Goal: Book appointment/travel/reservation

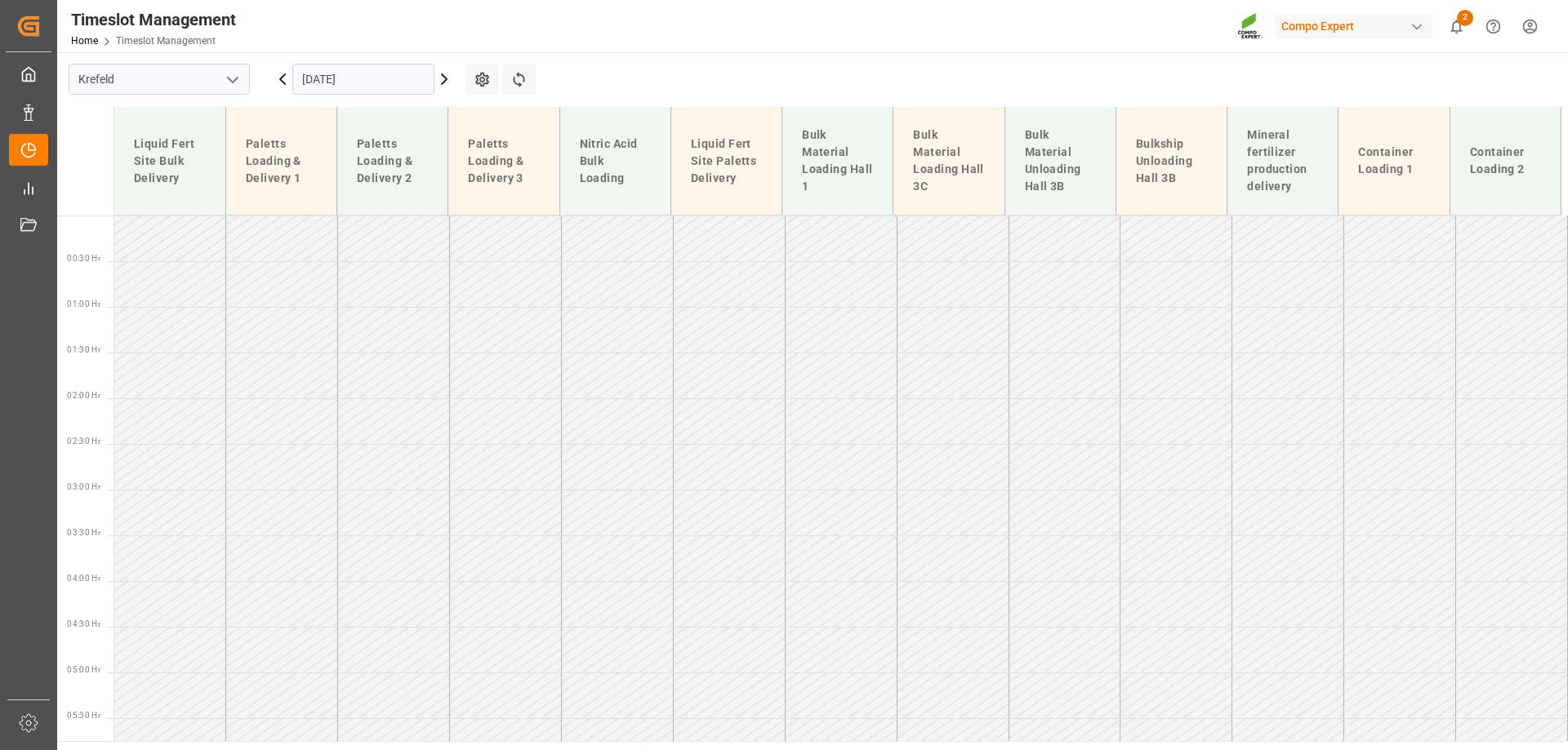
scroll to position [772, 0]
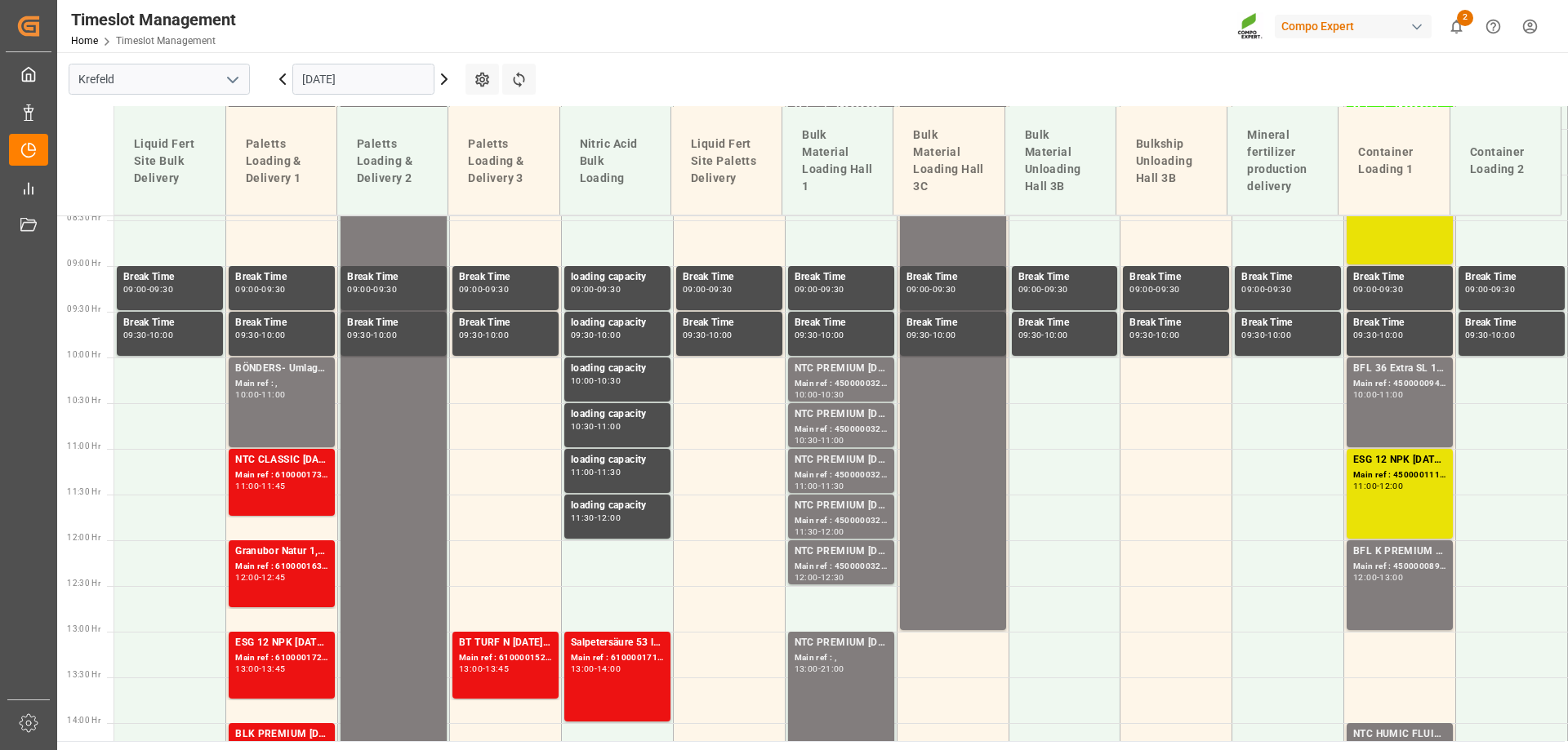
click at [349, 86] on input "[DATE]" at bounding box center [363, 79] width 142 height 31
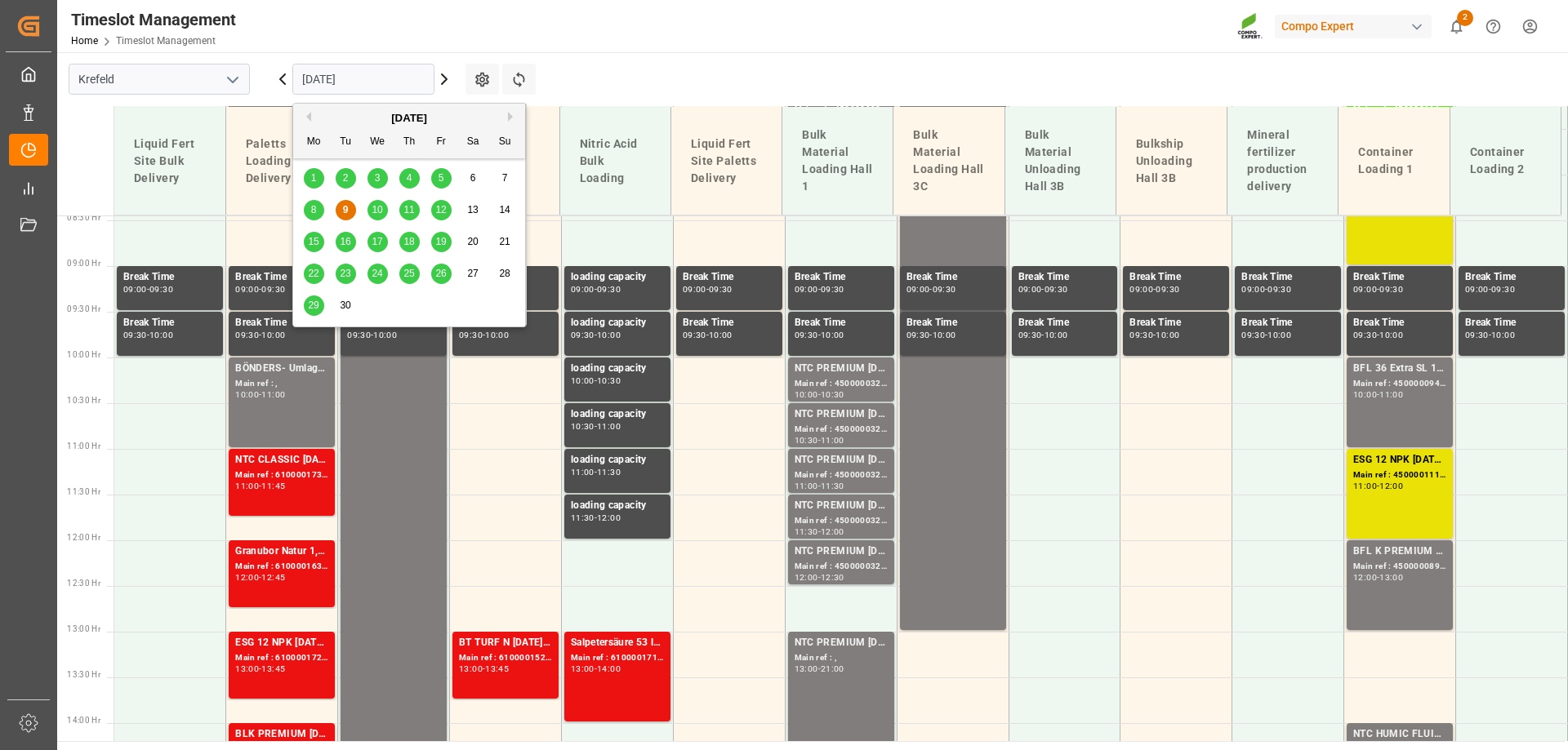
click at [373, 216] on div "10" at bounding box center [377, 211] width 20 height 20
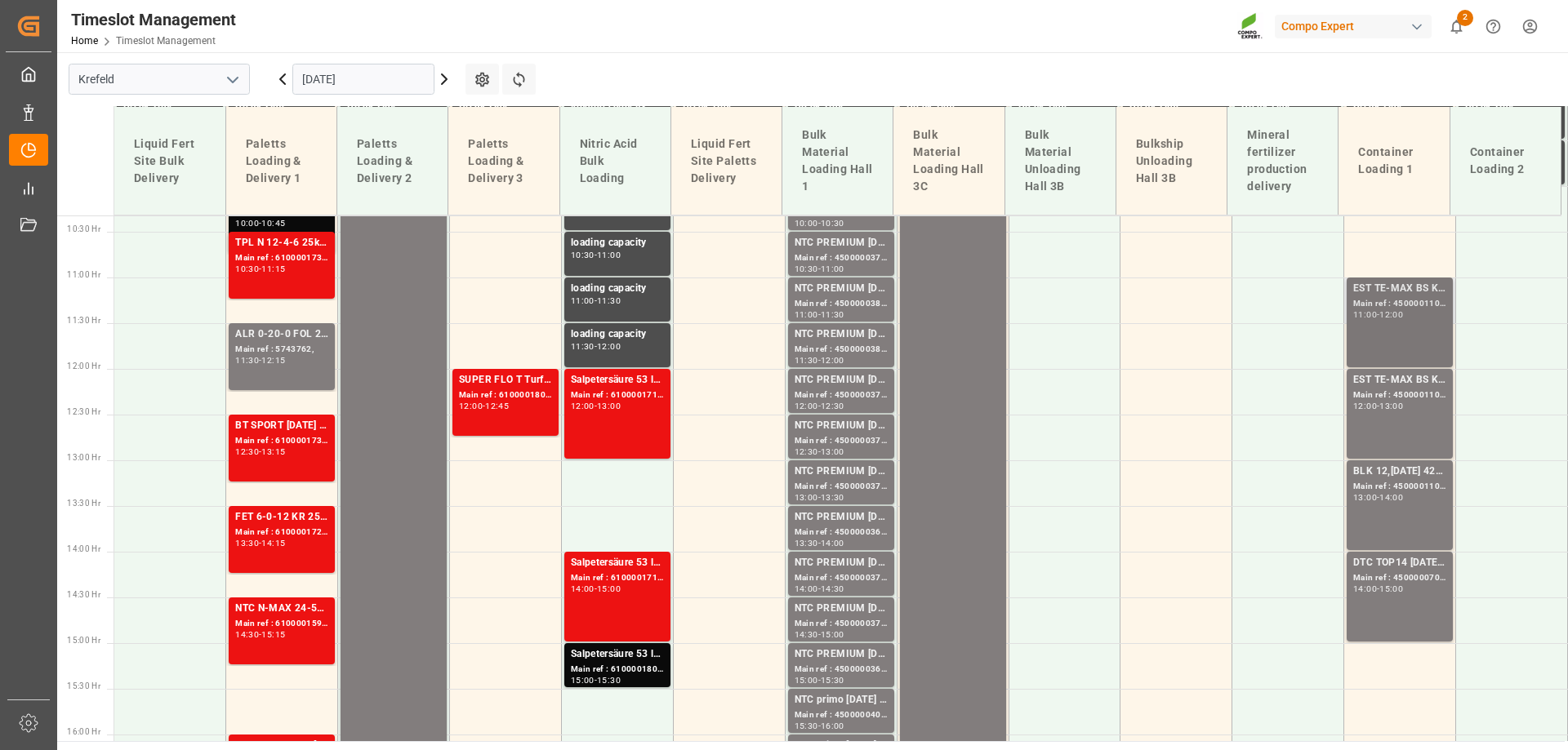
scroll to position [945, 0]
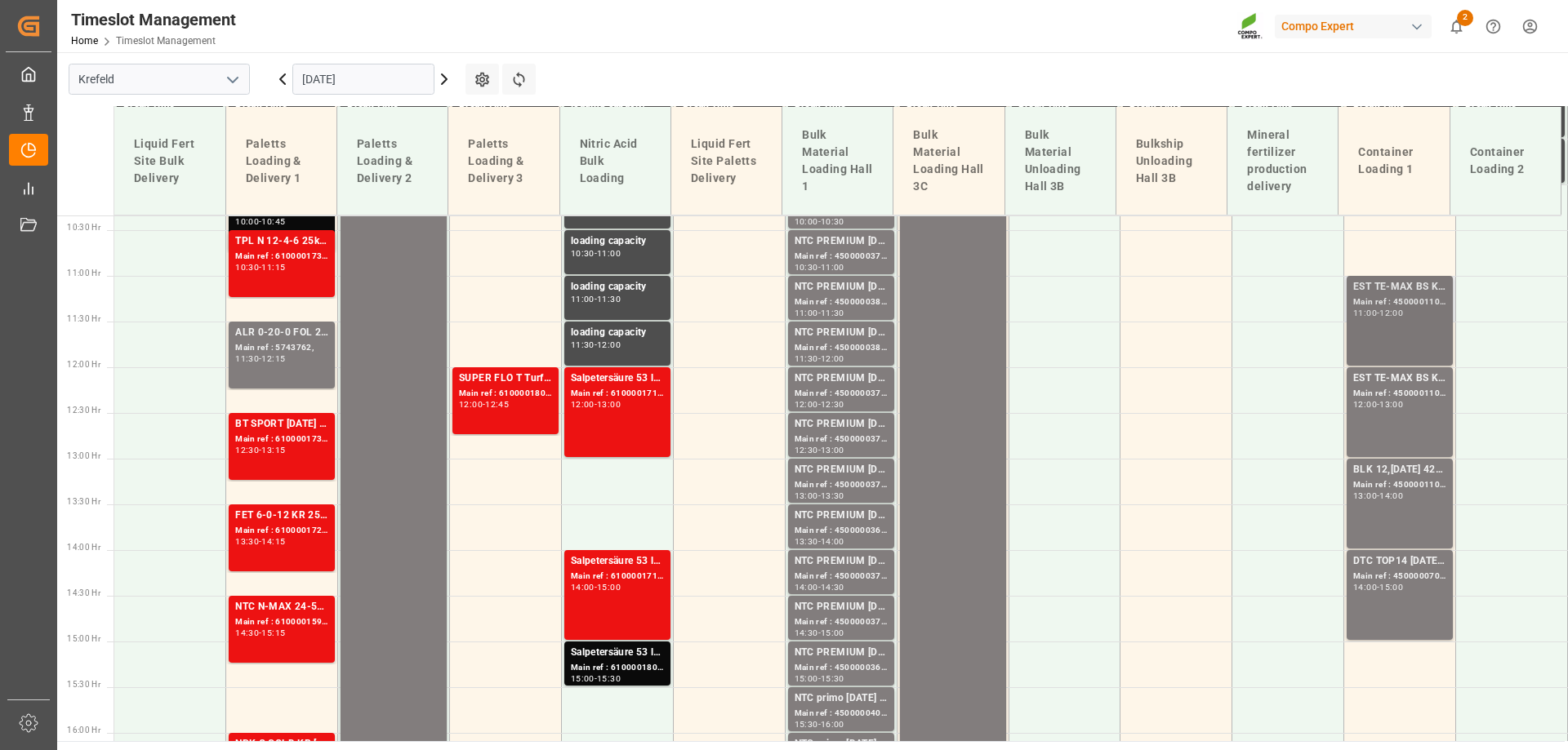
click at [1409, 318] on div "EST TE-MAX BS KR 11-48 1000kg BB Main ref : 4500001101, 2000001085 11:00 - 12:00" at bounding box center [1399, 320] width 93 height 83
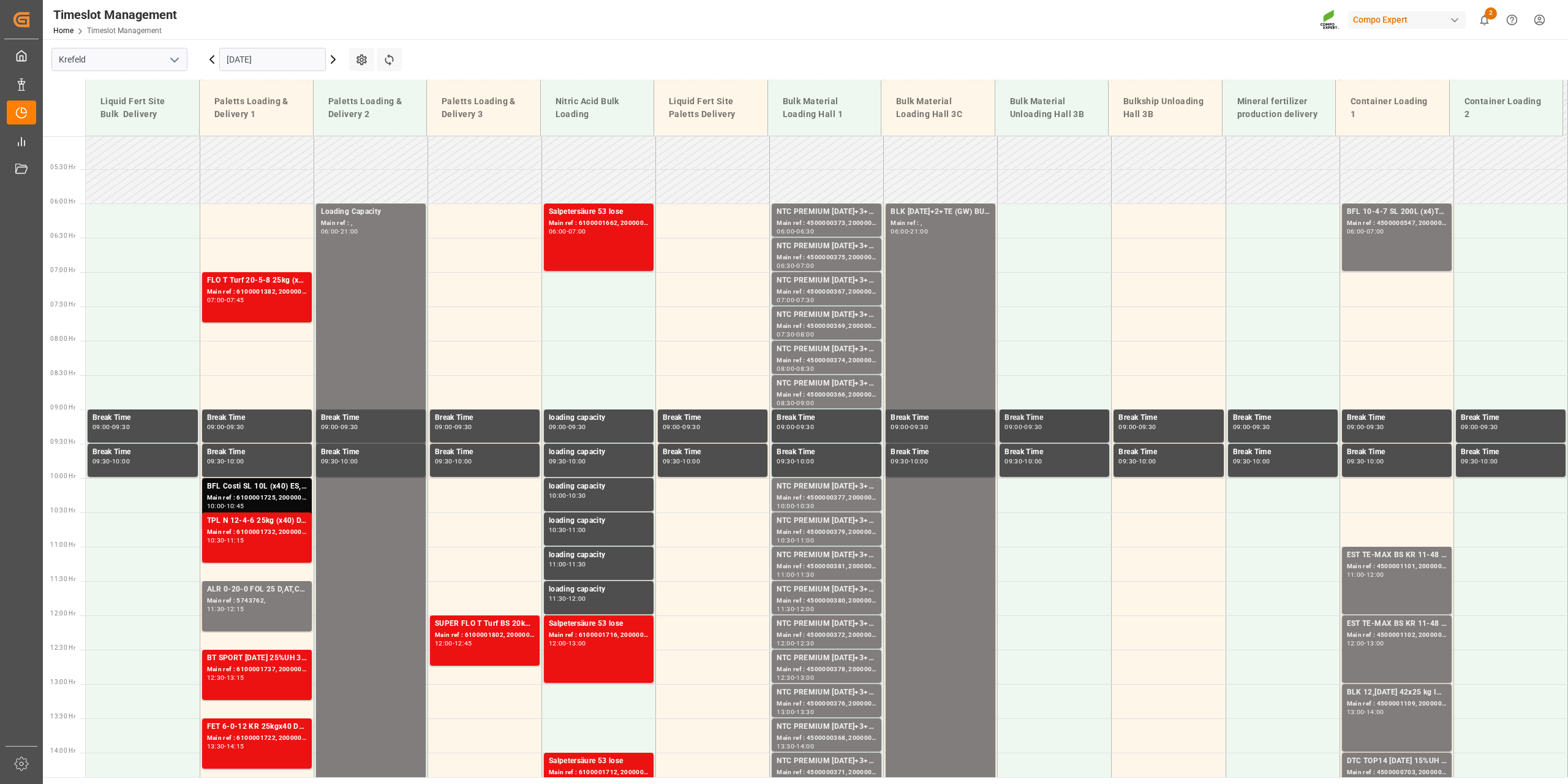
scroll to position [343, 0]
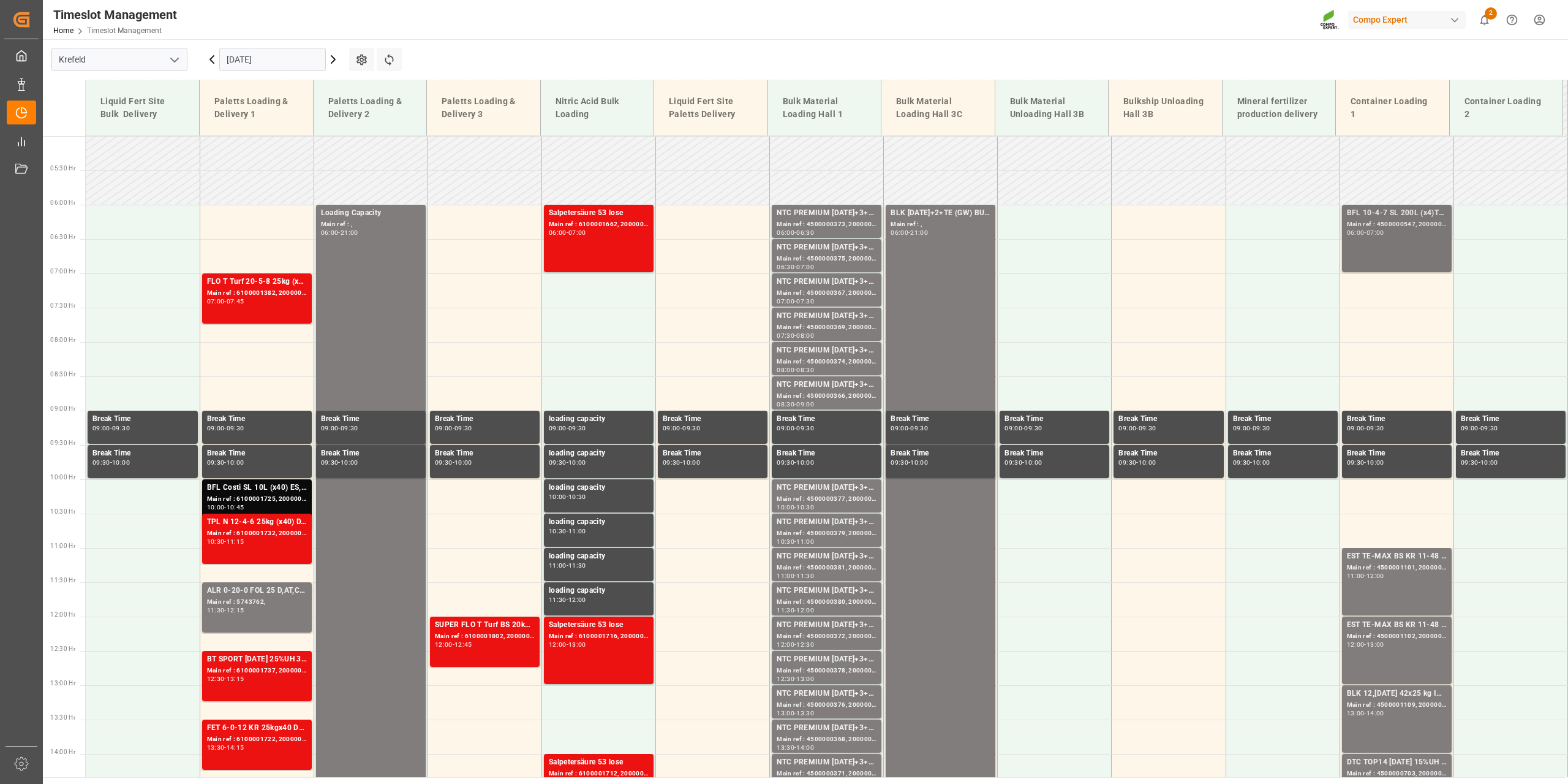
click at [1175, 232] on div "06:00 - 07:00" at bounding box center [1397, 232] width 100 height 6
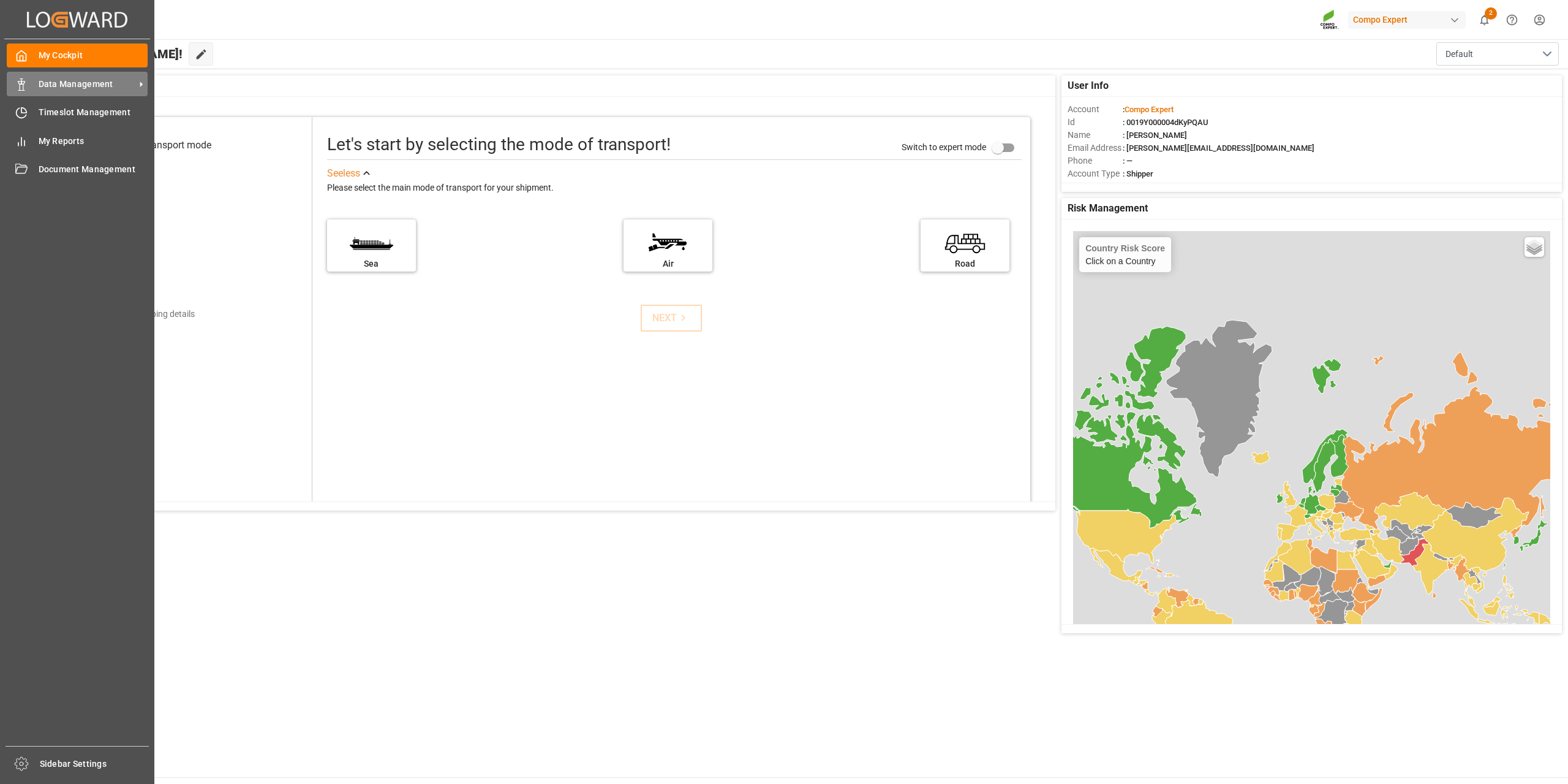
click at [52, 72] on div "Data Management Data Management" at bounding box center [77, 83] width 141 height 24
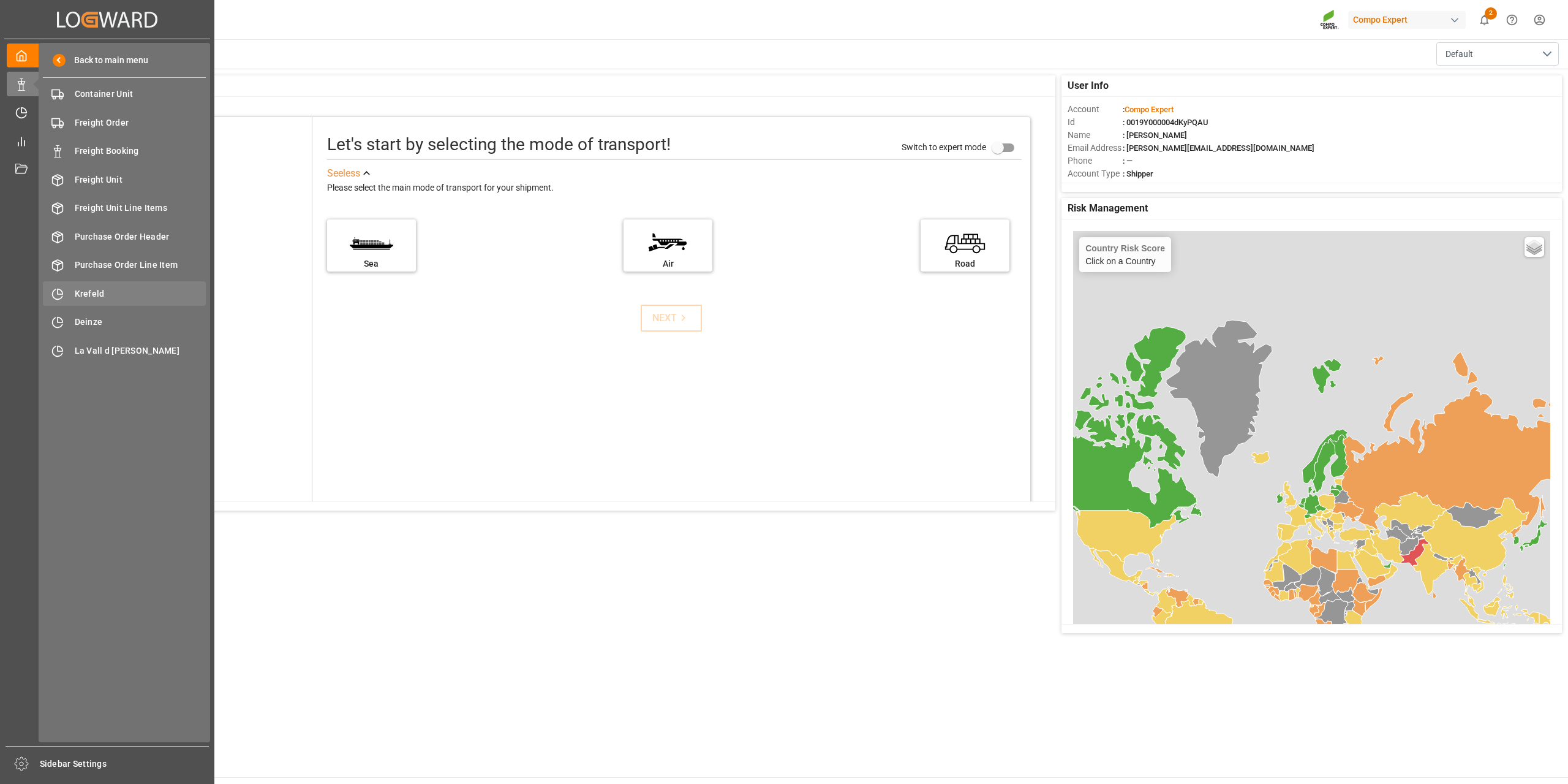
click at [53, 293] on icon at bounding box center [58, 294] width 10 height 10
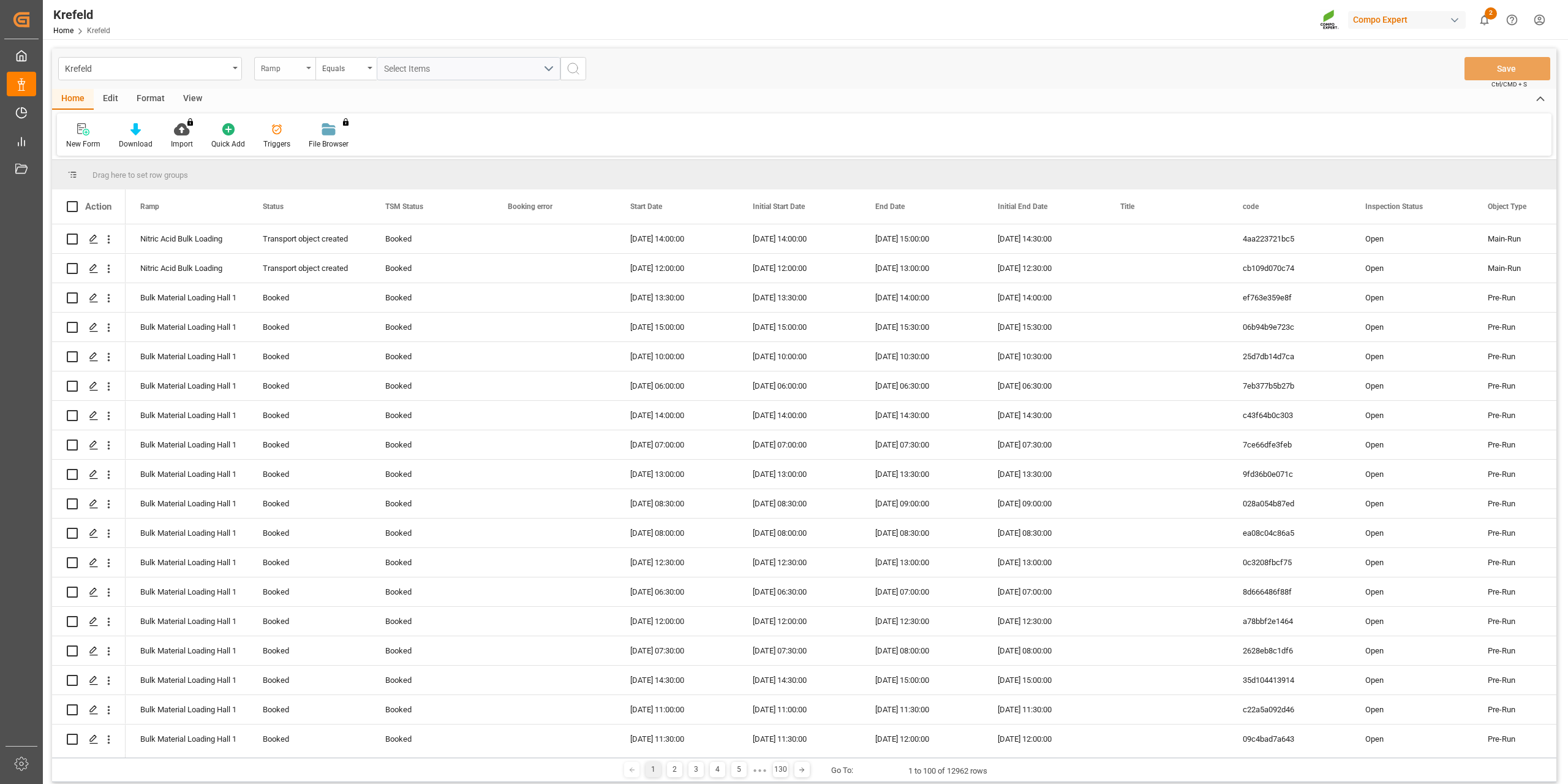
click at [280, 62] on div "Ramp" at bounding box center [282, 67] width 41 height 14
click at [315, 222] on div "Start Date" at bounding box center [345, 228] width 182 height 26
click at [353, 74] on div "Equals" at bounding box center [343, 67] width 41 height 14
click at [406, 62] on input "text" at bounding box center [468, 69] width 184 height 24
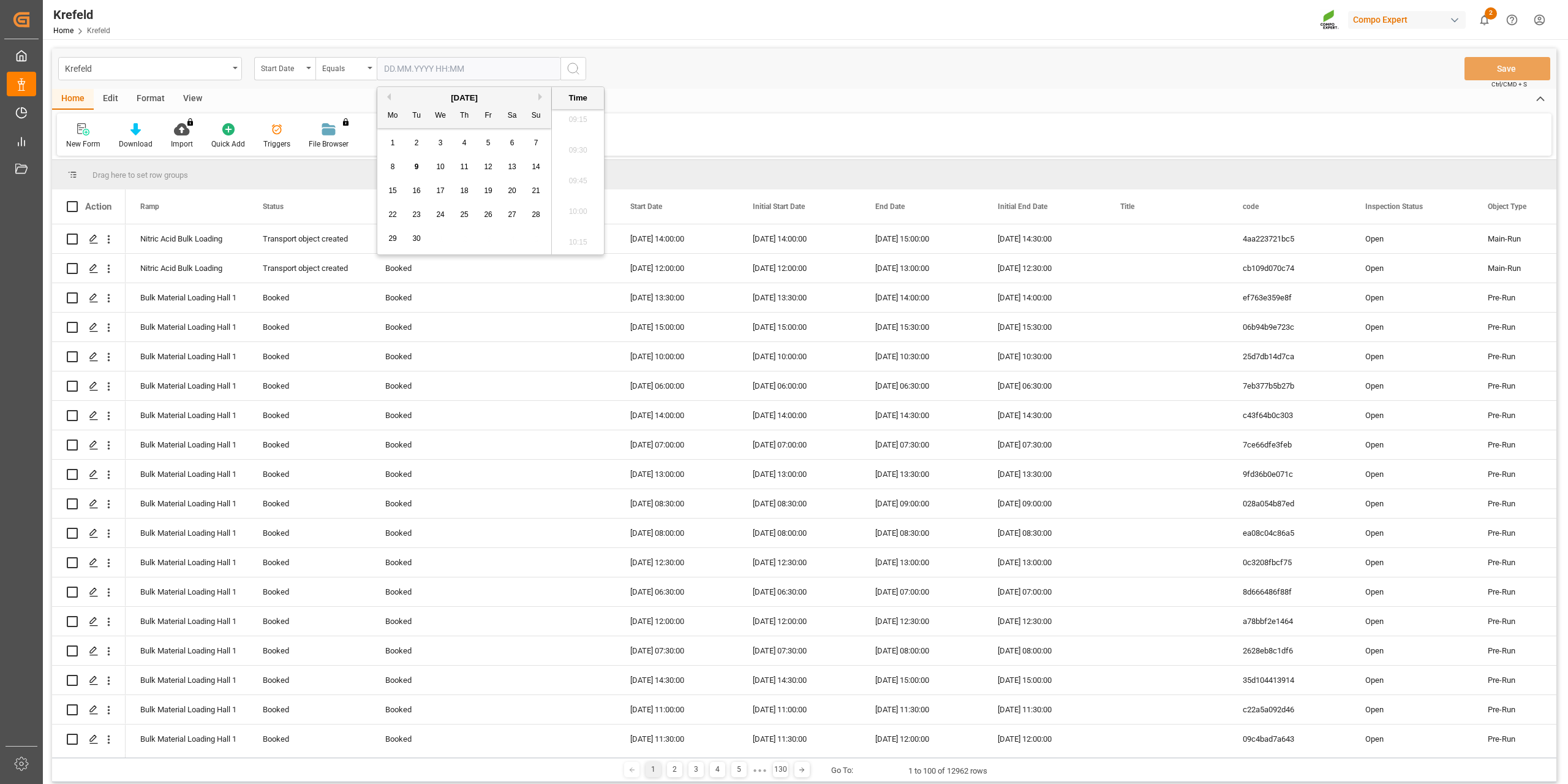
drag, startPoint x: 441, startPoint y: 165, endPoint x: 455, endPoint y: 159, distance: 15.2
click at [441, 165] on span "10" at bounding box center [440, 167] width 8 height 9
type input "10.09.2025 00:00"
click at [729, 29] on div "Krefeld Home Krefeld Compo Expert 2 Notifications Only show unread All Watching…" at bounding box center [801, 19] width 1534 height 39
click at [589, 68] on div "Krefeld Start Date Equals 10.09.2025 00:00 Save Ctrl/CMD + S" at bounding box center [804, 69] width 1504 height 41
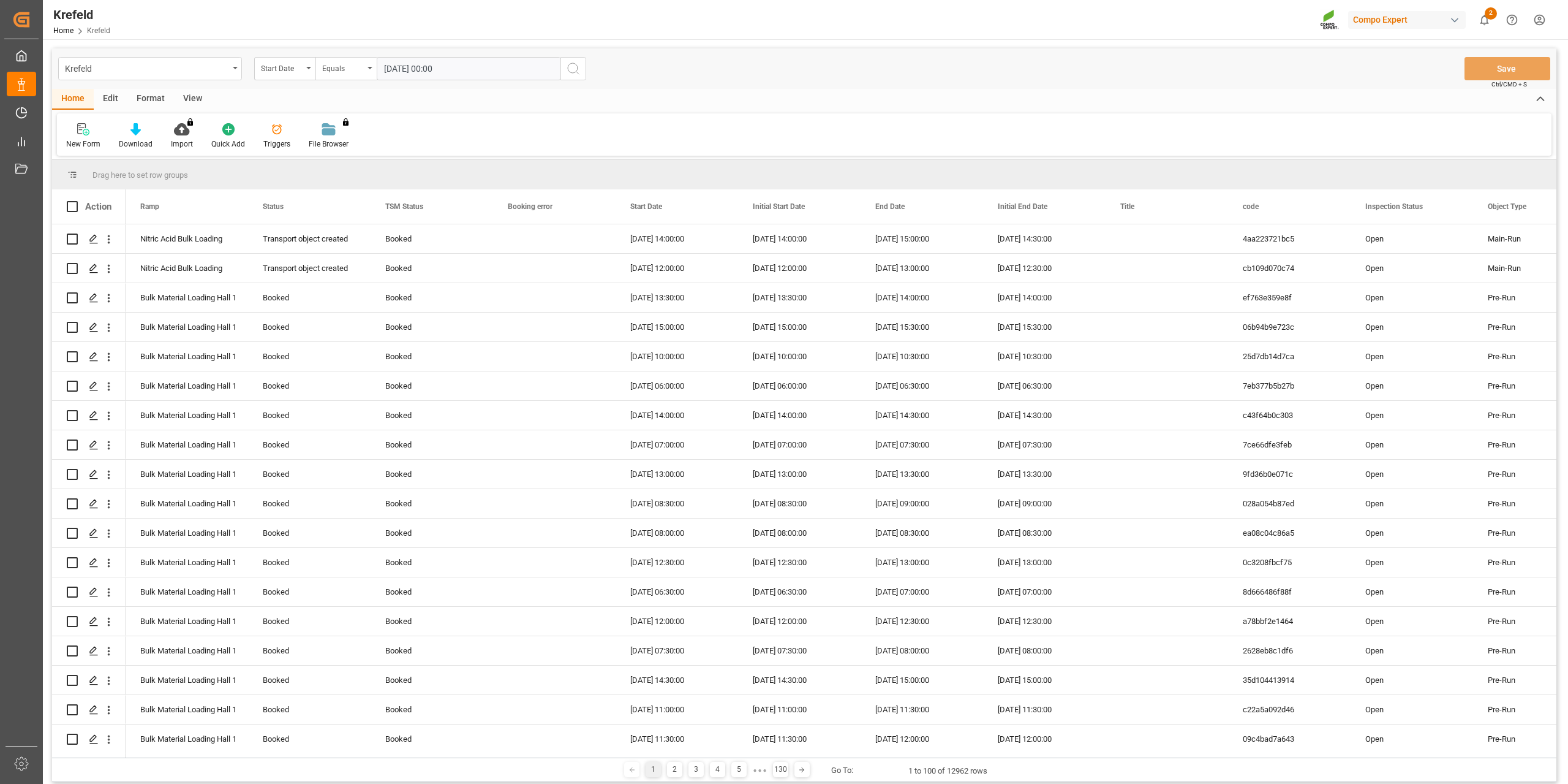
click at [583, 71] on button "search button" at bounding box center [573, 69] width 26 height 24
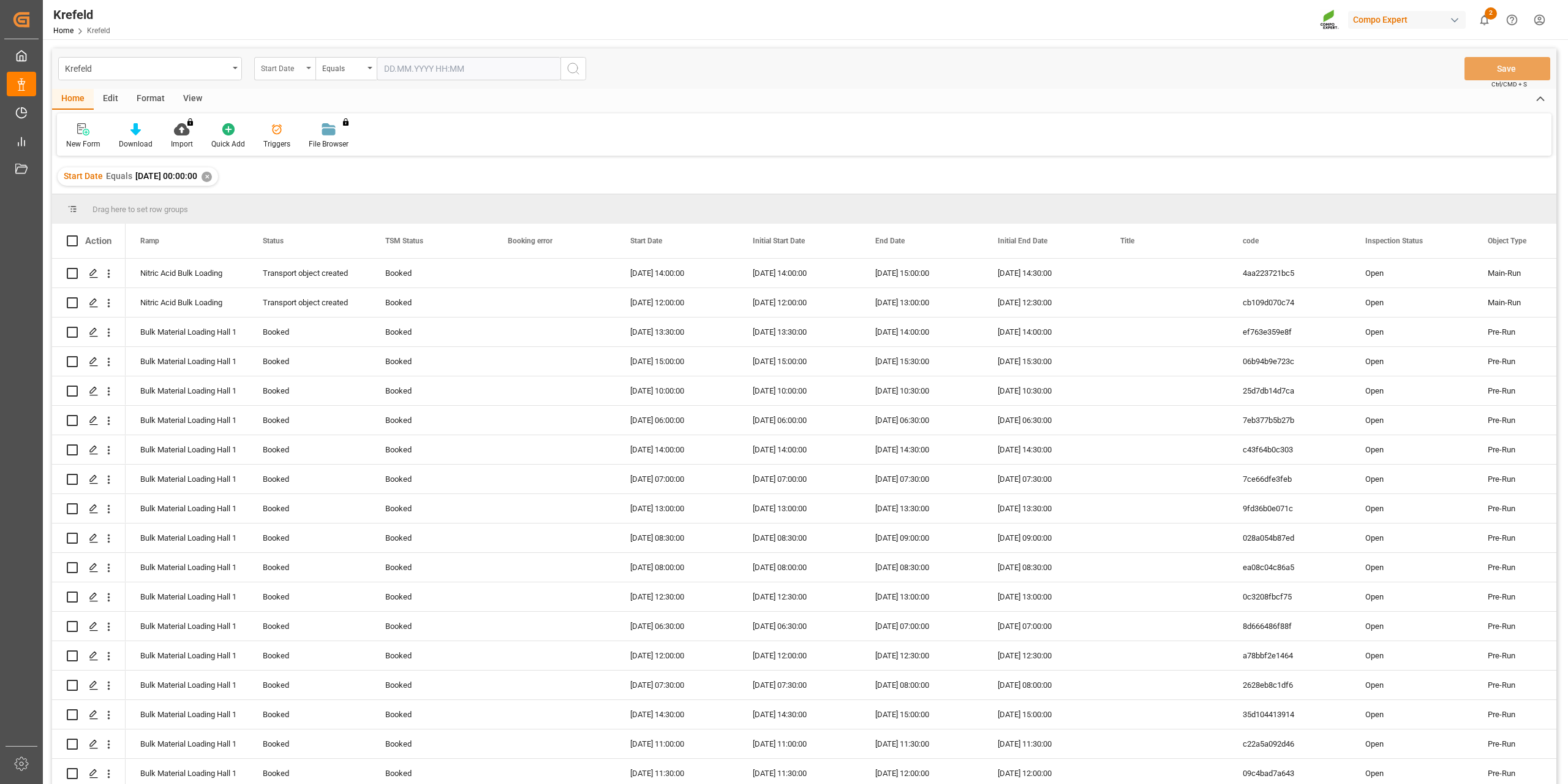
click at [259, 64] on div "Start Date" at bounding box center [285, 69] width 61 height 24
type input "c"
type input "ram"
click at [297, 131] on div "Ramp" at bounding box center [345, 125] width 182 height 26
click at [344, 63] on div "Equals" at bounding box center [343, 67] width 41 height 14
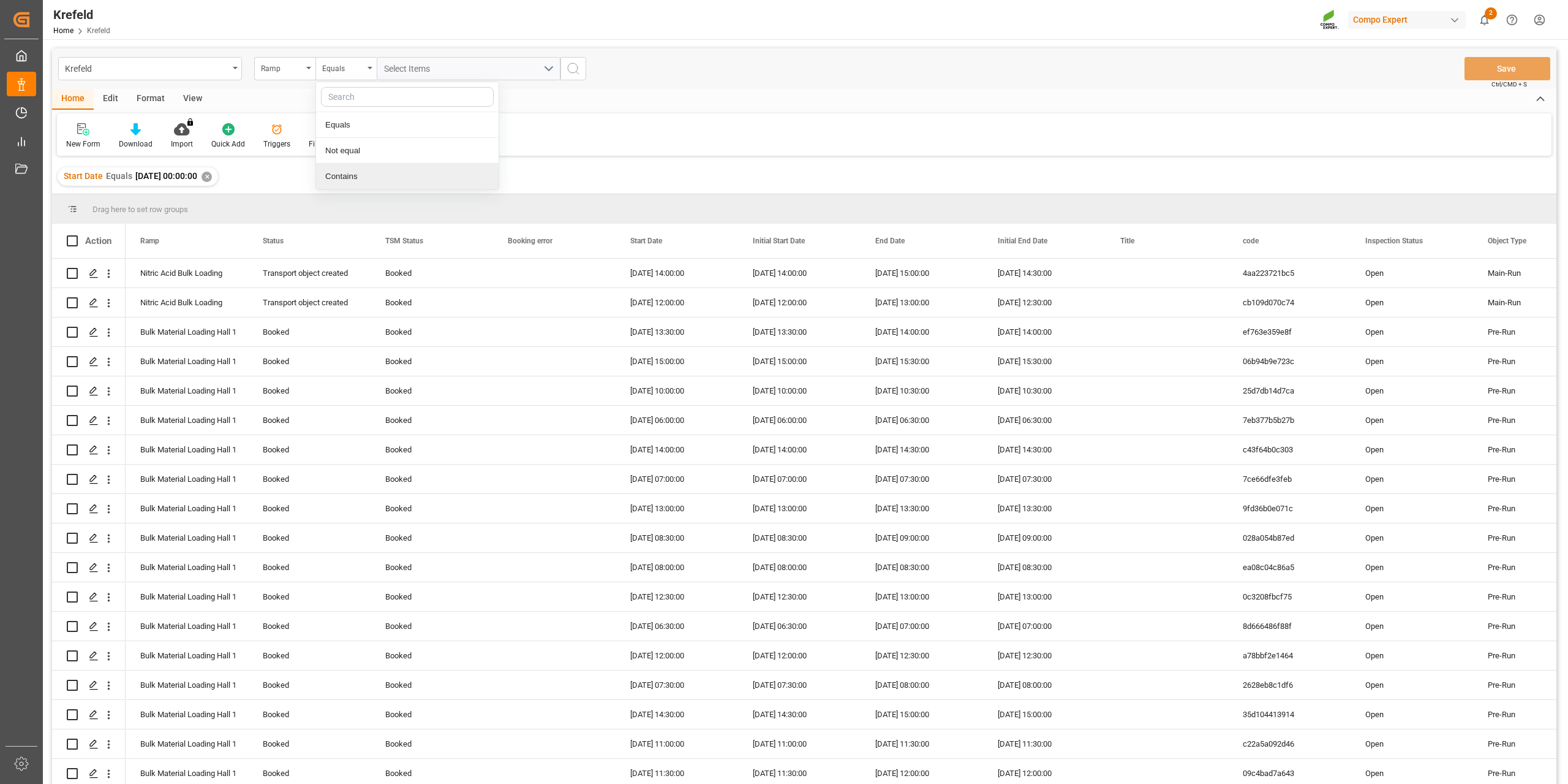
click at [378, 177] on div "Contains" at bounding box center [407, 177] width 182 height 26
click at [404, 69] on span "Select Items" at bounding box center [410, 69] width 52 height 10
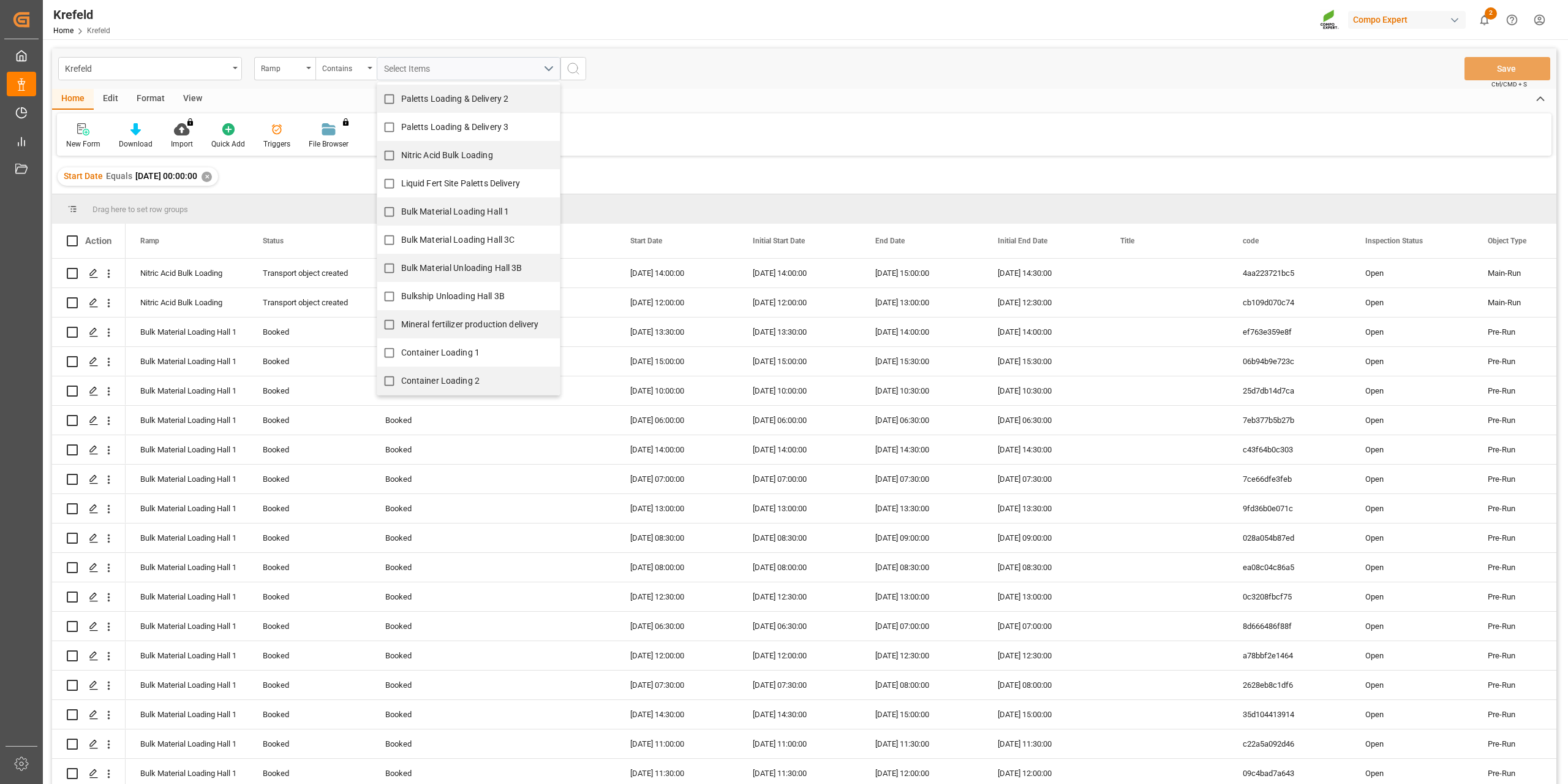
scroll to position [1, 0]
click at [430, 355] on span "Container Loading 1" at bounding box center [440, 351] width 79 height 10
click at [401, 355] on input "Container Loading 1" at bounding box center [389, 351] width 24 height 24
checkbox input "true"
click at [434, 370] on label "Container Loading 2" at bounding box center [429, 379] width 103 height 24
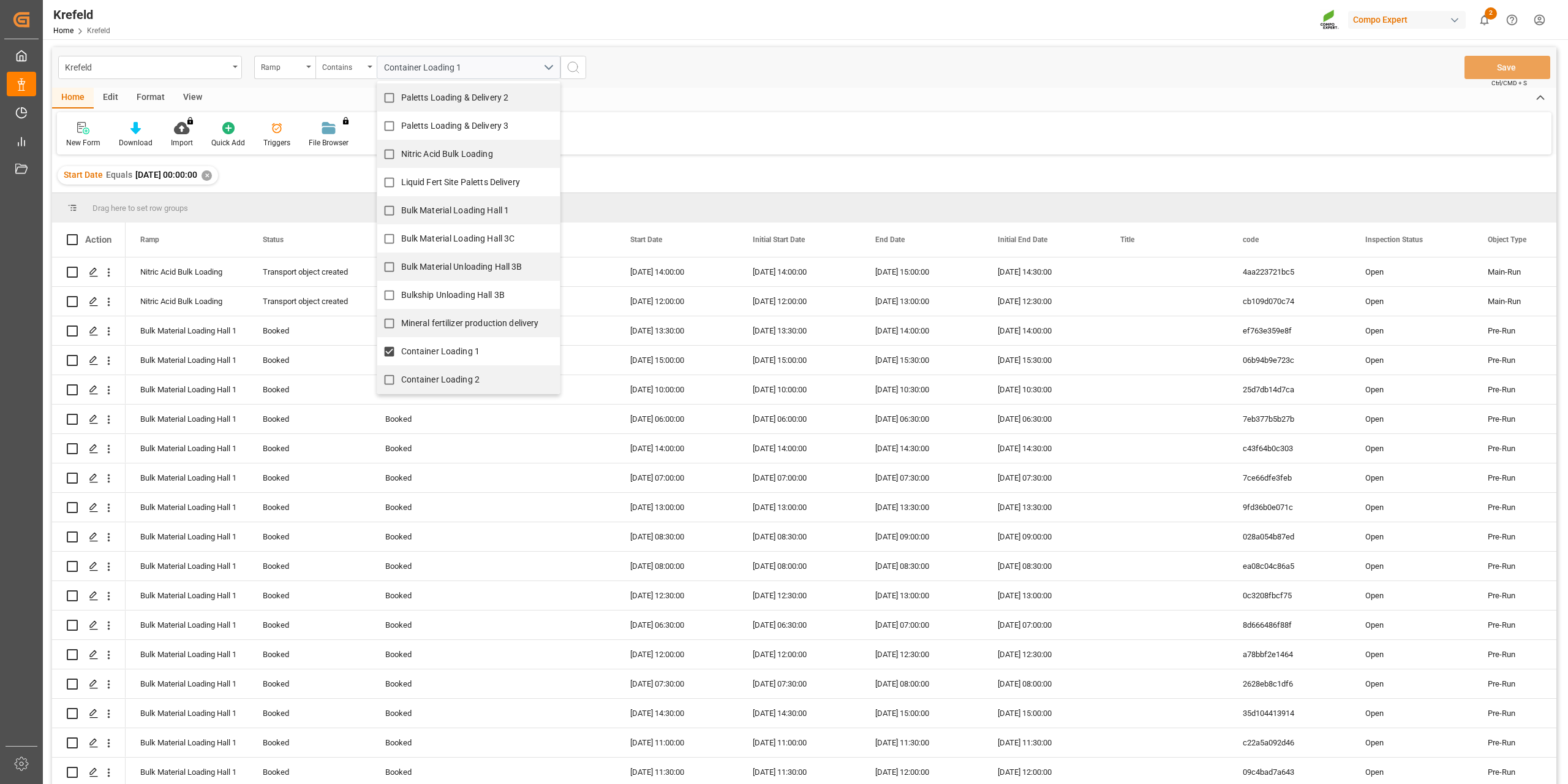
click at [401, 370] on input "Container Loading 2" at bounding box center [389, 379] width 24 height 24
checkbox input "true"
click at [703, 139] on div "New Form Download Import You don't have permission for this feature. Contact ad…" at bounding box center [804, 133] width 1494 height 42
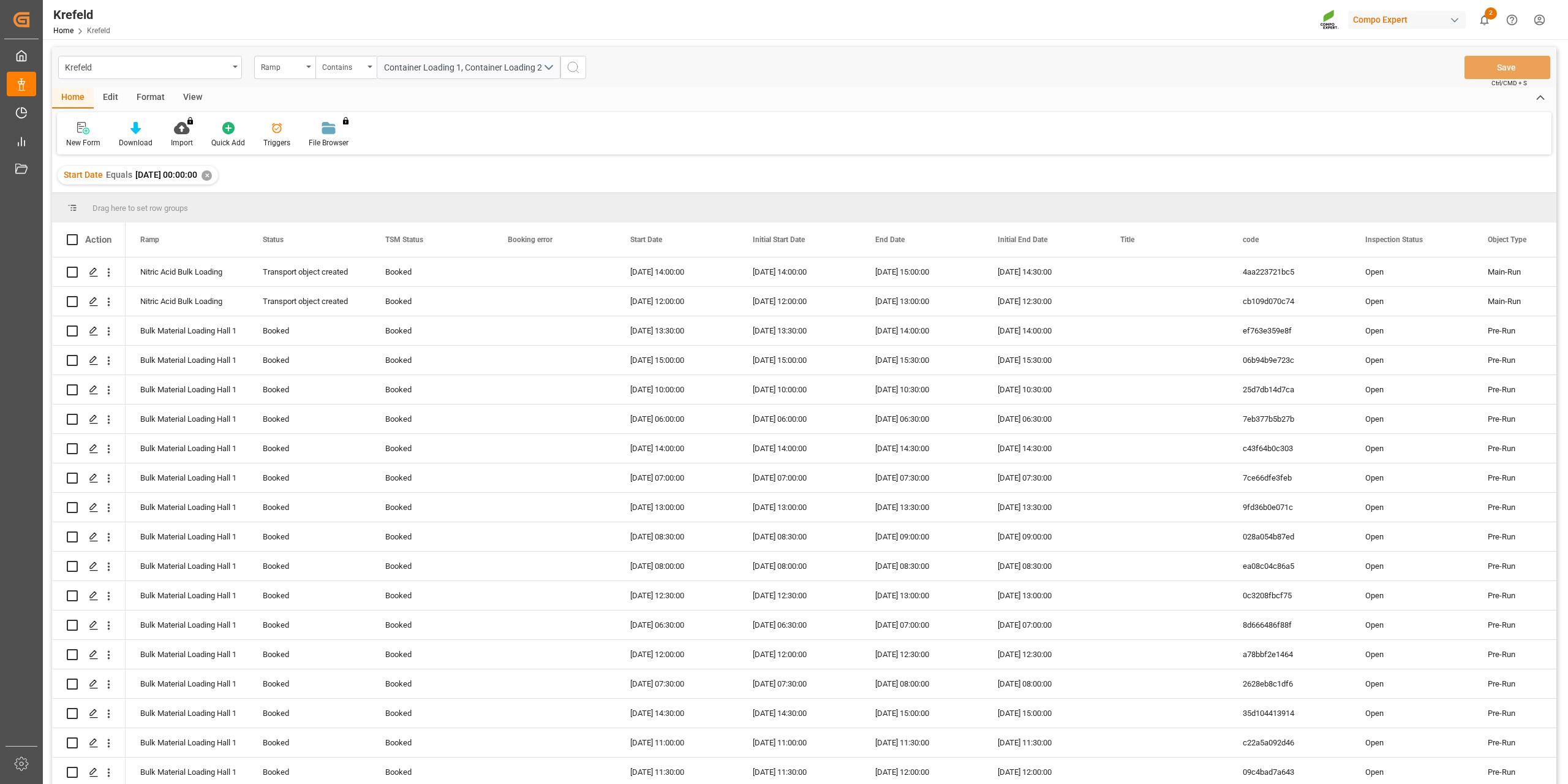
click at [583, 71] on button "search button" at bounding box center [573, 67] width 26 height 24
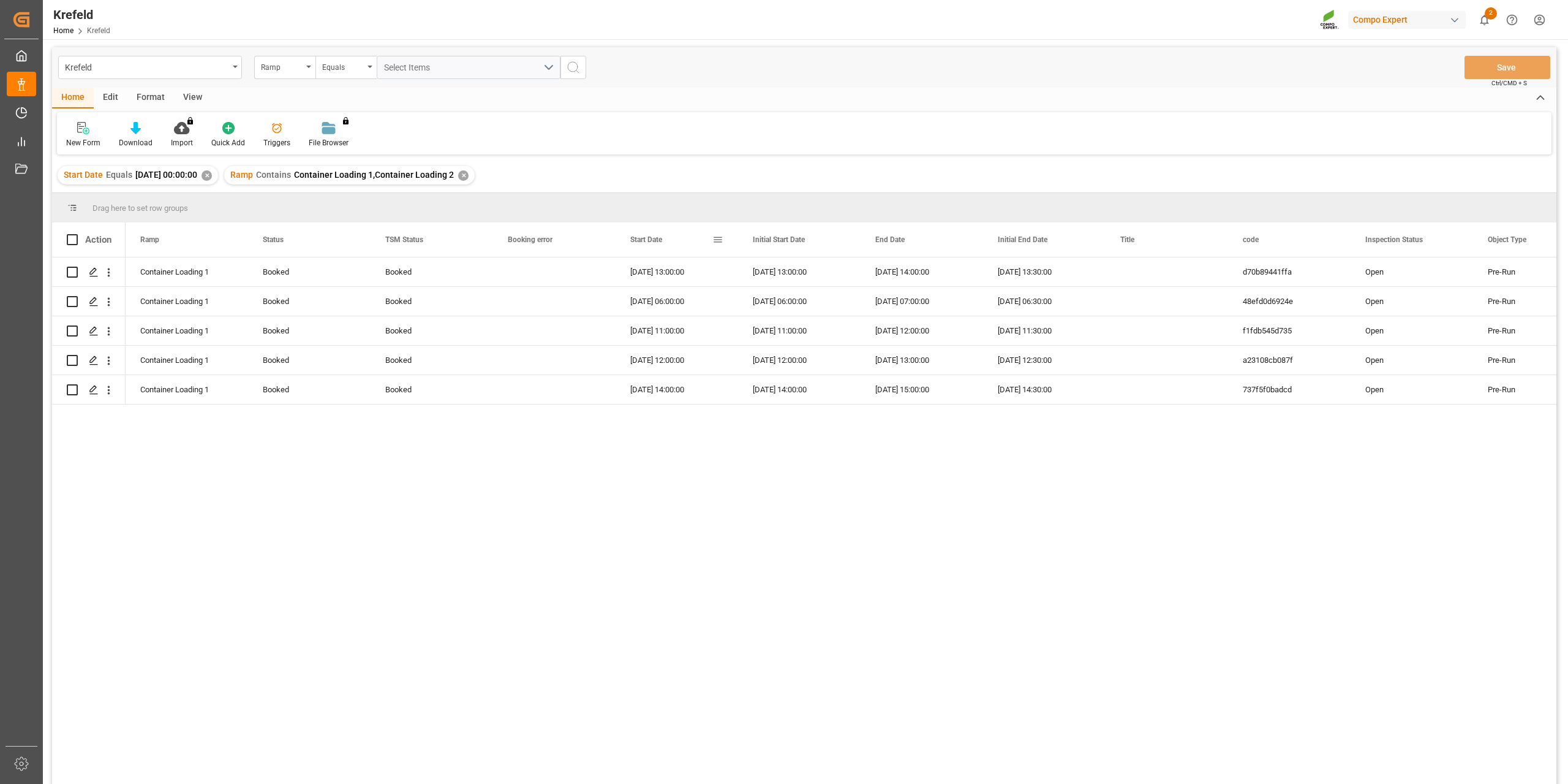
click at [655, 240] on span "Start Date" at bounding box center [646, 240] width 32 height 9
click at [196, 92] on div "View" at bounding box center [192, 97] width 37 height 21
click at [84, 129] on div at bounding box center [78, 128] width 24 height 13
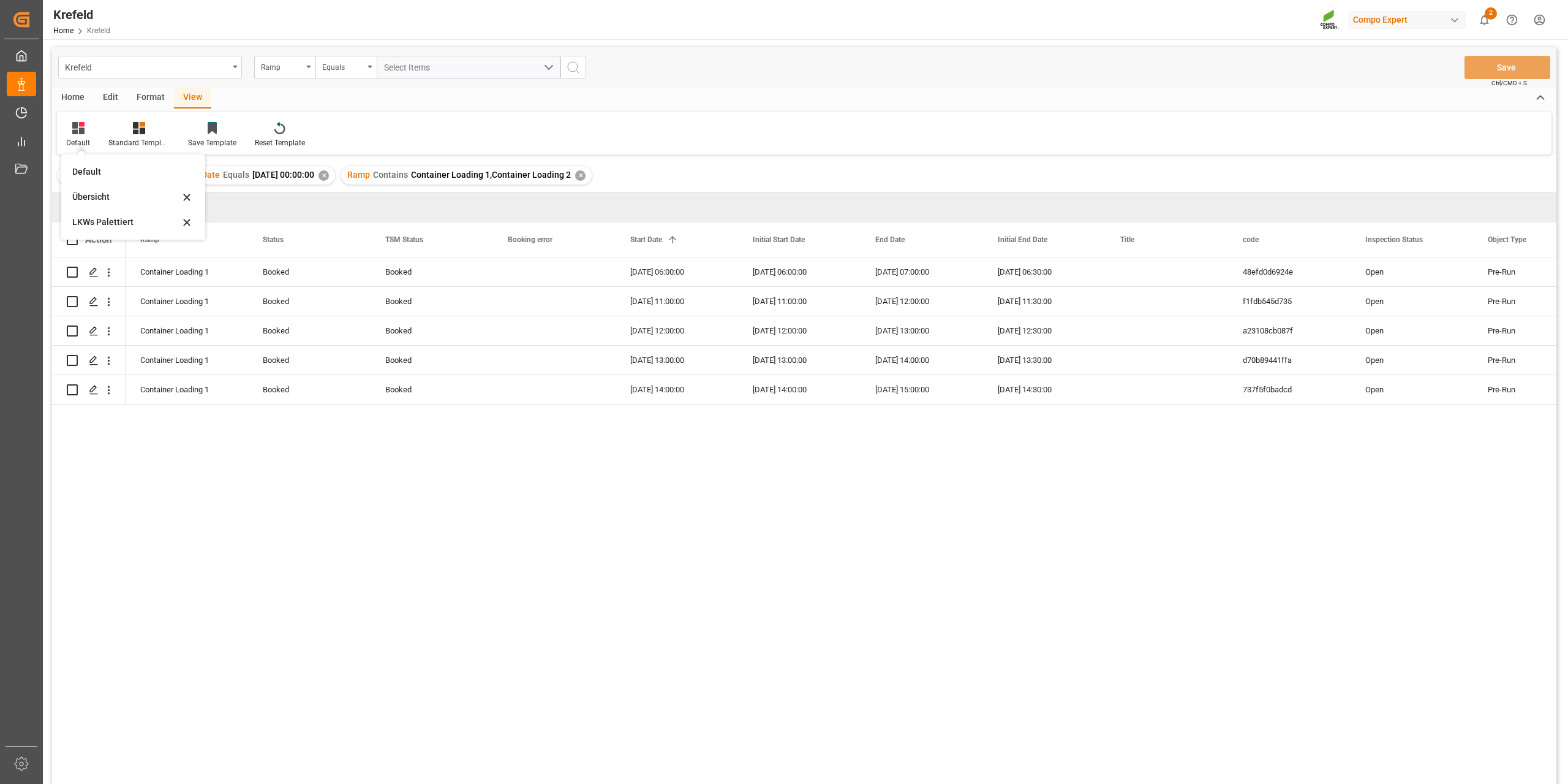
click at [78, 100] on div "Home" at bounding box center [73, 97] width 41 height 21
click at [852, 273] on div "[DATE] 06:00:00" at bounding box center [799, 272] width 122 height 29
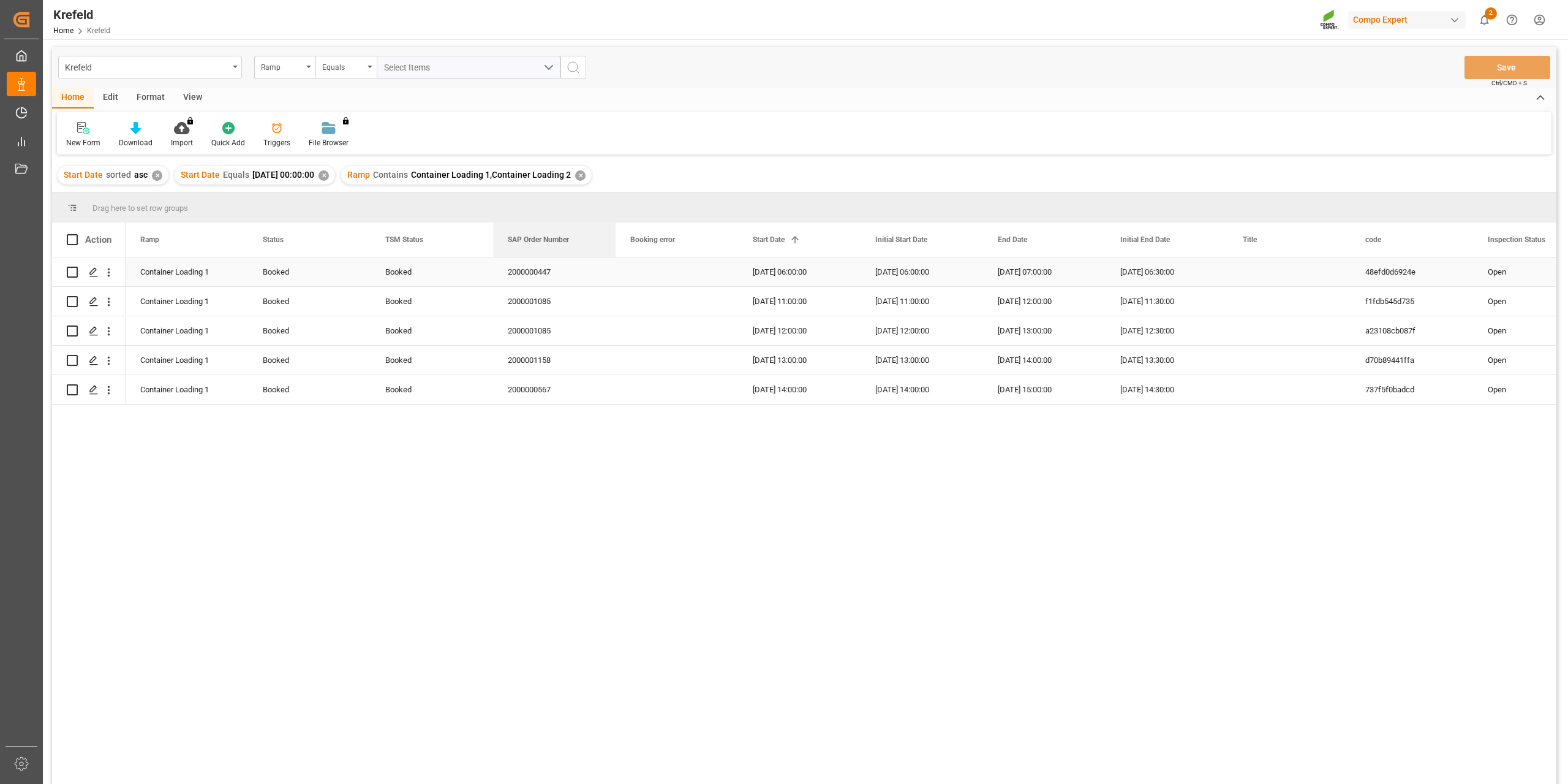
drag, startPoint x: 867, startPoint y: 250, endPoint x: 552, endPoint y: 273, distance: 315.8
click at [532, 301] on div "2000001085" at bounding box center [554, 301] width 122 height 29
click at [545, 361] on div "2000001158" at bounding box center [554, 360] width 122 height 29
click at [536, 387] on div "2000000567" at bounding box center [554, 389] width 122 height 29
click at [329, 174] on div "✕" at bounding box center [323, 175] width 11 height 11
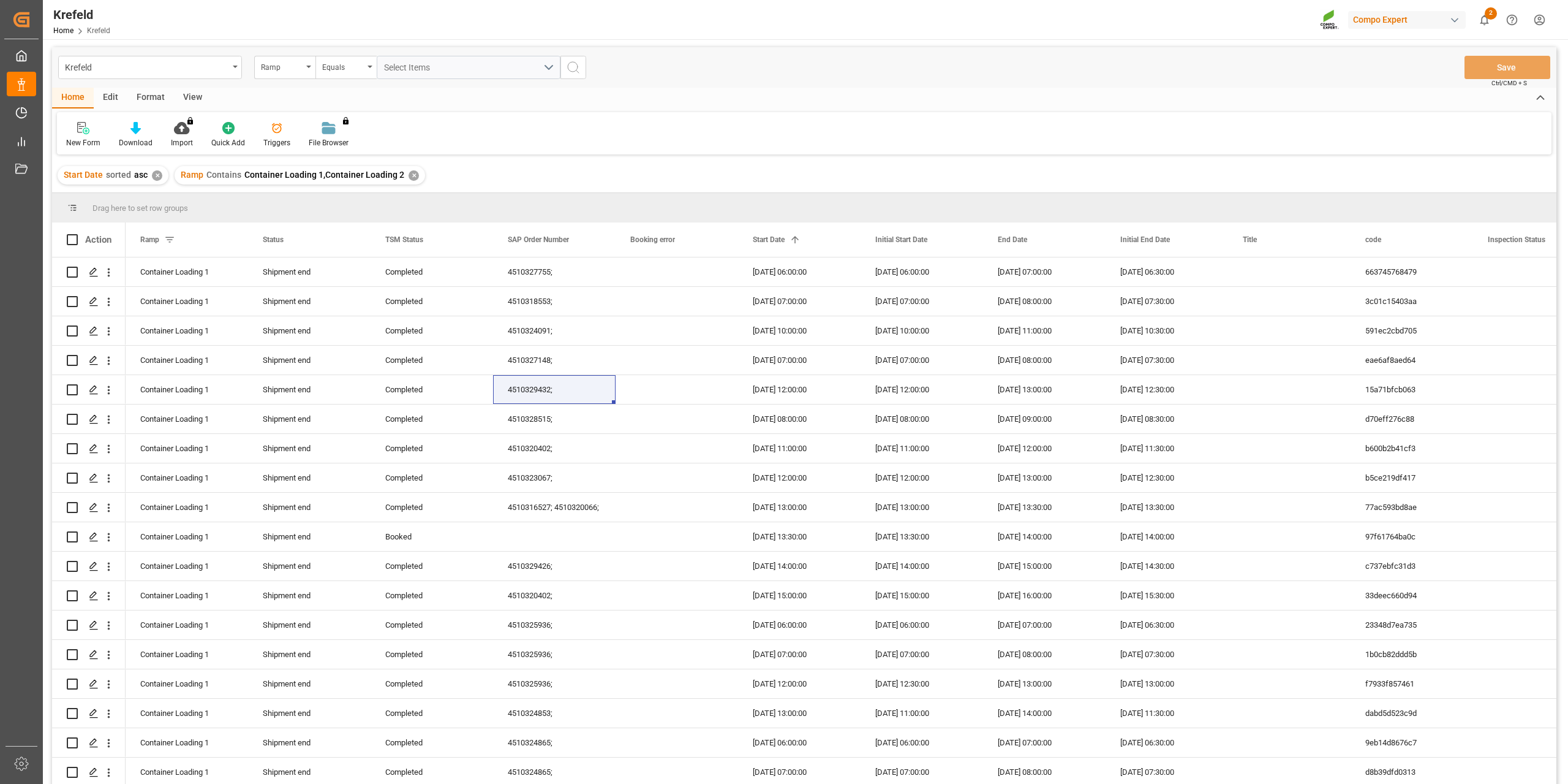
click at [271, 69] on div "Ramp" at bounding box center [282, 66] width 41 height 14
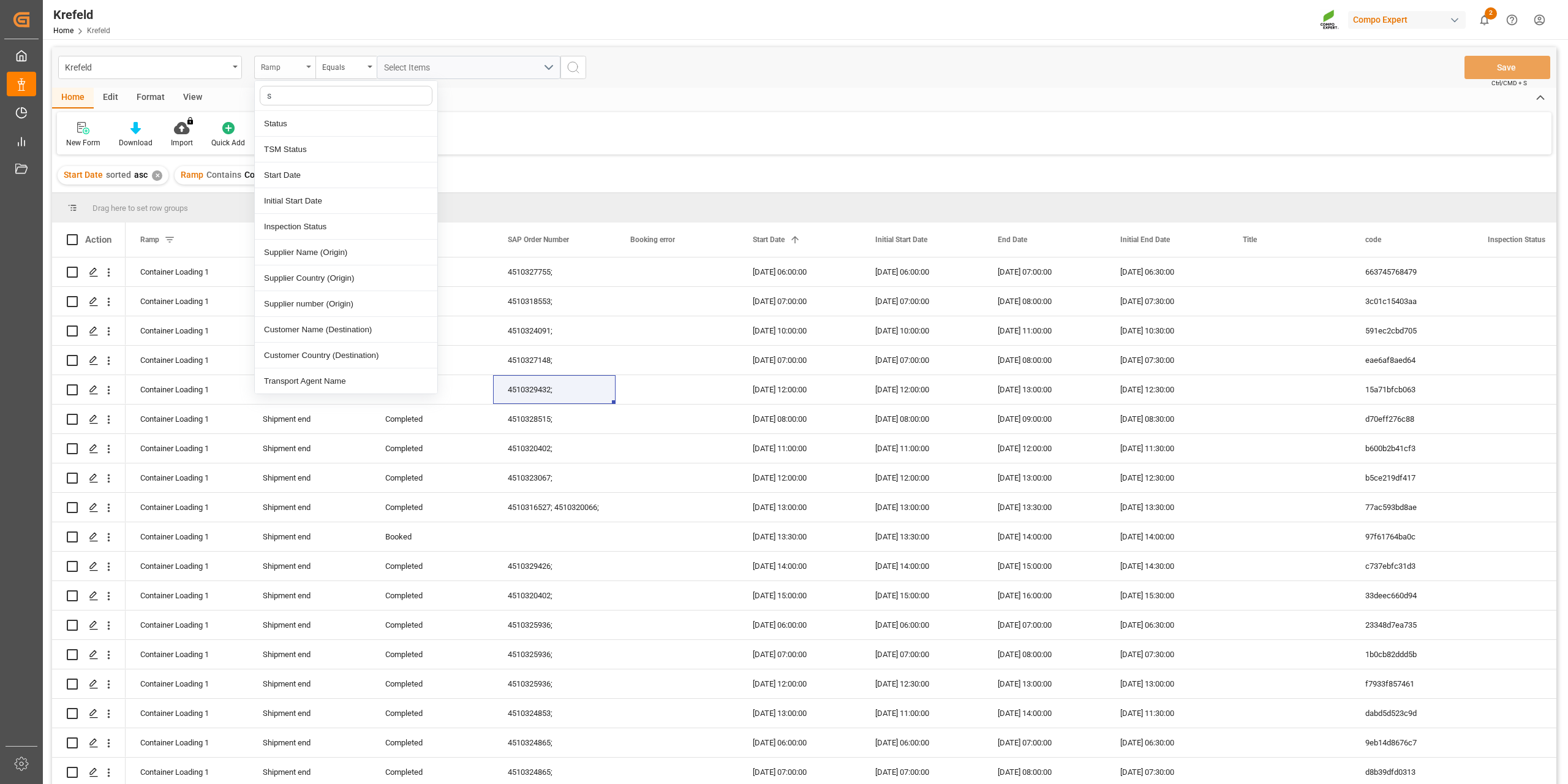
type input "st"
click at [301, 169] on div "Start Date" at bounding box center [345, 175] width 182 height 26
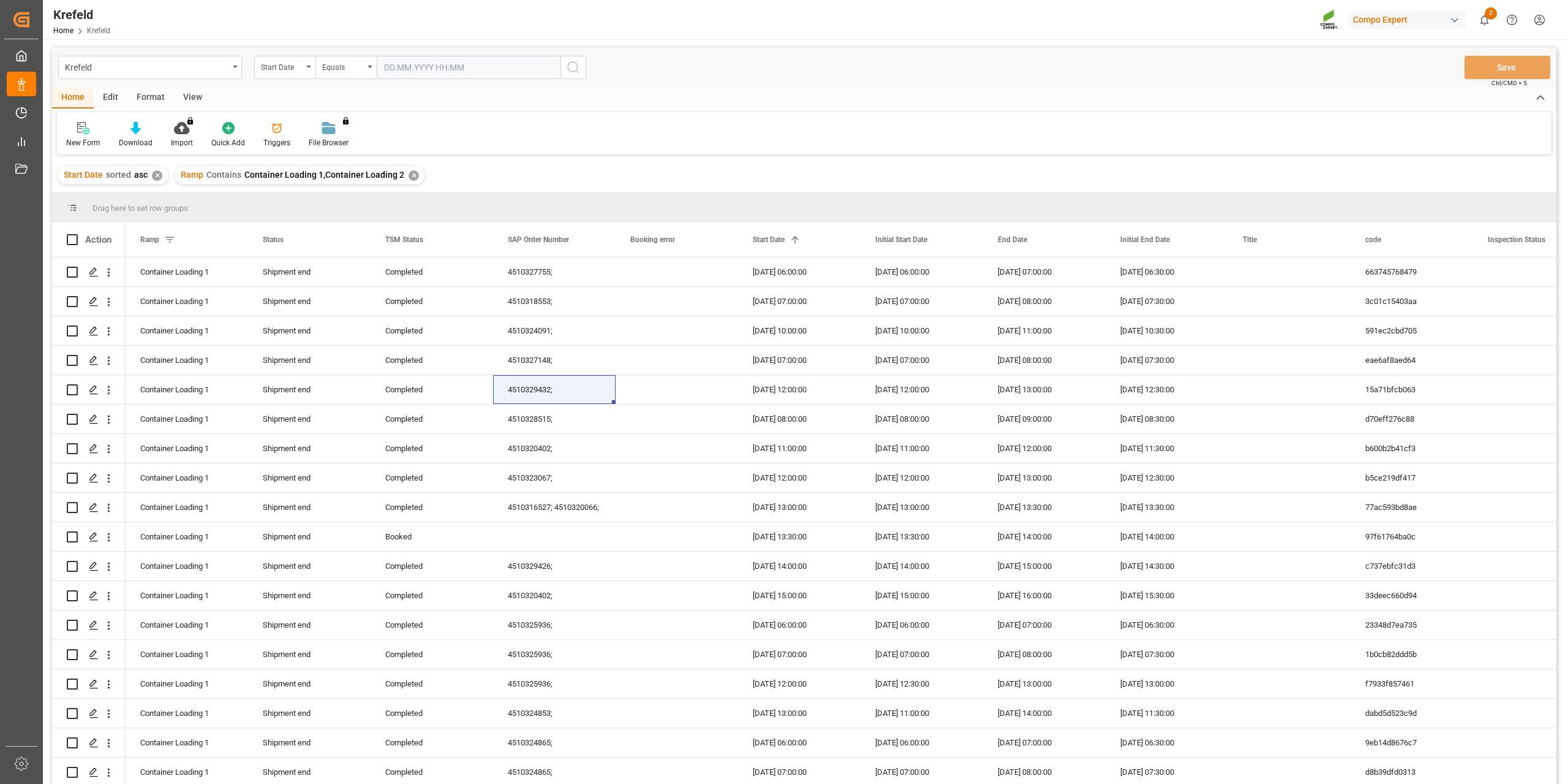
click at [425, 69] on input "text" at bounding box center [468, 67] width 184 height 24
click at [462, 166] on span "11" at bounding box center [463, 165] width 8 height 9
type input "11.09.2025 00:00"
click at [583, 62] on button "search button" at bounding box center [573, 67] width 26 height 24
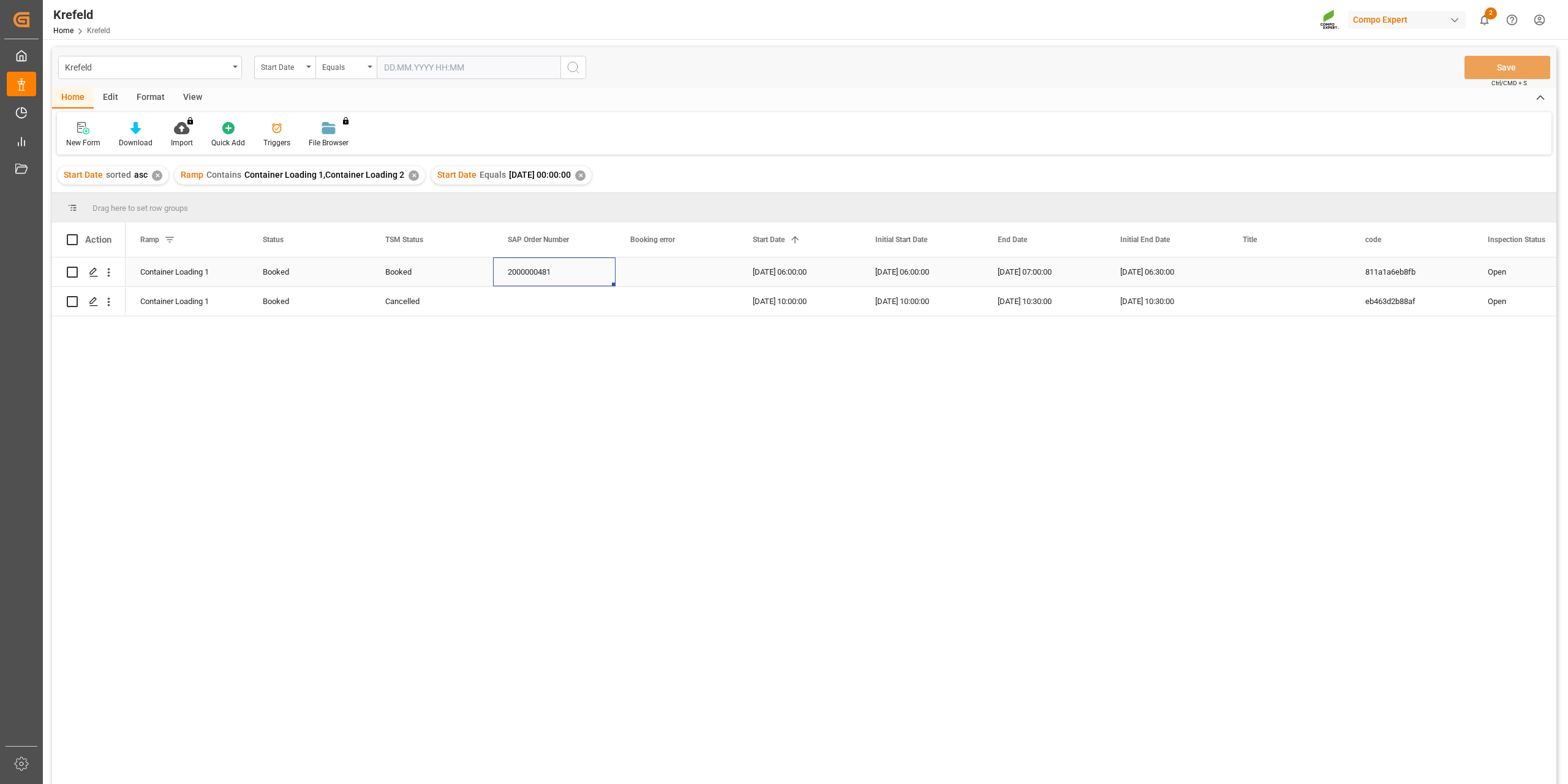
click at [529, 273] on div "2000000481" at bounding box center [554, 272] width 122 height 29
click at [563, 270] on div "2000000481" at bounding box center [554, 272] width 122 height 29
click at [586, 174] on div "✕" at bounding box center [580, 175] width 11 height 11
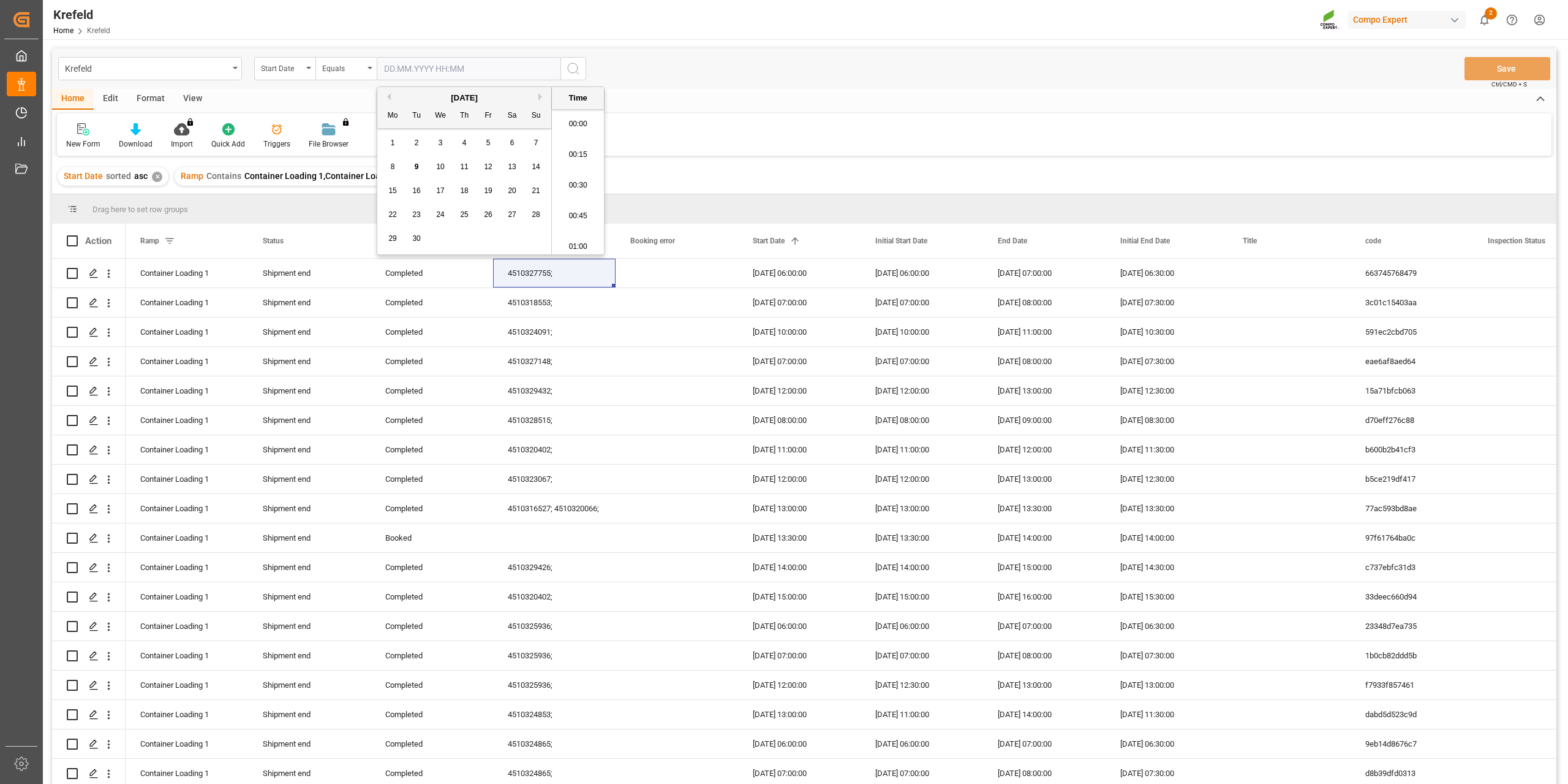
click at [415, 67] on input "text" at bounding box center [468, 69] width 184 height 24
click at [493, 160] on div "12" at bounding box center [488, 167] width 15 height 15
type input "12.09.2025 00:00"
click at [574, 74] on icon "search button" at bounding box center [573, 69] width 15 height 15
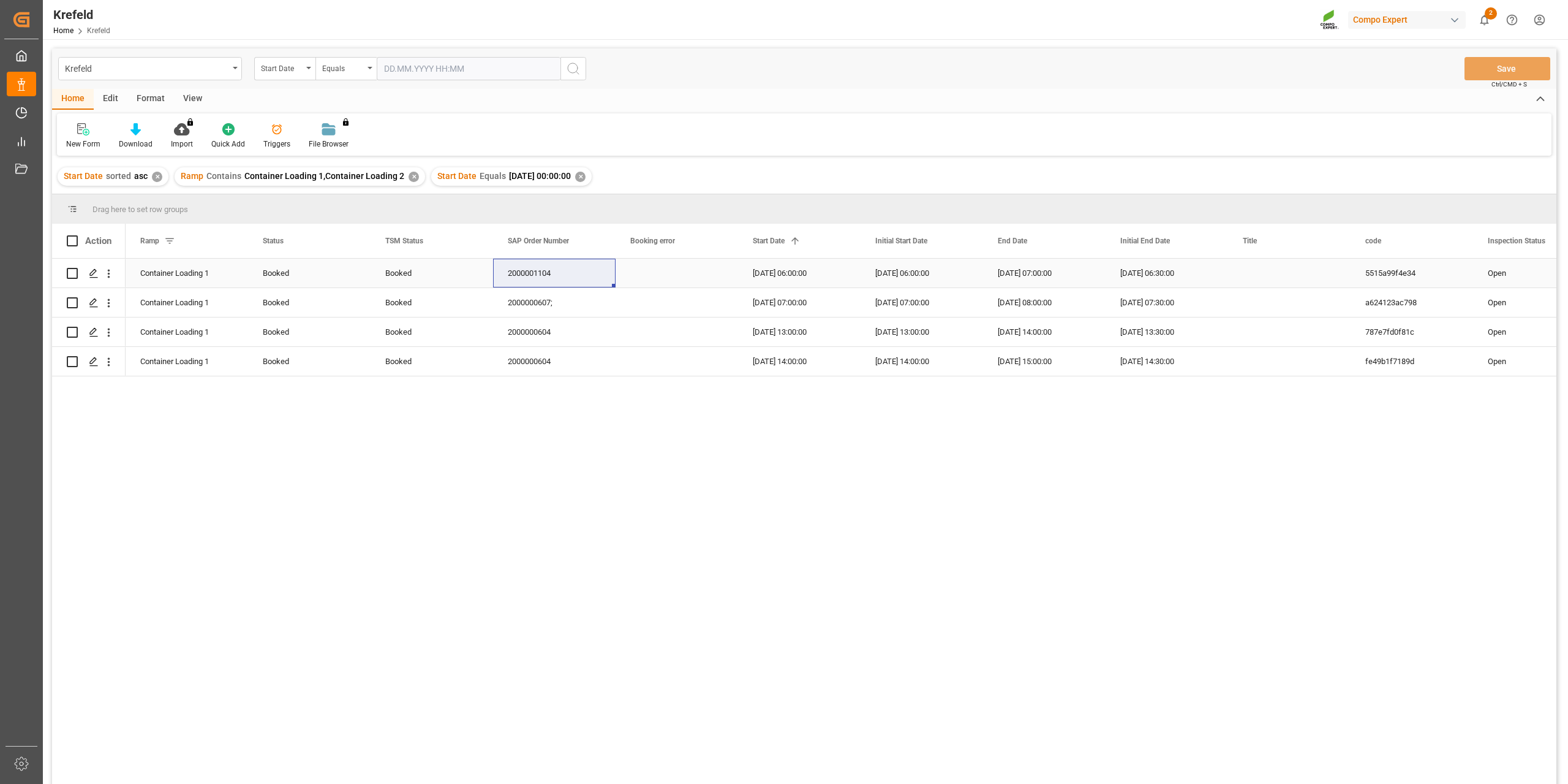
click at [549, 278] on div "2000001104" at bounding box center [554, 273] width 122 height 29
click at [538, 308] on div "2000000607;" at bounding box center [554, 303] width 122 height 29
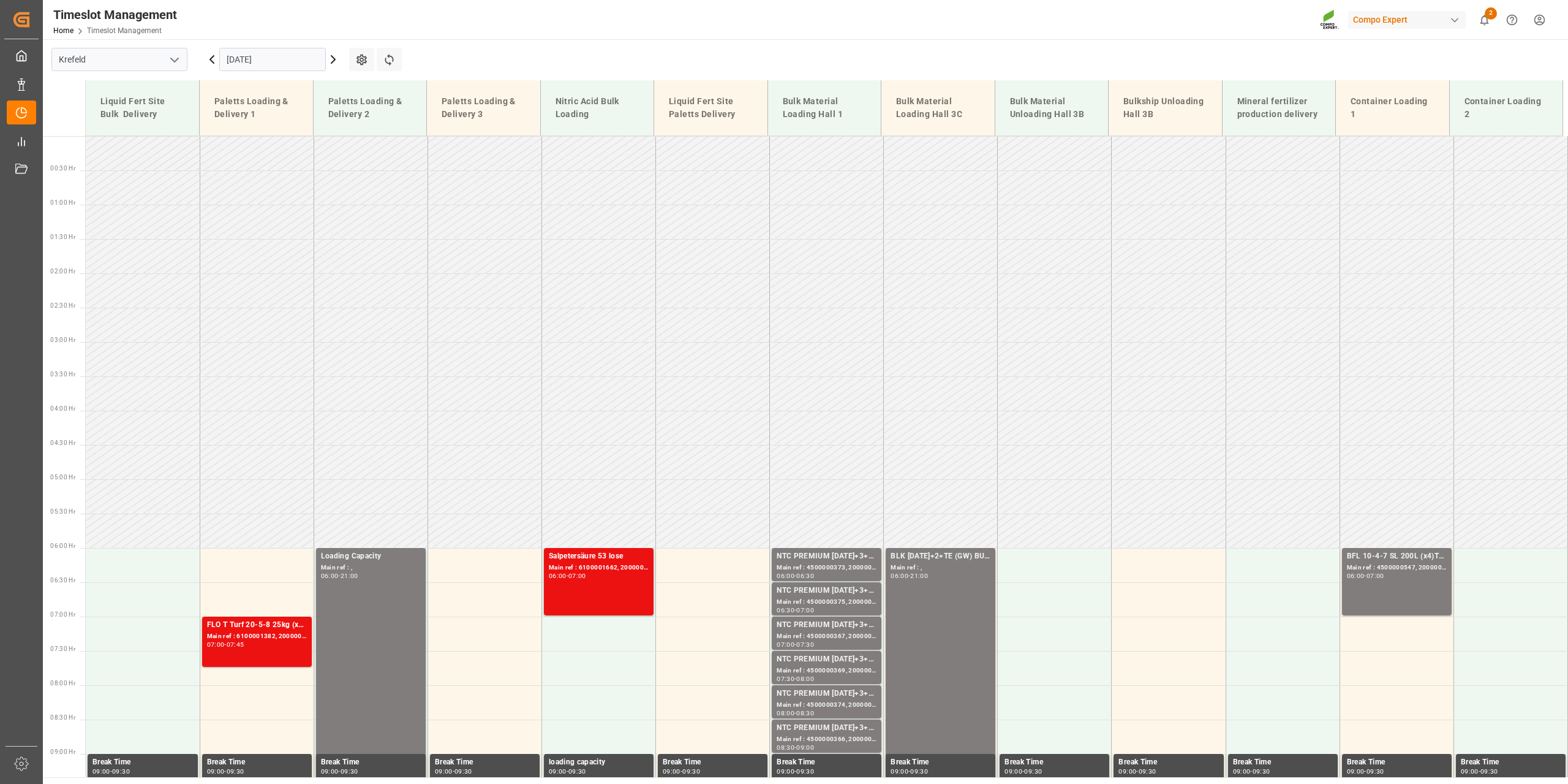
scroll to position [343, 0]
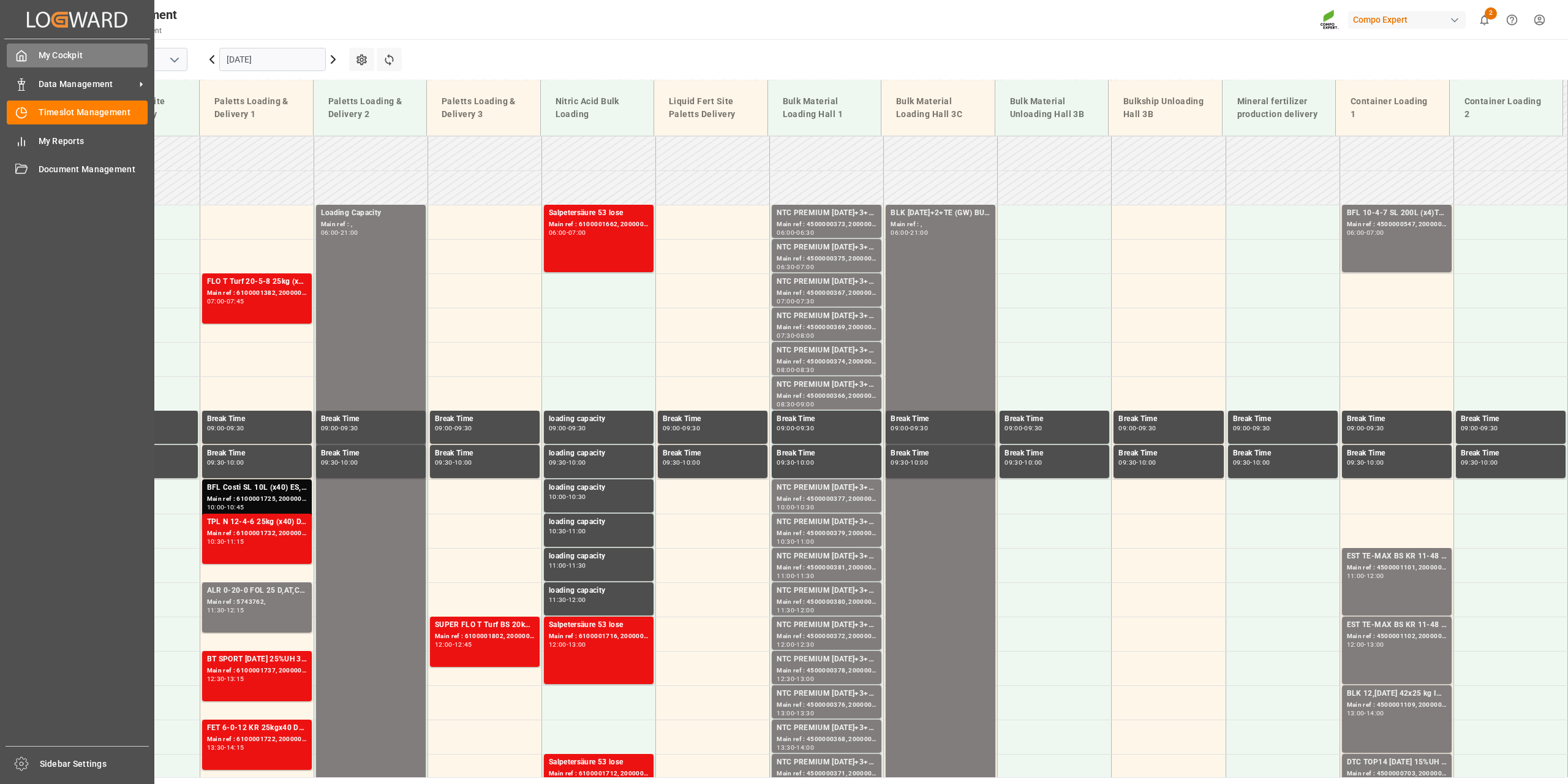
click at [24, 54] on icon at bounding box center [21, 55] width 12 height 12
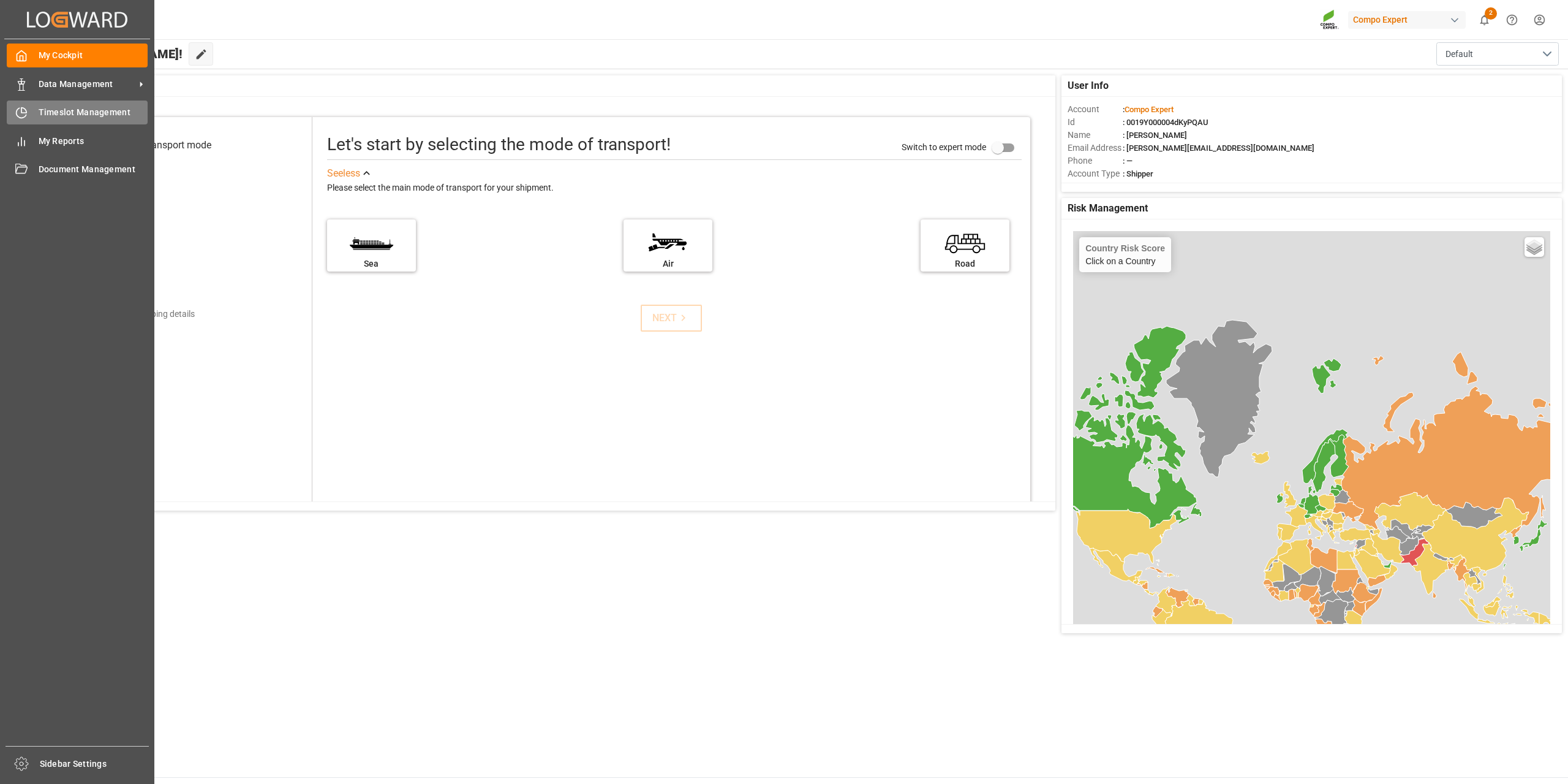
click at [64, 117] on span "Timeslot Management" at bounding box center [93, 112] width 109 height 13
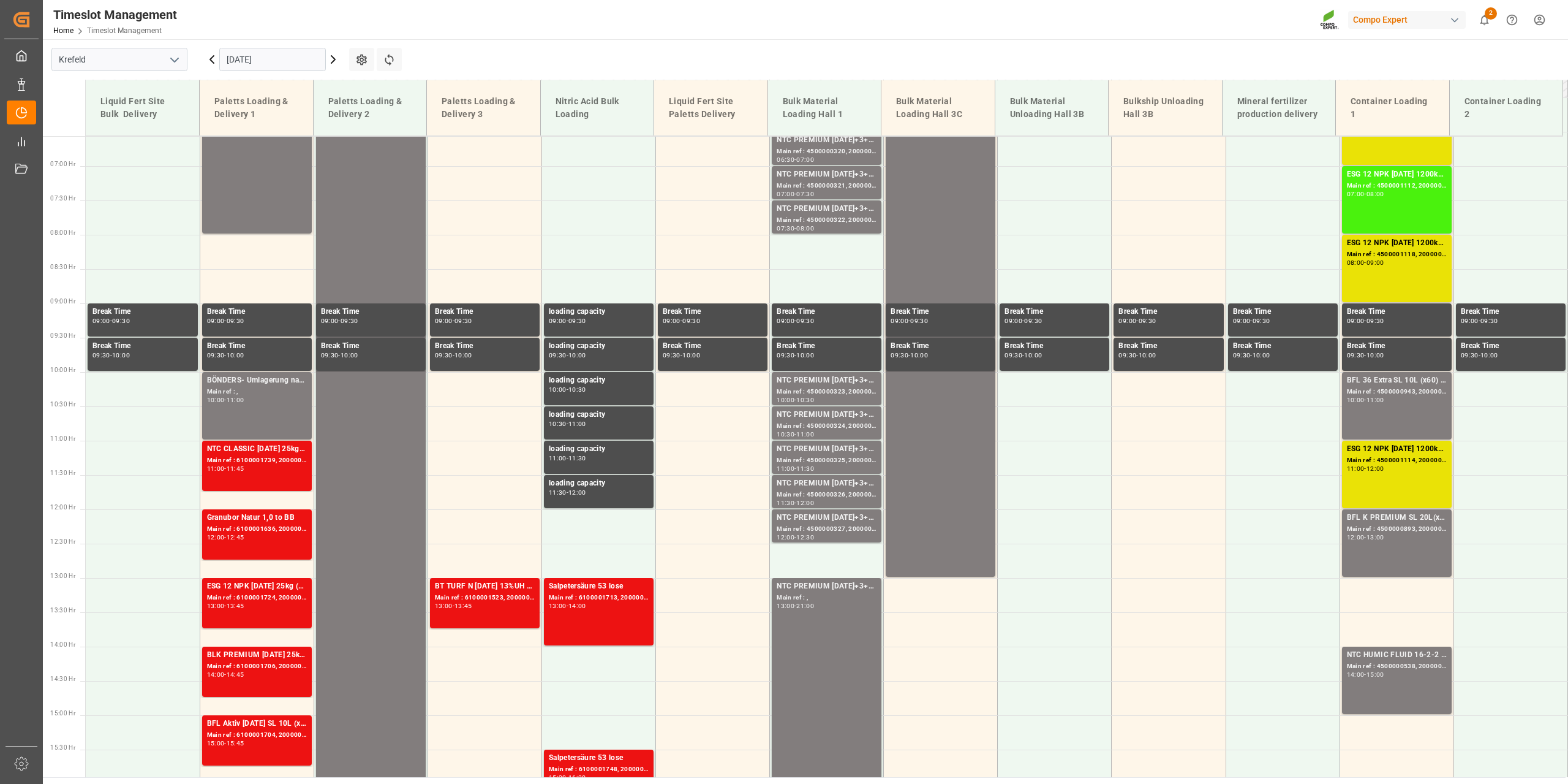
scroll to position [385, 0]
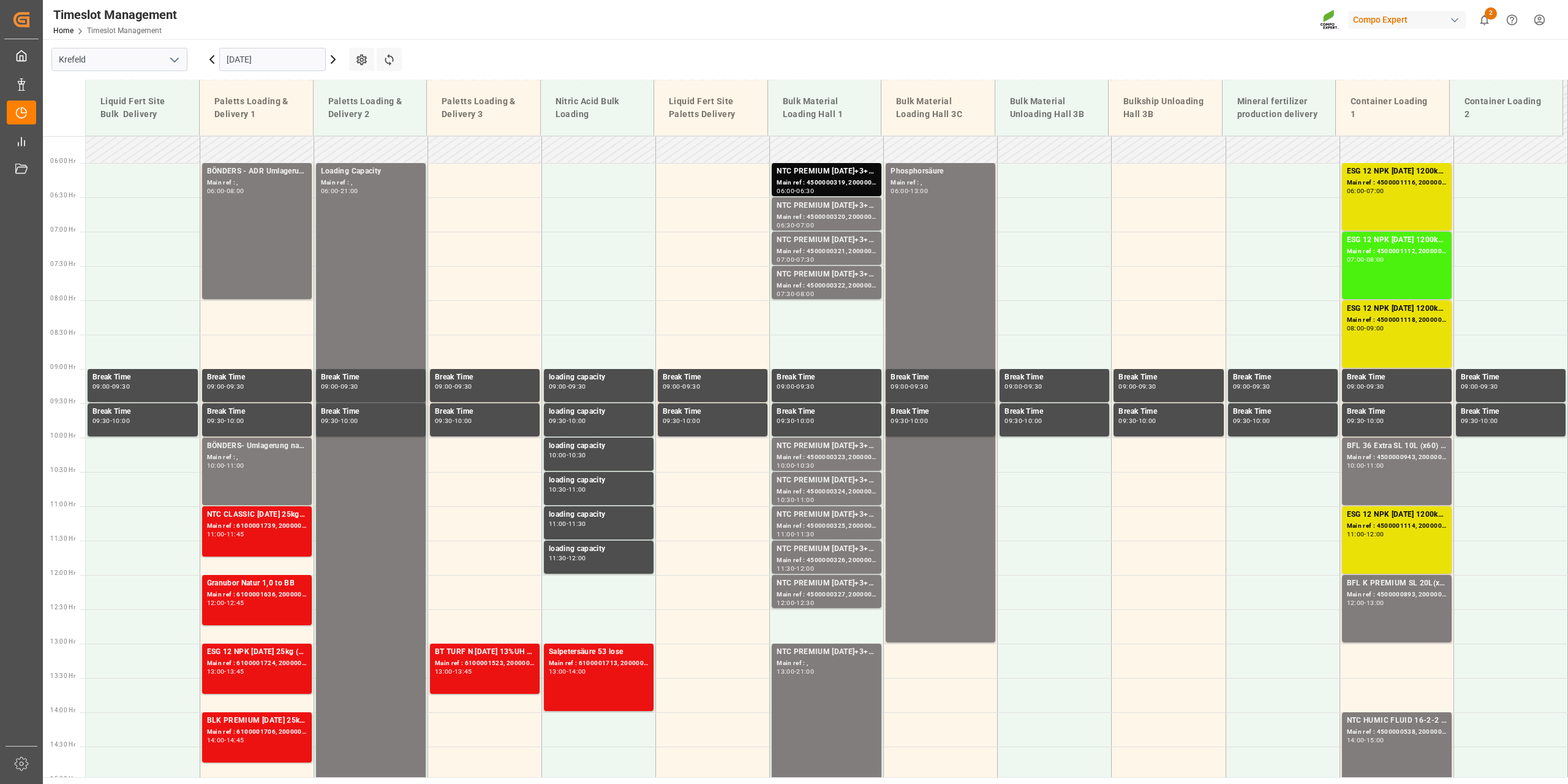
click at [252, 64] on input "[DATE]" at bounding box center [272, 59] width 107 height 24
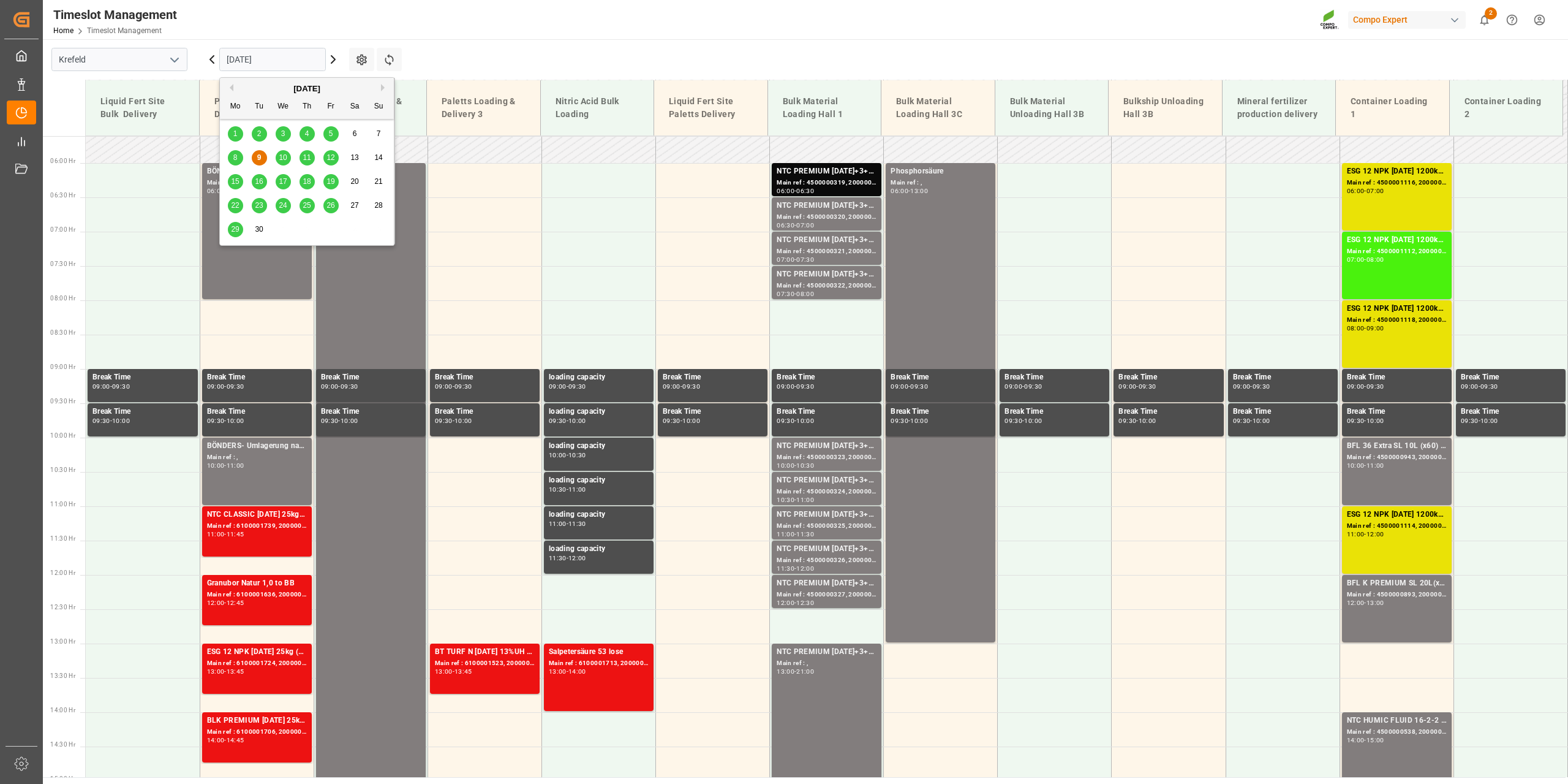
click at [285, 156] on span "10" at bounding box center [282, 157] width 8 height 9
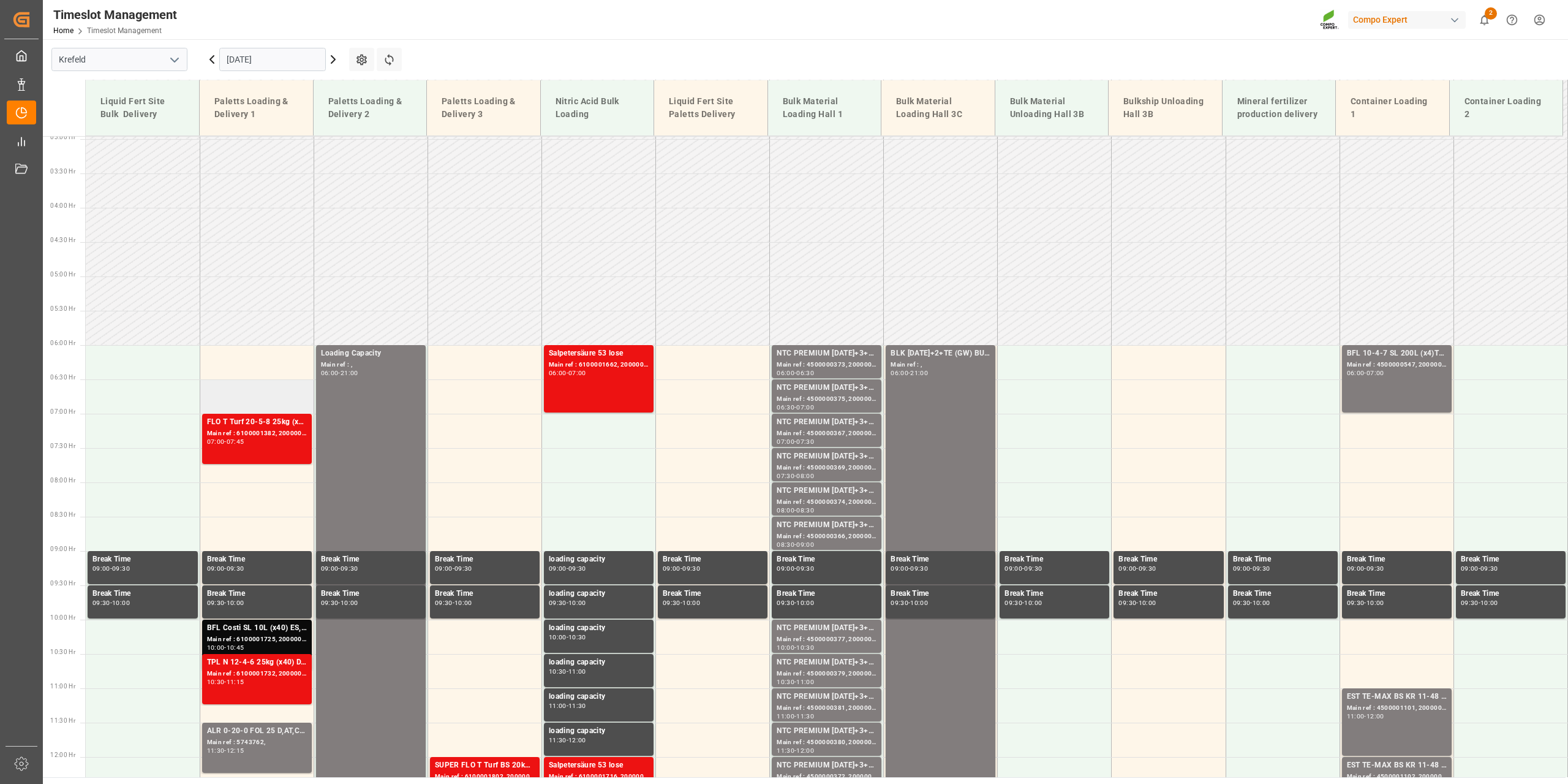
scroll to position [202, 0]
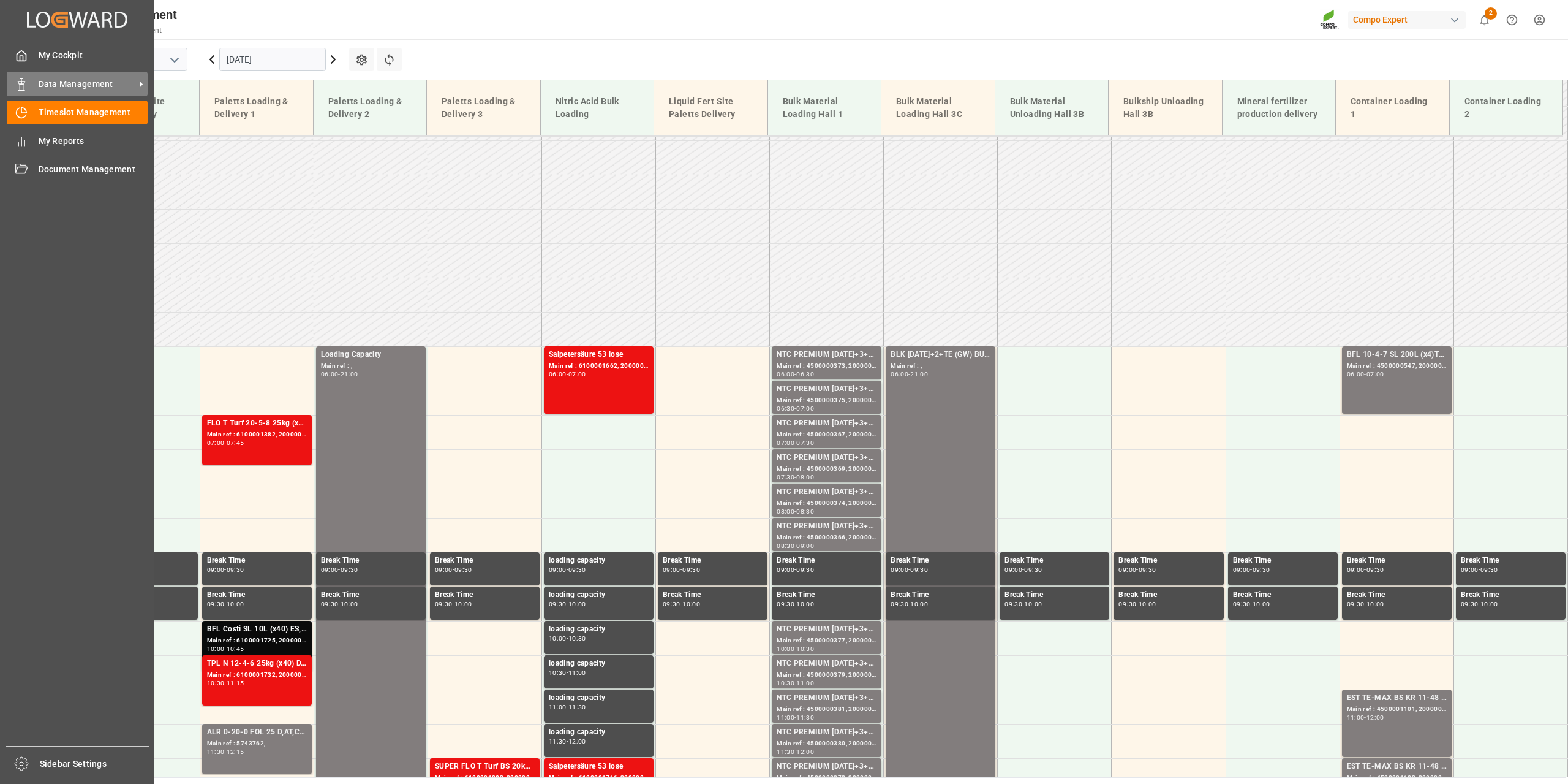
click at [29, 82] on div "Data Management Data Management" at bounding box center [77, 83] width 141 height 24
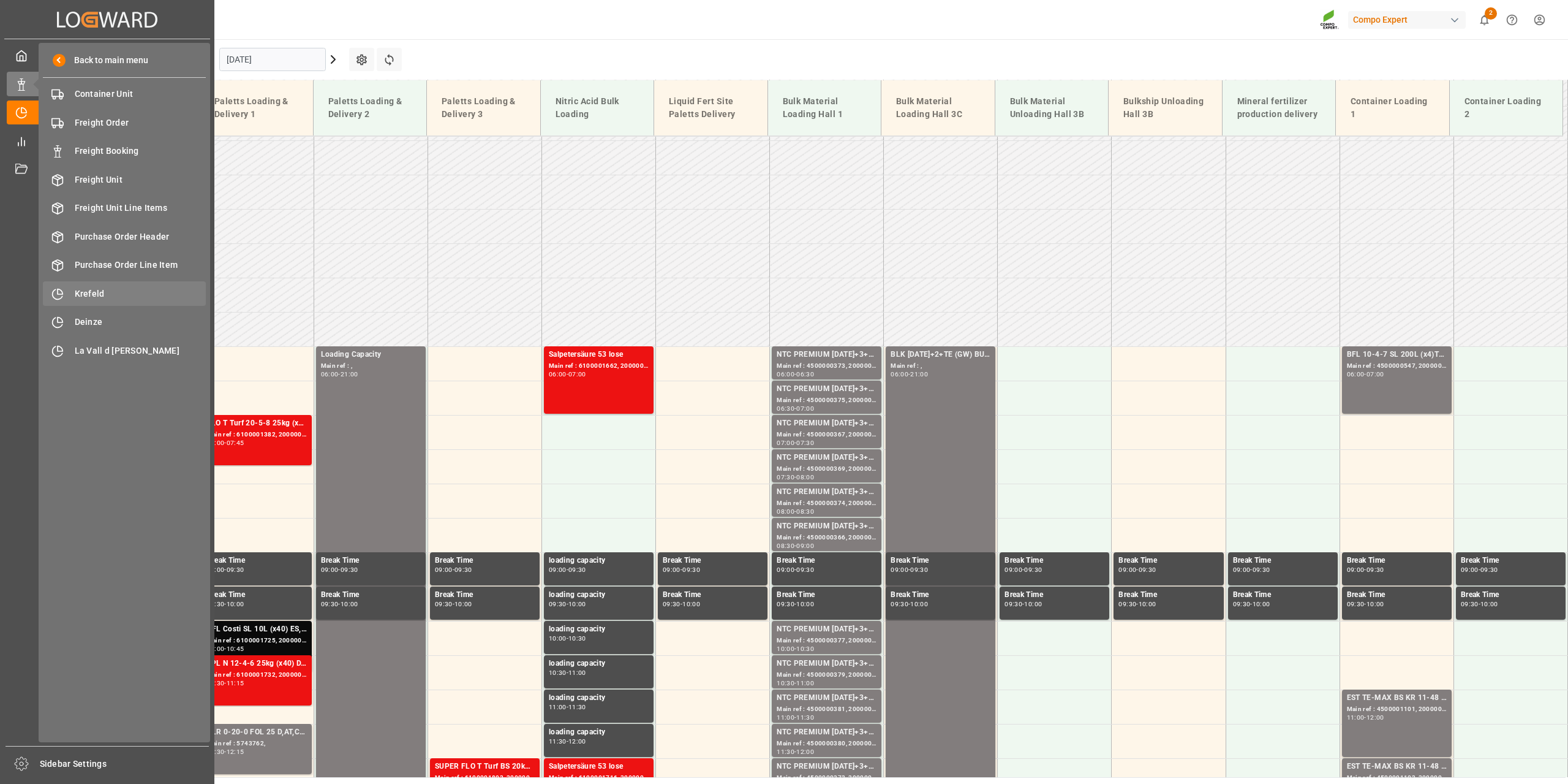
click at [84, 288] on span "Krefeld" at bounding box center [141, 294] width 132 height 13
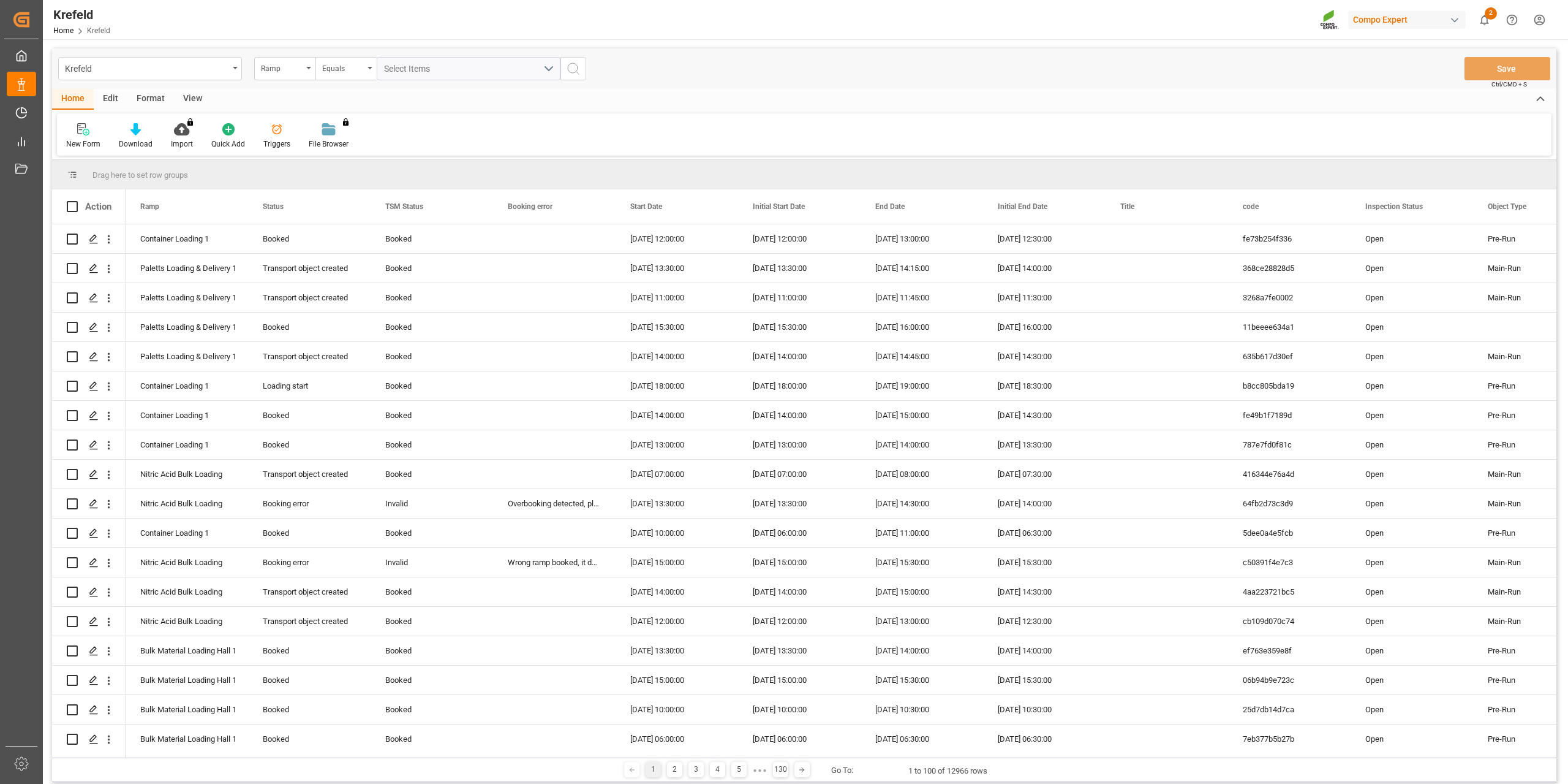
click at [284, 74] on div "Ramp" at bounding box center [285, 69] width 61 height 24
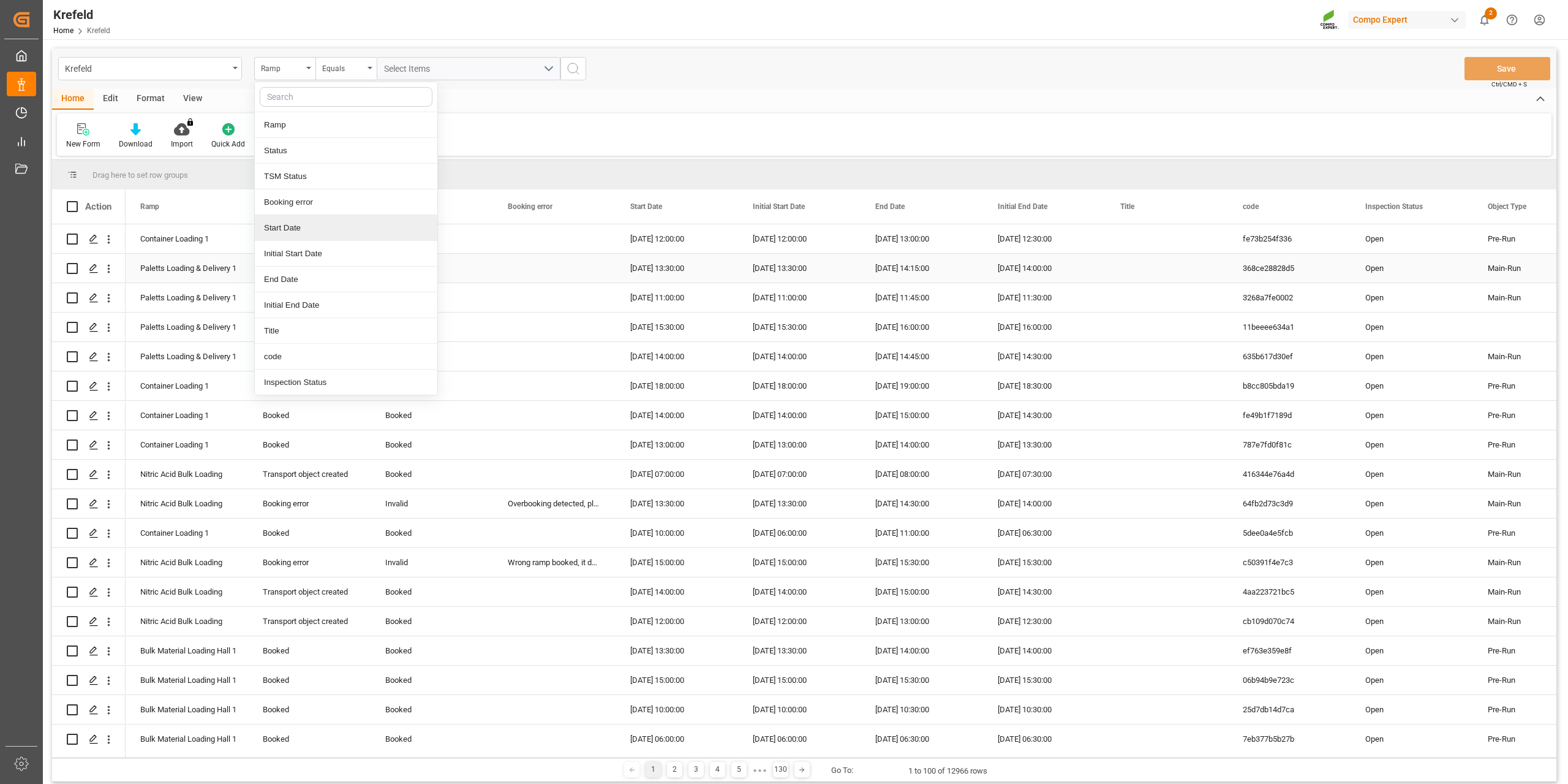
click at [897, 259] on div "[DATE] 14:15:00" at bounding box center [922, 268] width 122 height 29
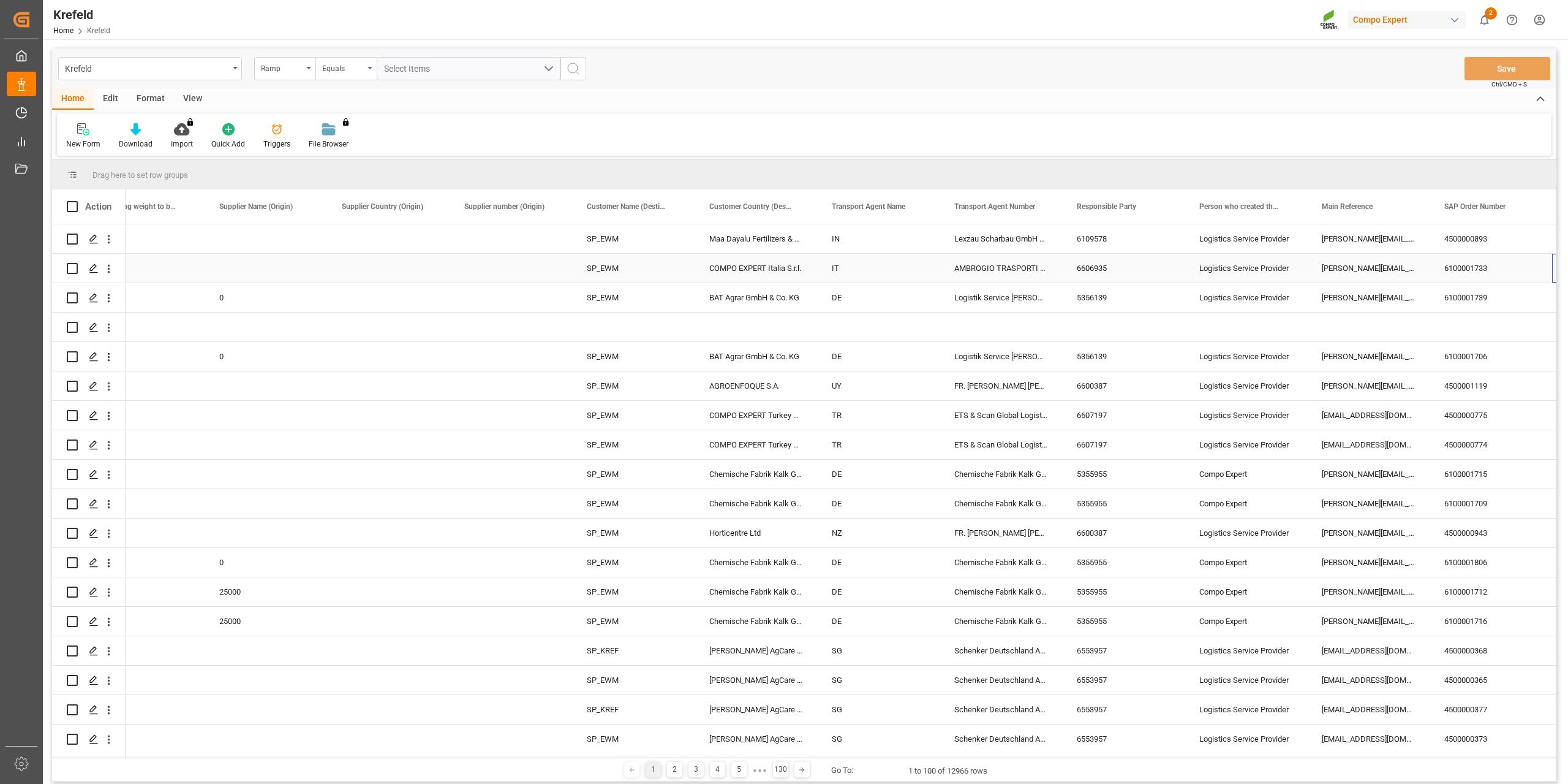
scroll to position [0, 2003]
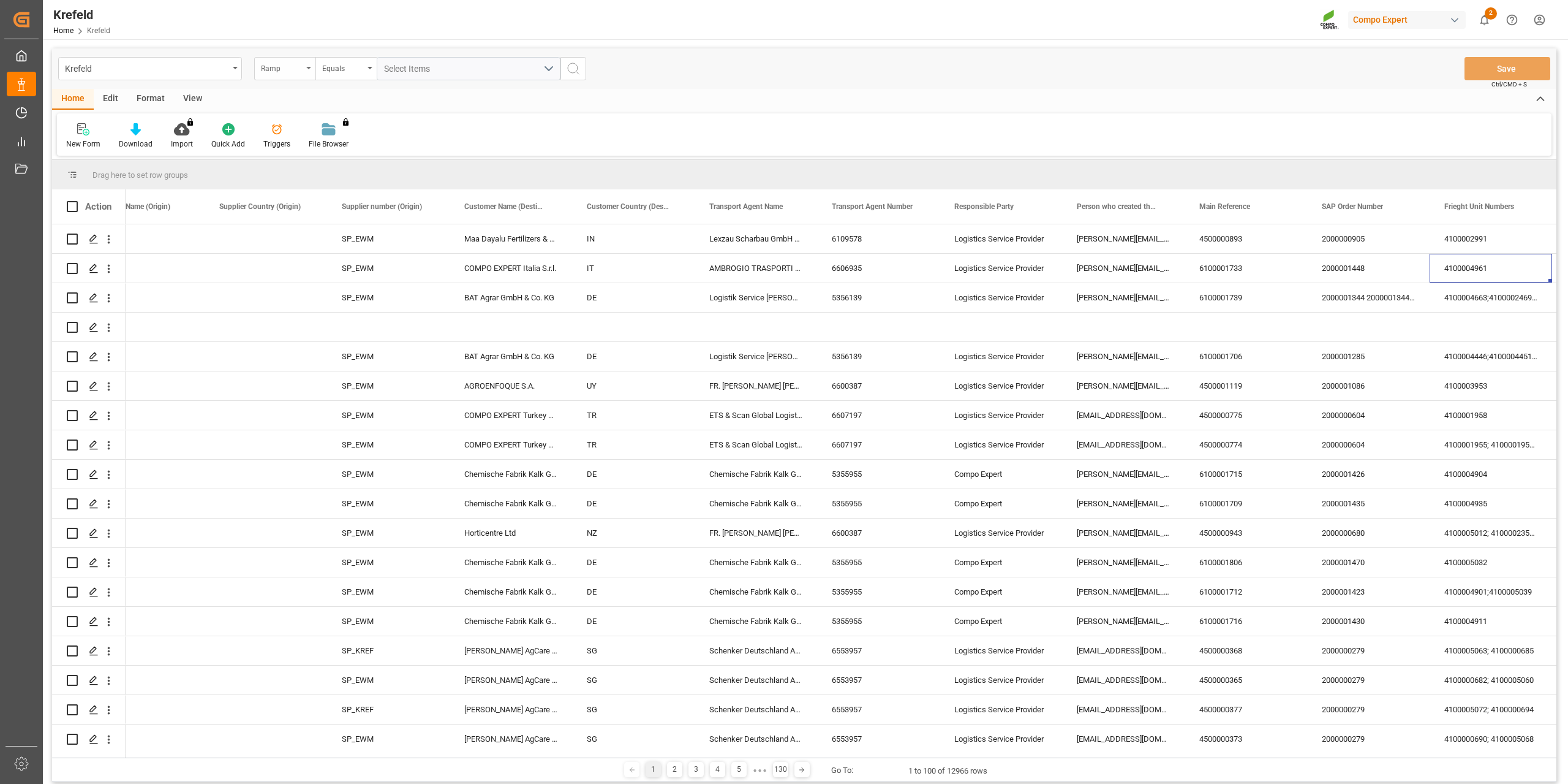
click at [297, 74] on div "Ramp" at bounding box center [282, 67] width 41 height 14
type input "main"
click at [297, 153] on div "Main Reference" at bounding box center [345, 151] width 182 height 26
click at [353, 63] on div "Equals" at bounding box center [343, 67] width 41 height 14
click at [361, 144] on div "Fuzzy search" at bounding box center [407, 151] width 182 height 26
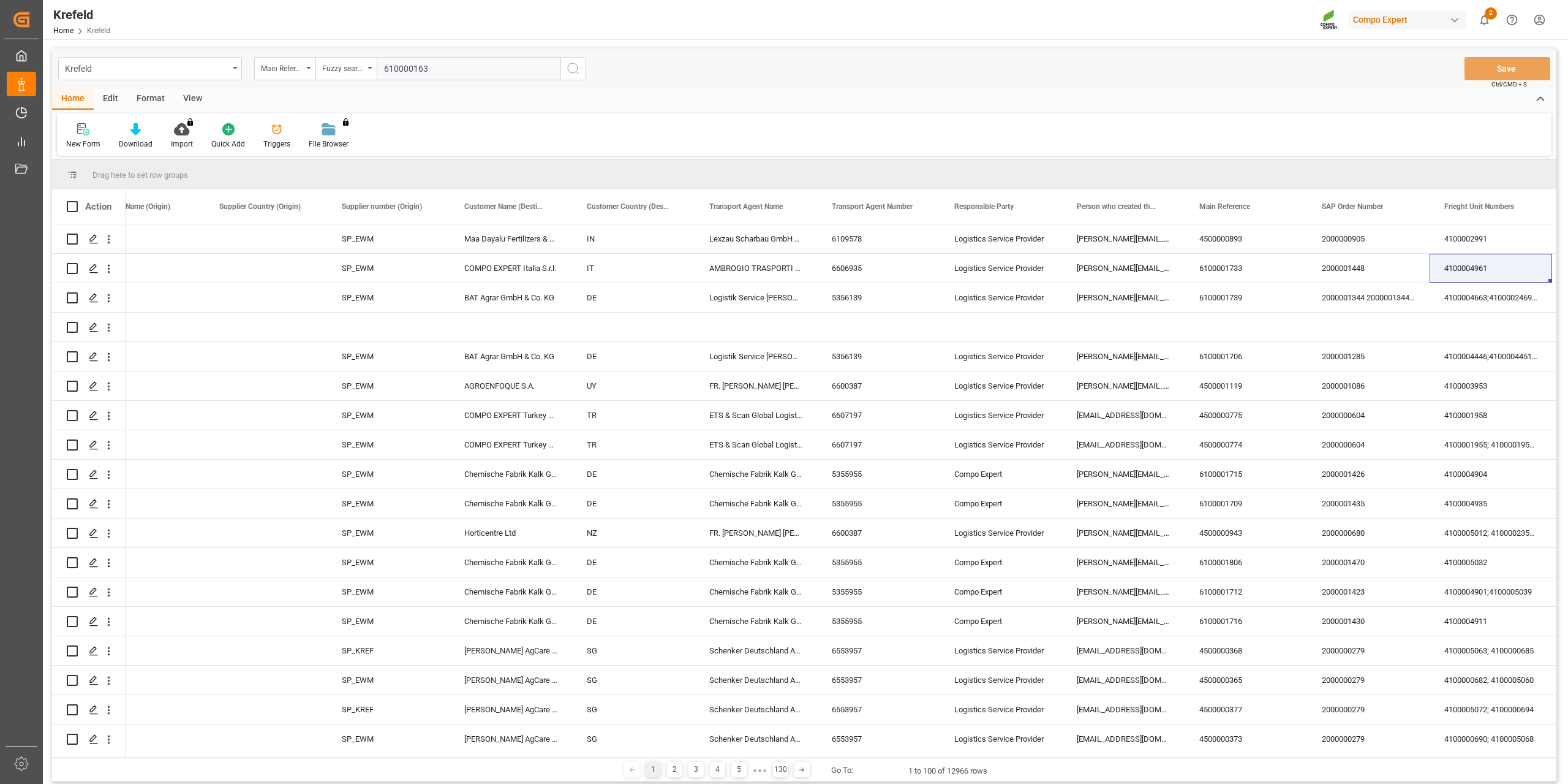
type input "6100001635"
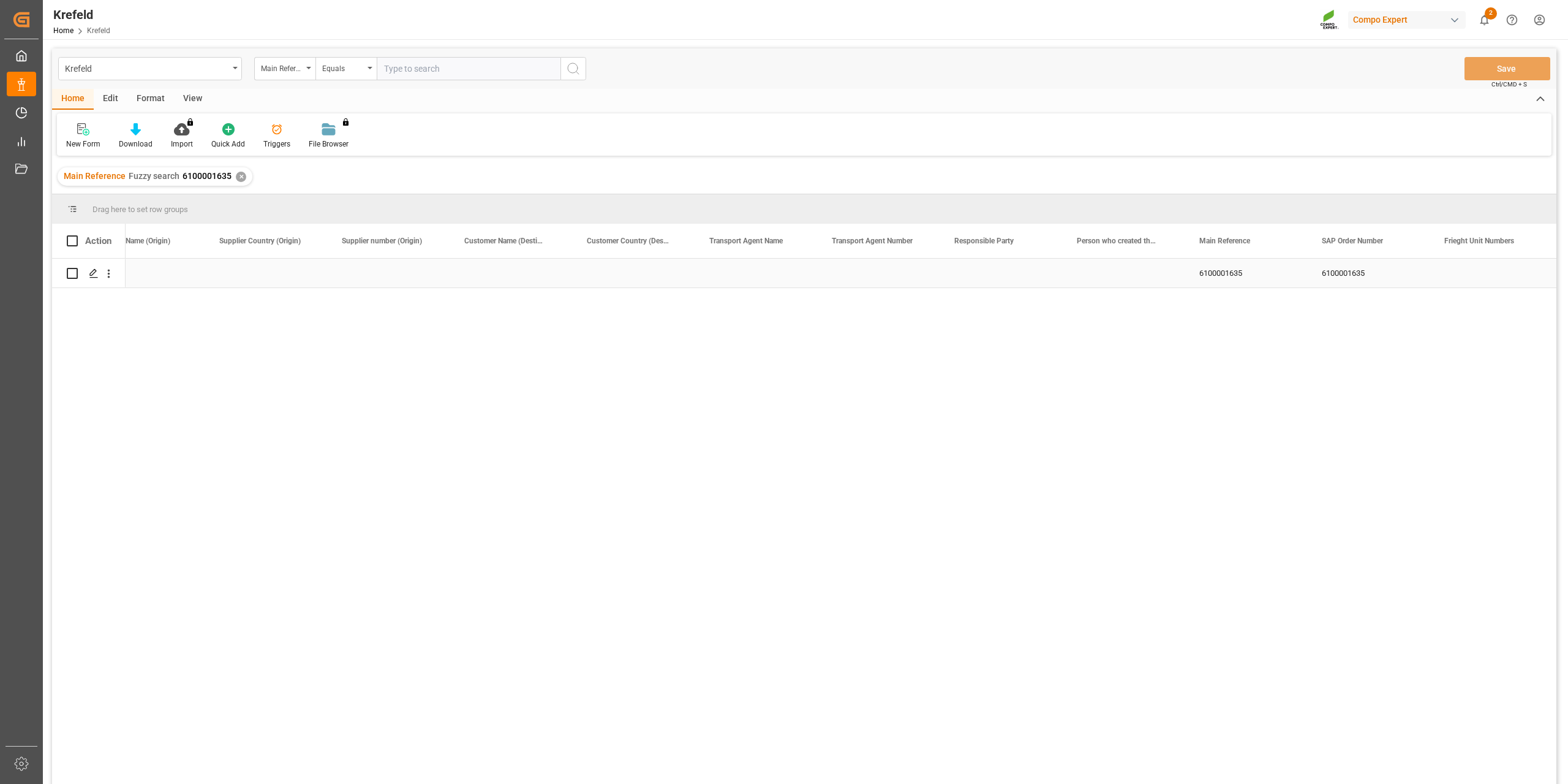
click at [616, 283] on div "Press SPACE to select this row." at bounding box center [633, 273] width 122 height 29
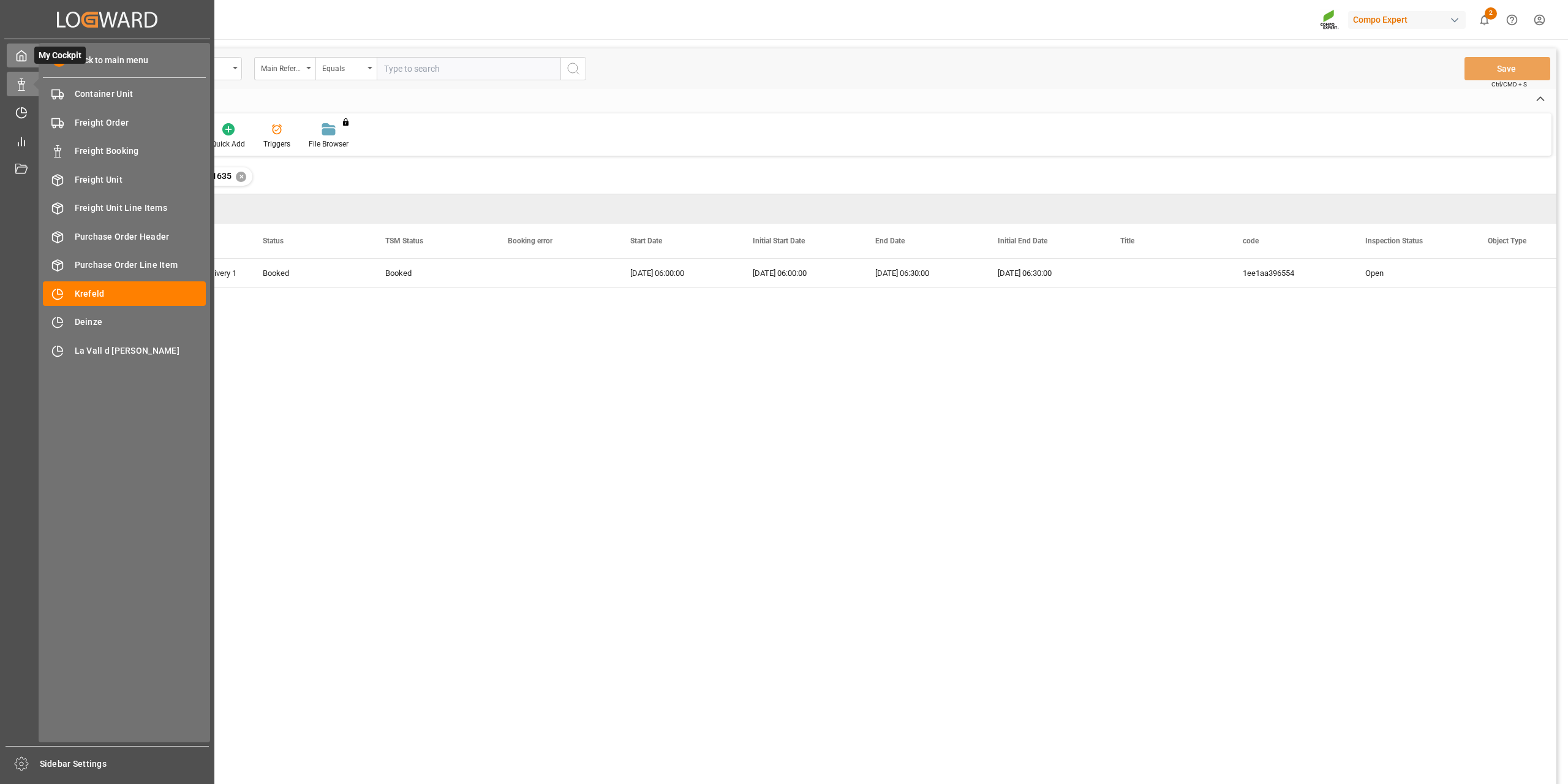
click at [11, 51] on div at bounding box center [16, 56] width 21 height 13
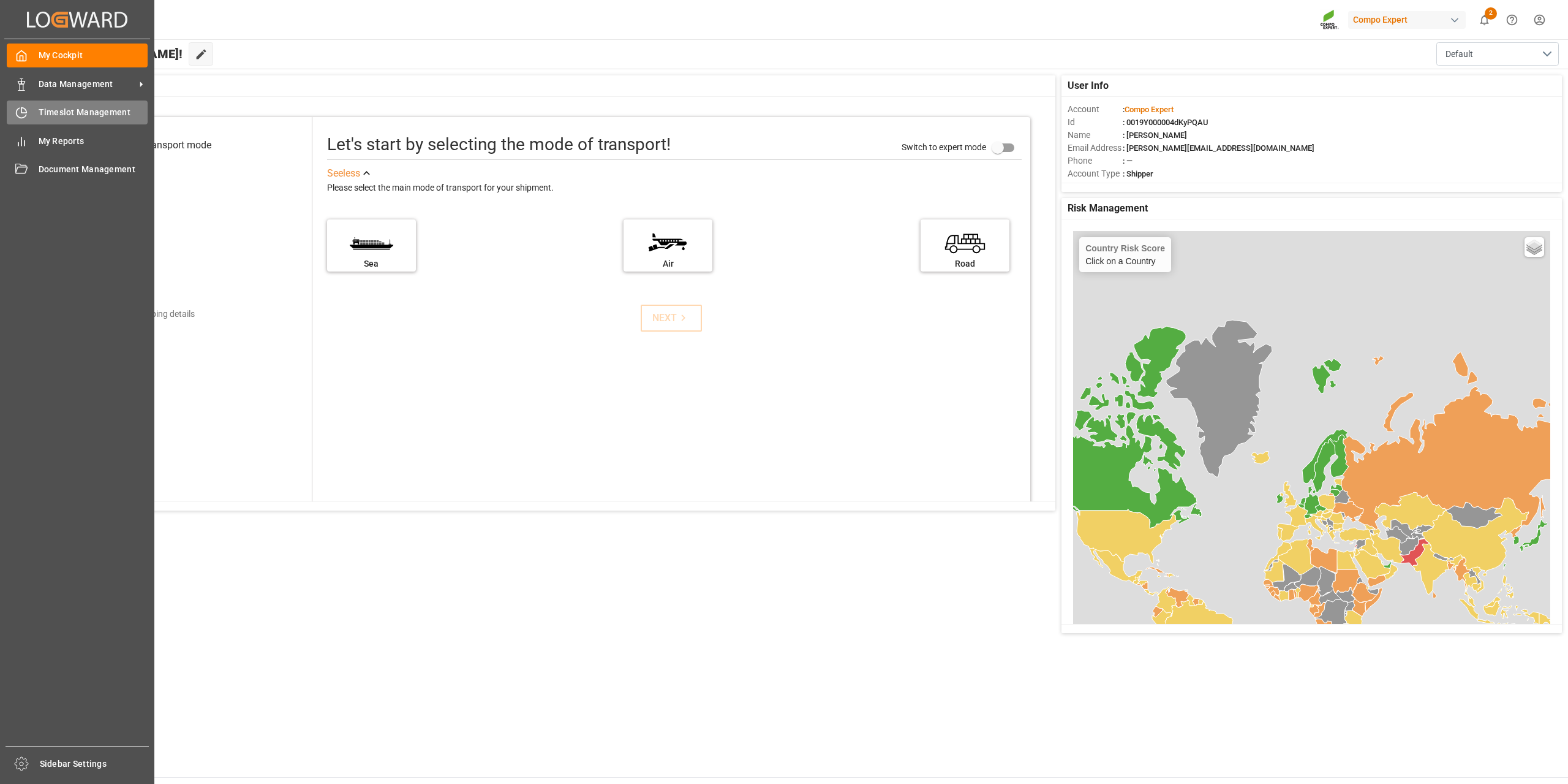
click at [44, 115] on span "Timeslot Management" at bounding box center [93, 112] width 109 height 13
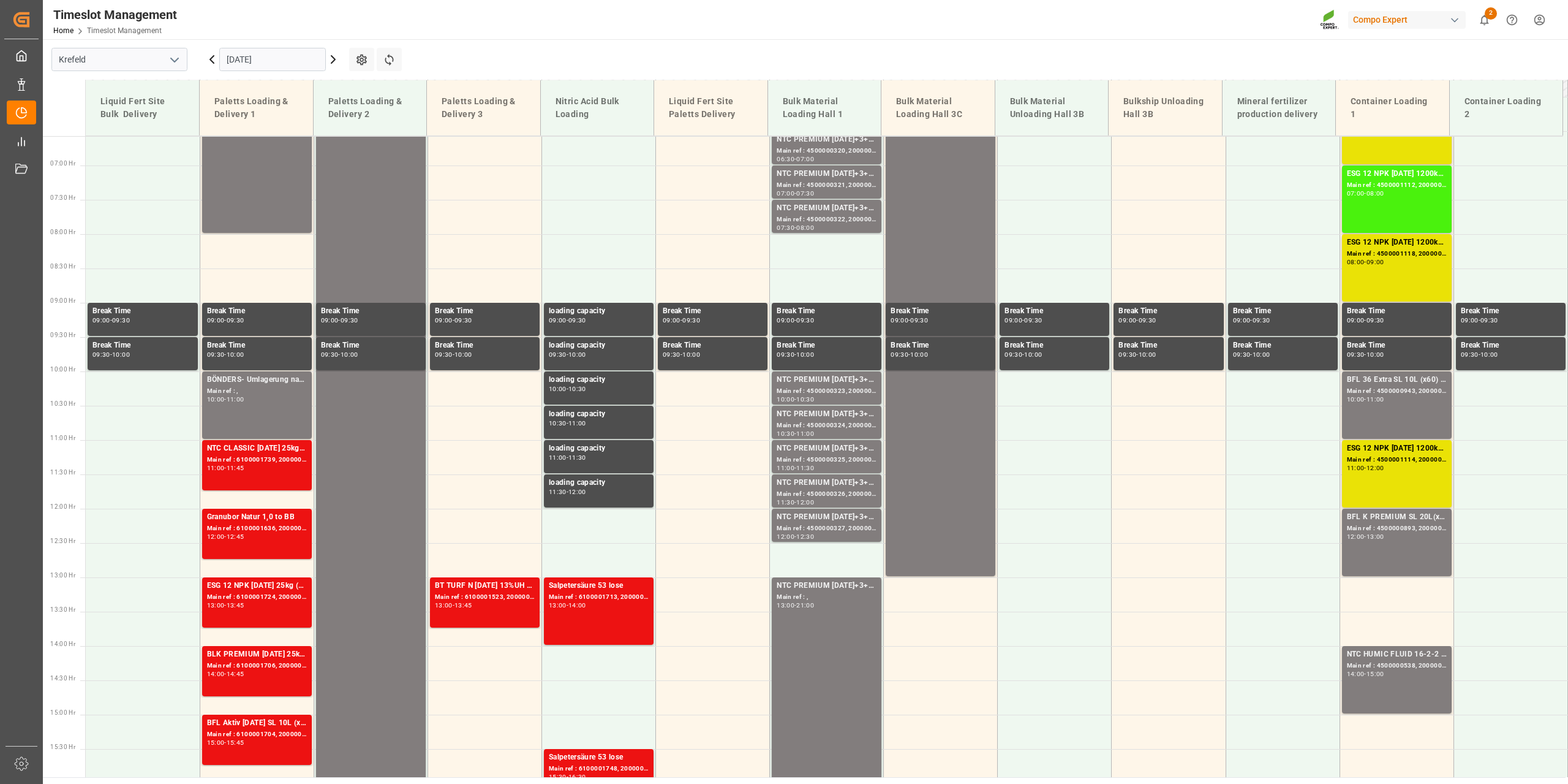
scroll to position [452, 0]
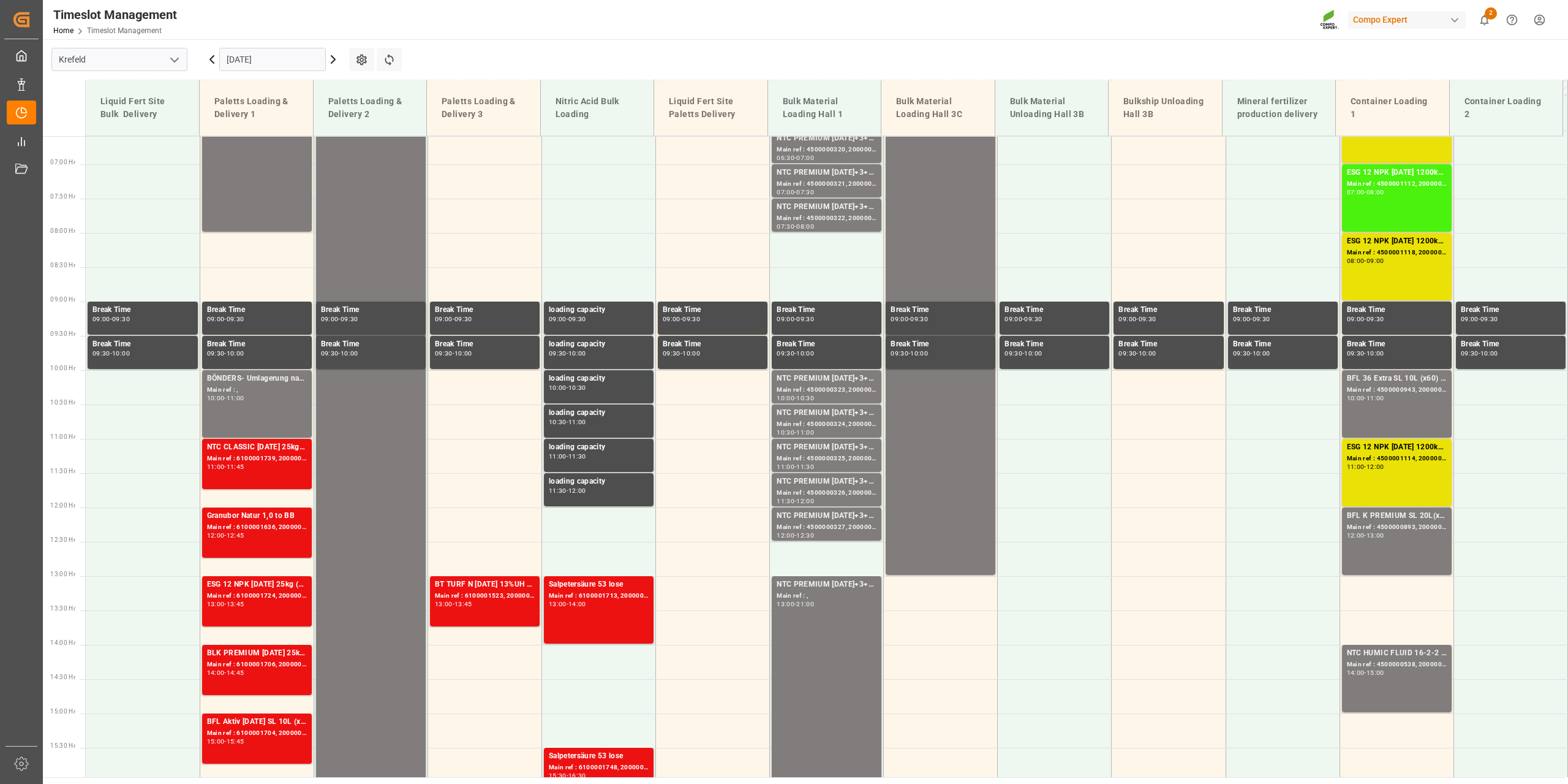
click at [225, 57] on input "[DATE]" at bounding box center [272, 59] width 107 height 24
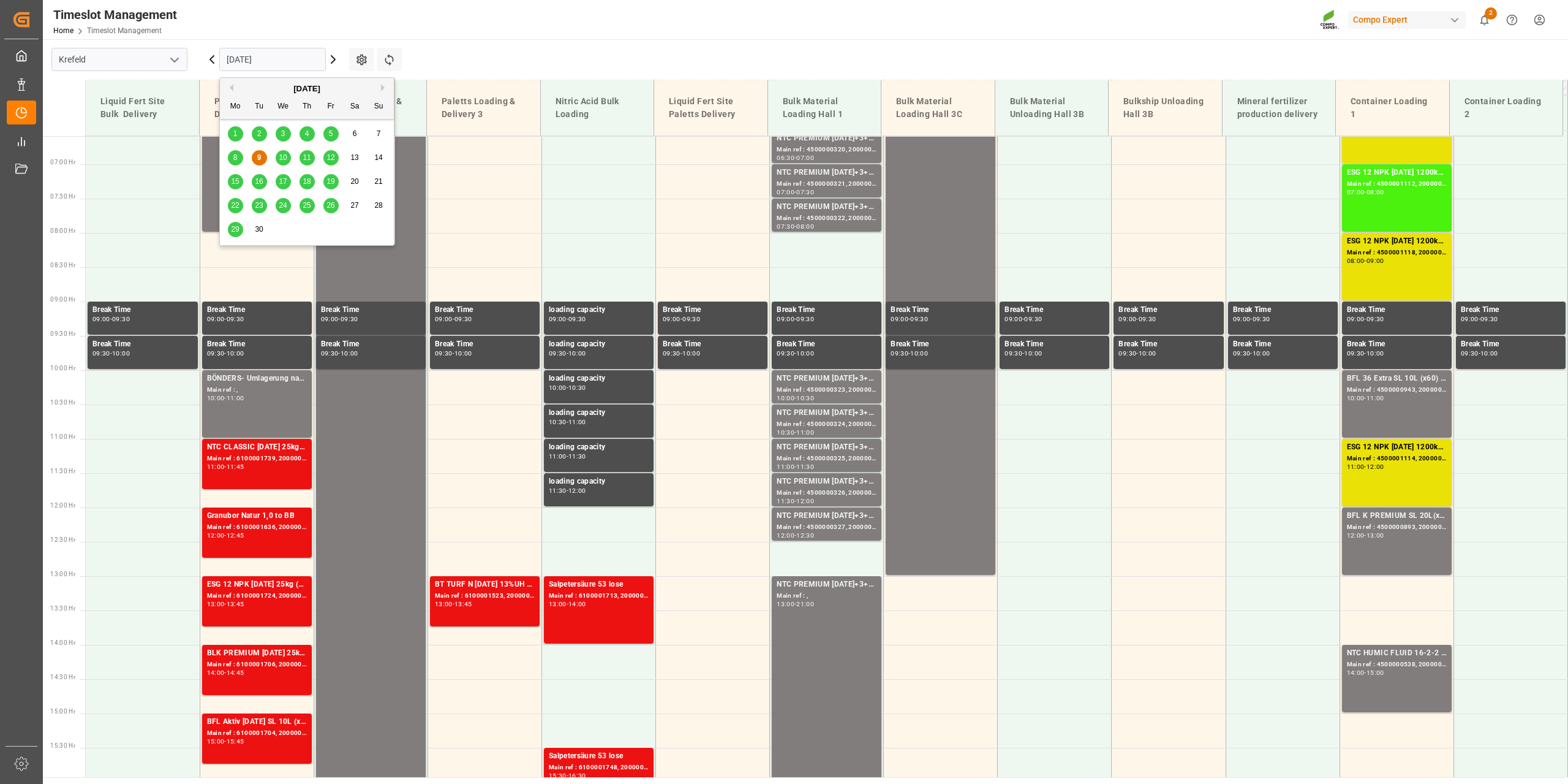
click at [309, 153] on span "11" at bounding box center [306, 157] width 8 height 9
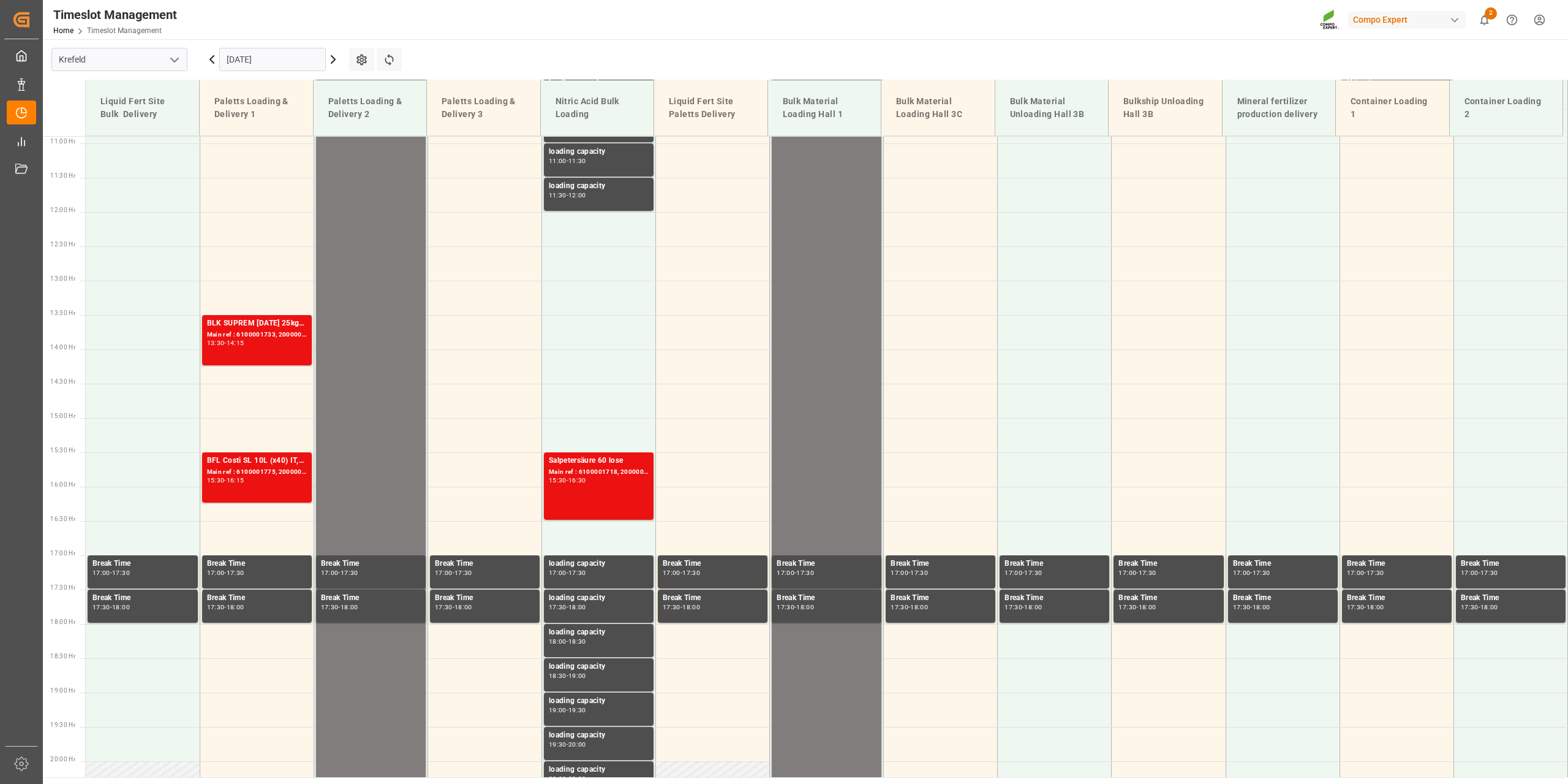
scroll to position [760, 0]
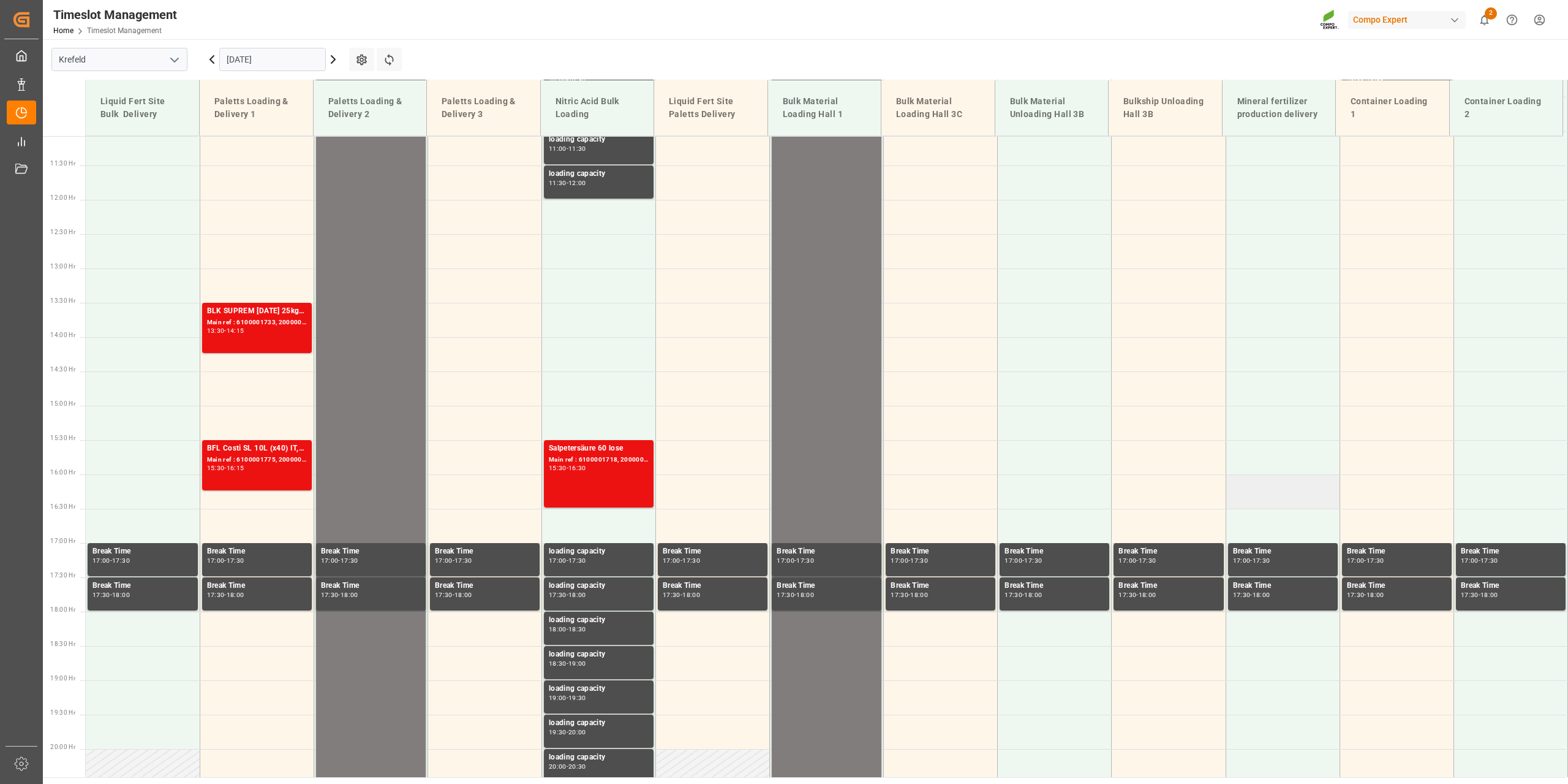
click at [1267, 489] on td at bounding box center [1282, 491] width 114 height 34
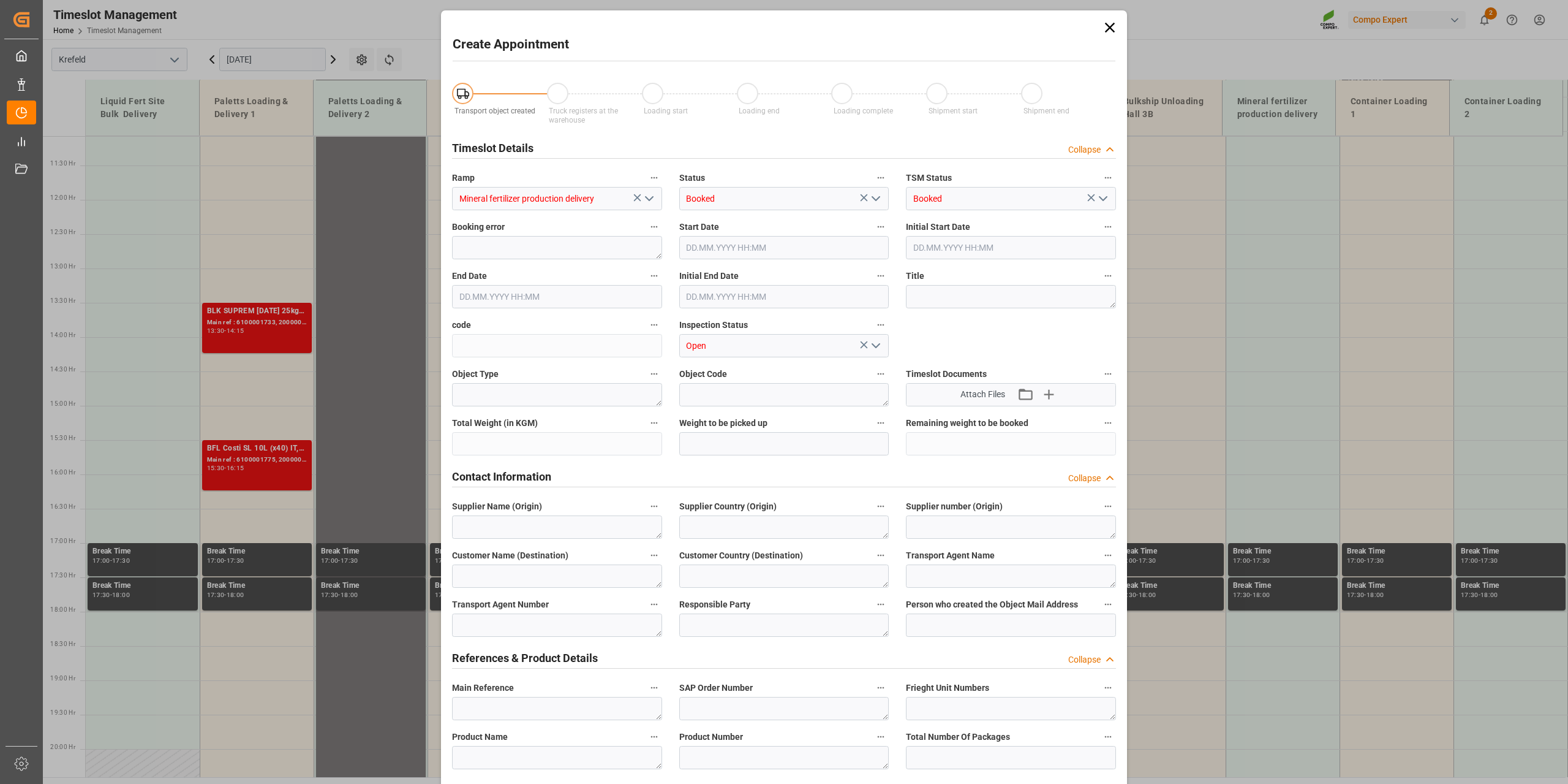
type input "[DATE] 16:00"
type input "[DATE] 16:30"
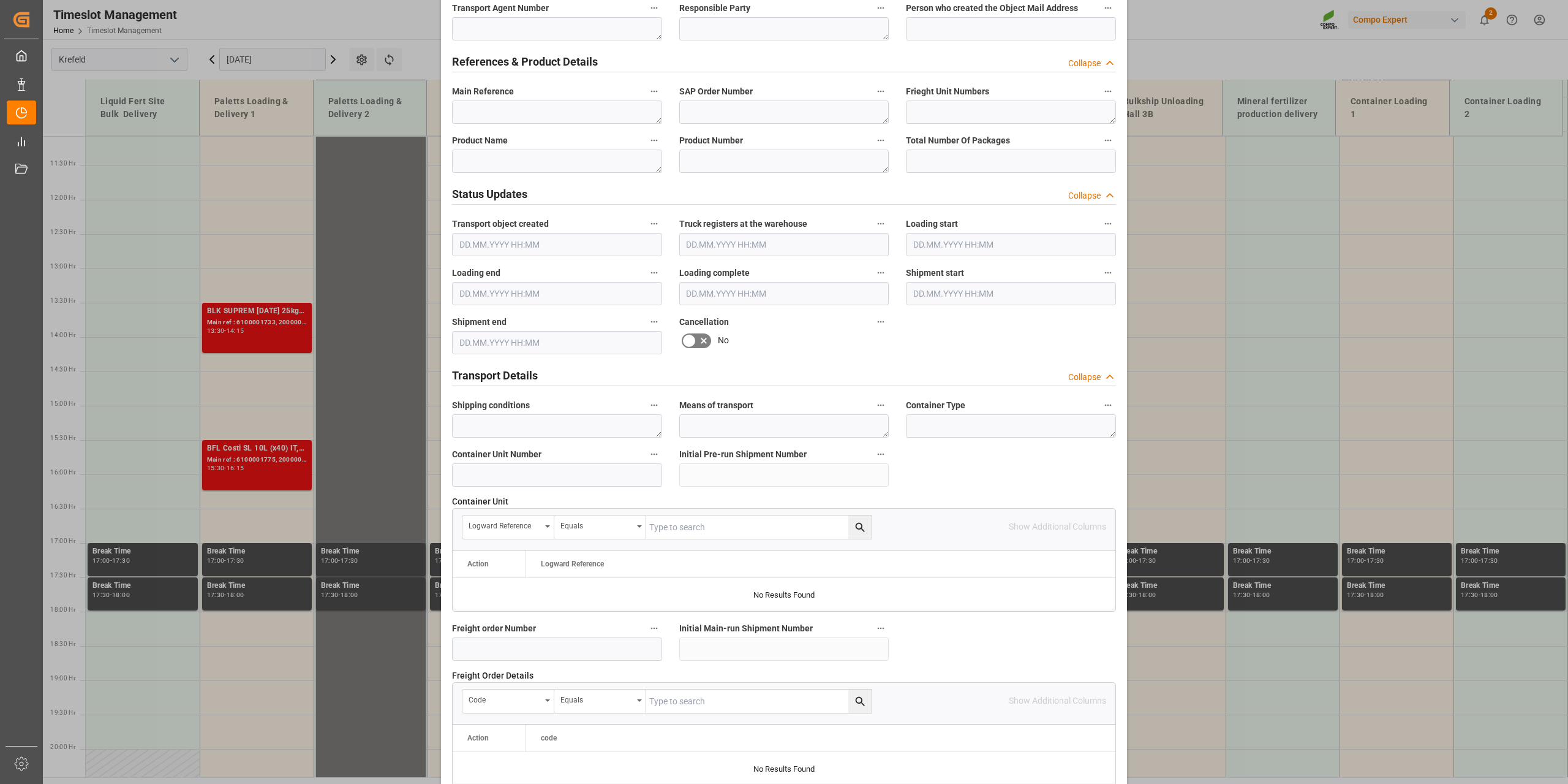
scroll to position [917, 0]
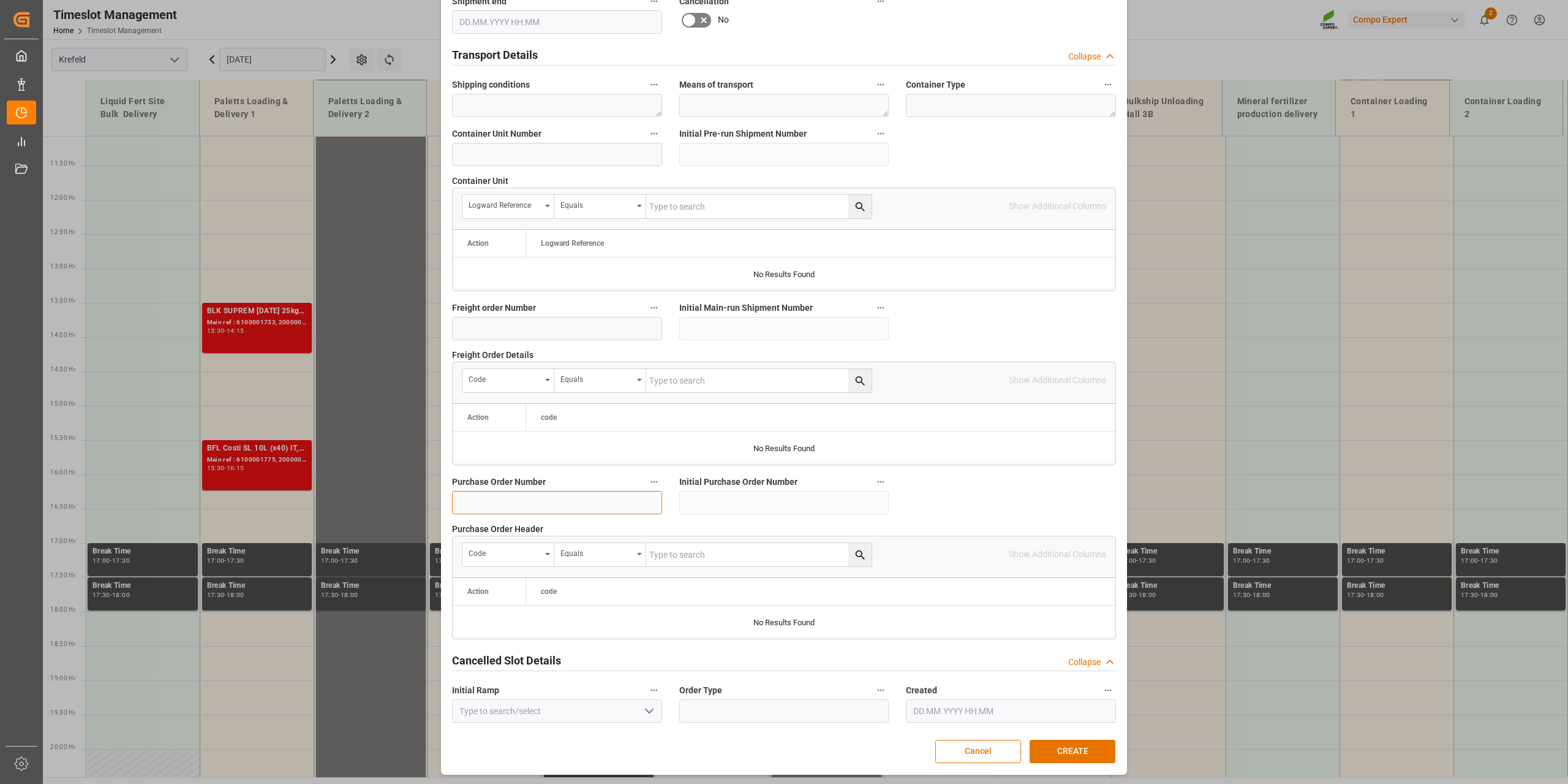
click at [553, 497] on input at bounding box center [557, 502] width 210 height 24
paste input "4500007818"
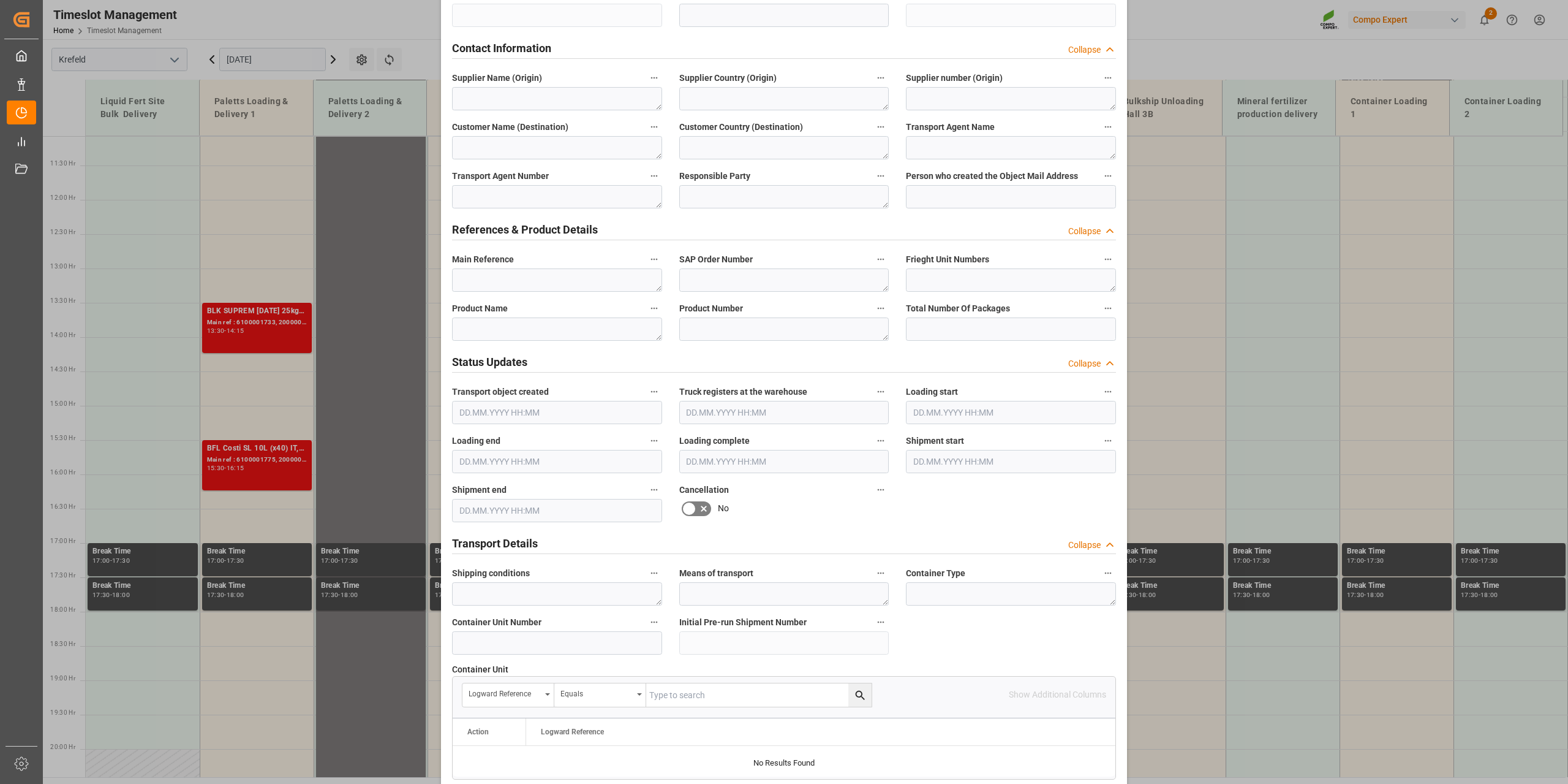
scroll to position [428, 0]
type input "4500007818"
click at [519, 325] on textarea at bounding box center [557, 330] width 210 height 24
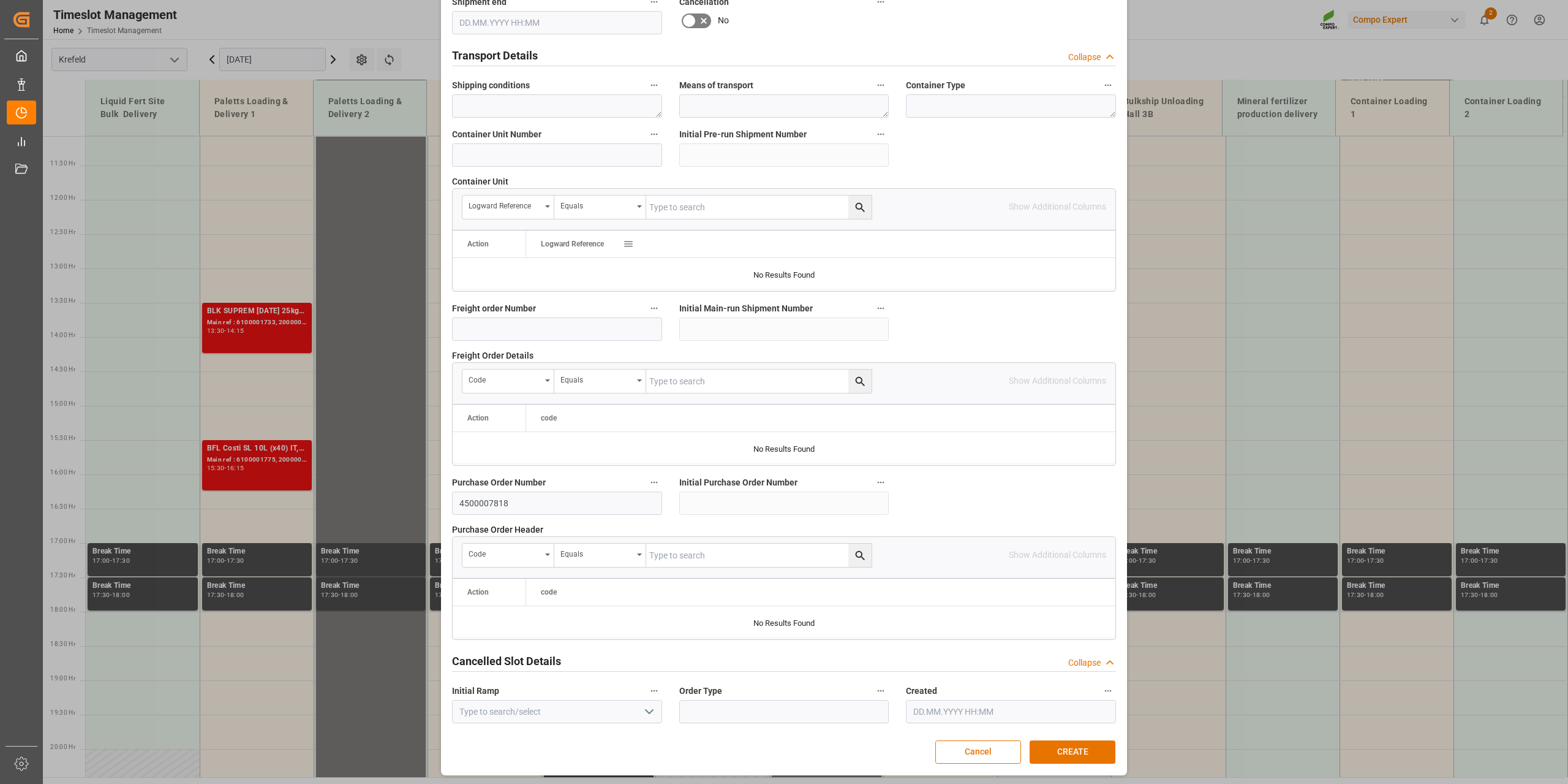
scroll to position [917, 0]
type textarea "Sufaron"
click at [1079, 759] on button "CREATE" at bounding box center [1073, 751] width 86 height 24
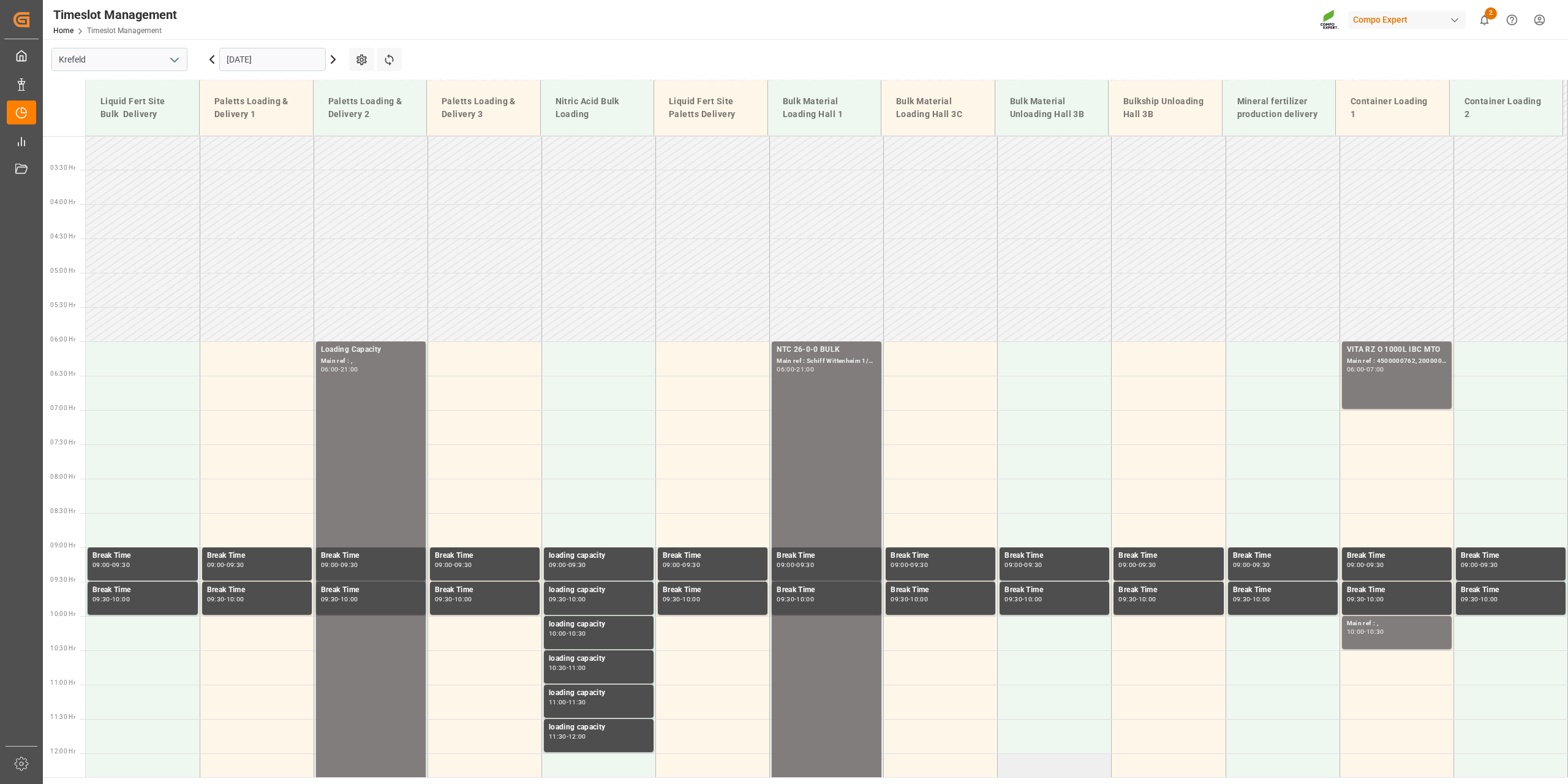
scroll to position [0, 0]
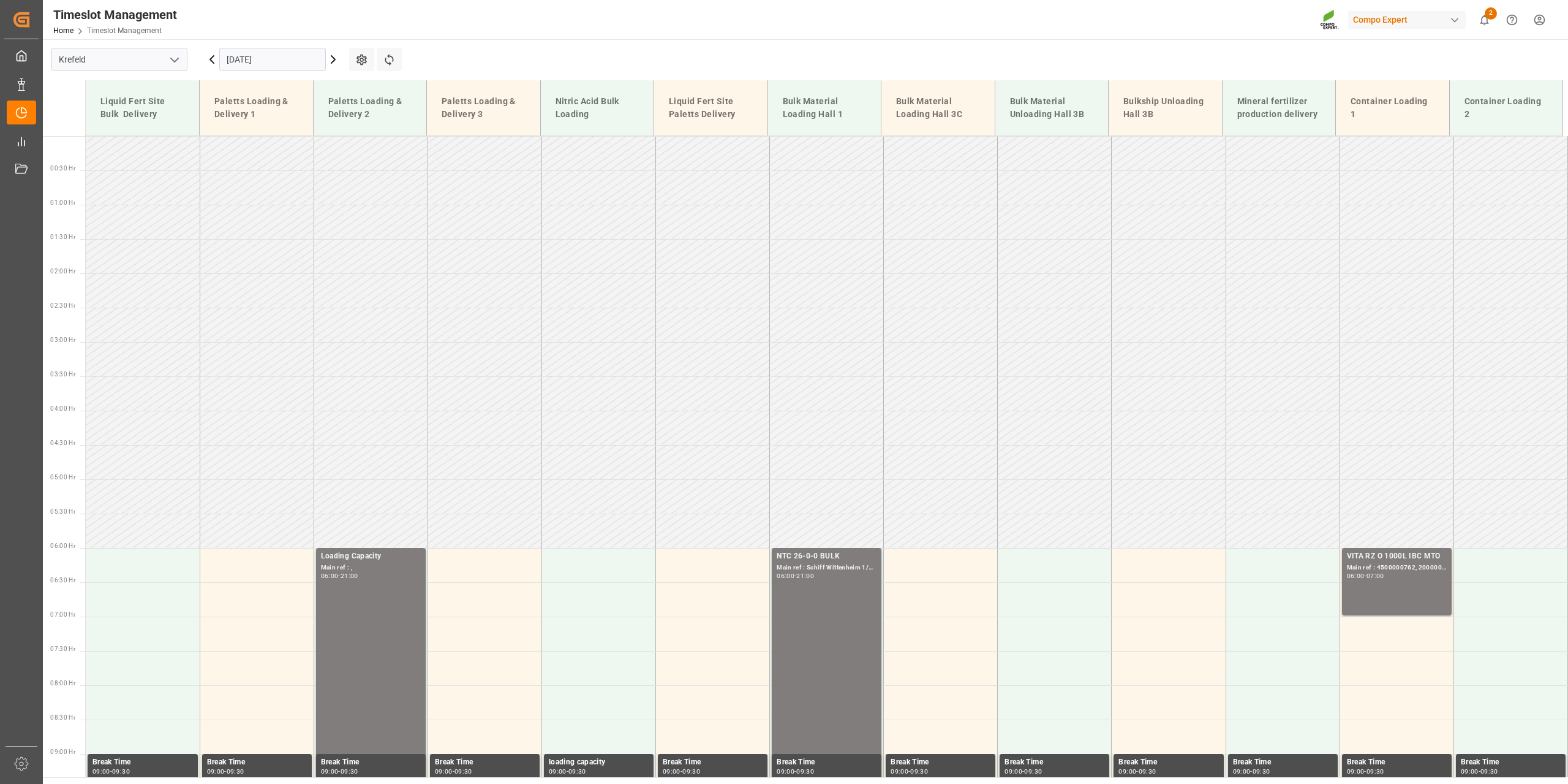
click at [253, 49] on input "[DATE]" at bounding box center [272, 59] width 107 height 24
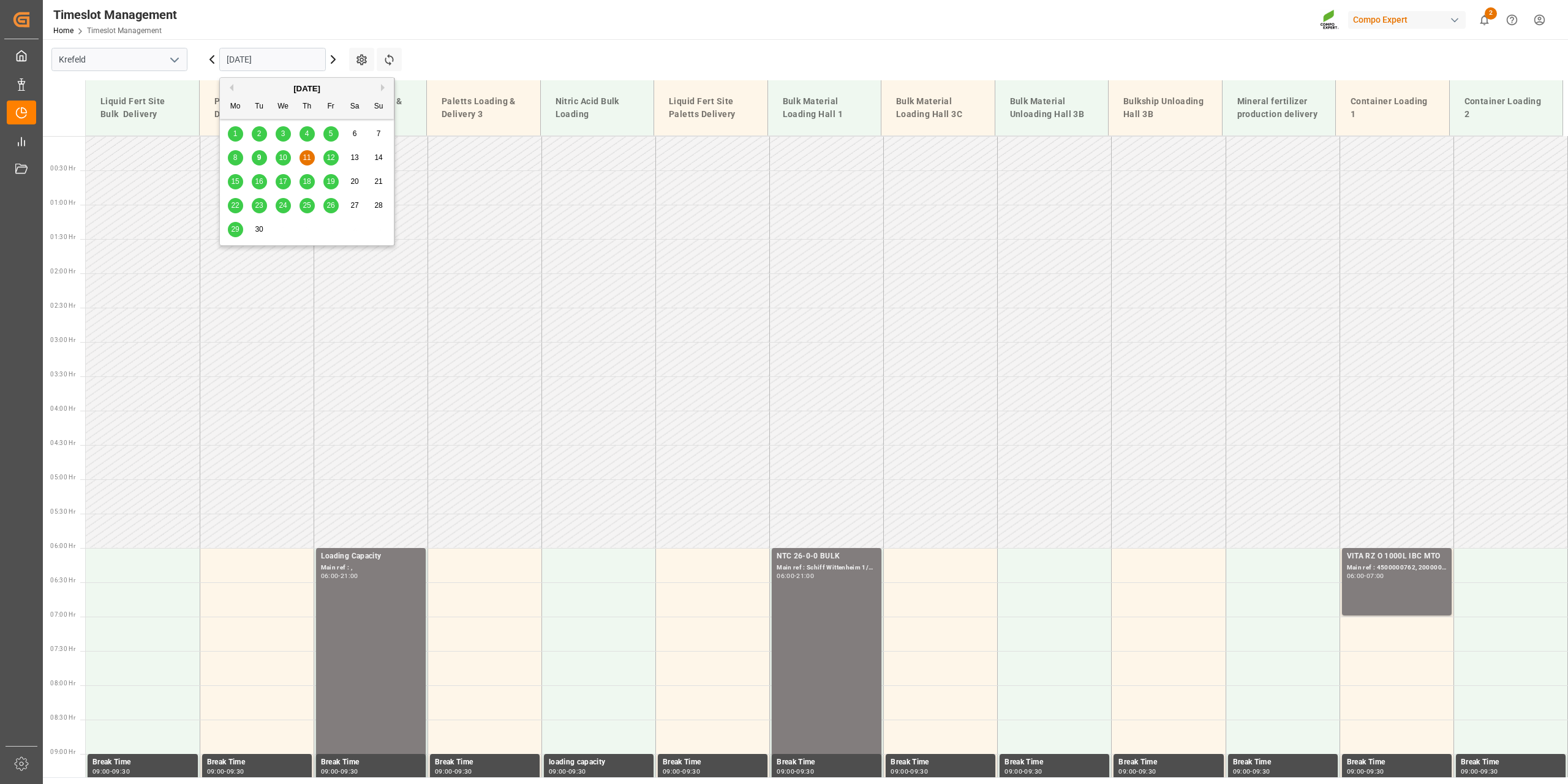
click at [283, 152] on div "10" at bounding box center [282, 158] width 15 height 15
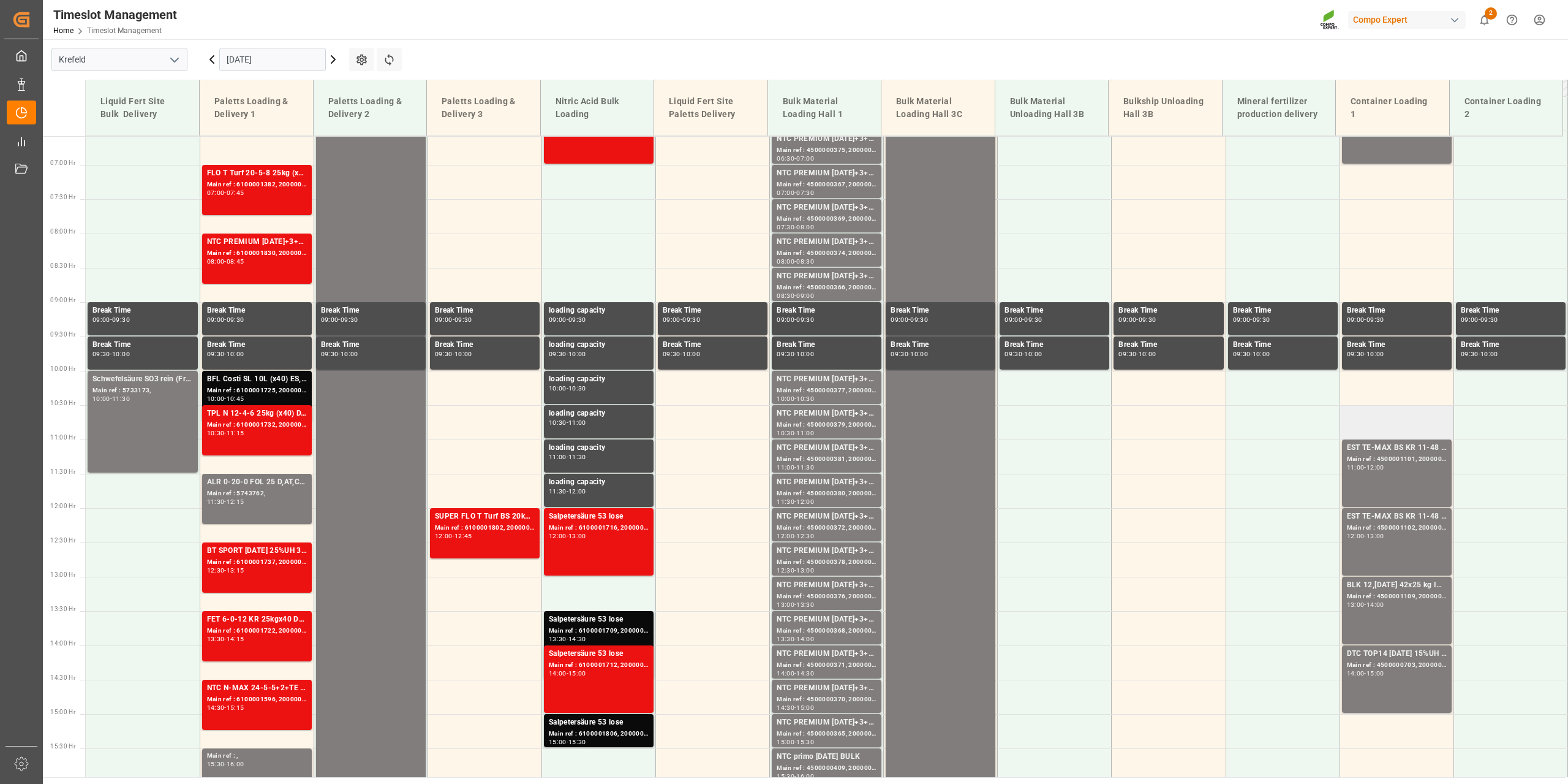
scroll to position [453, 0]
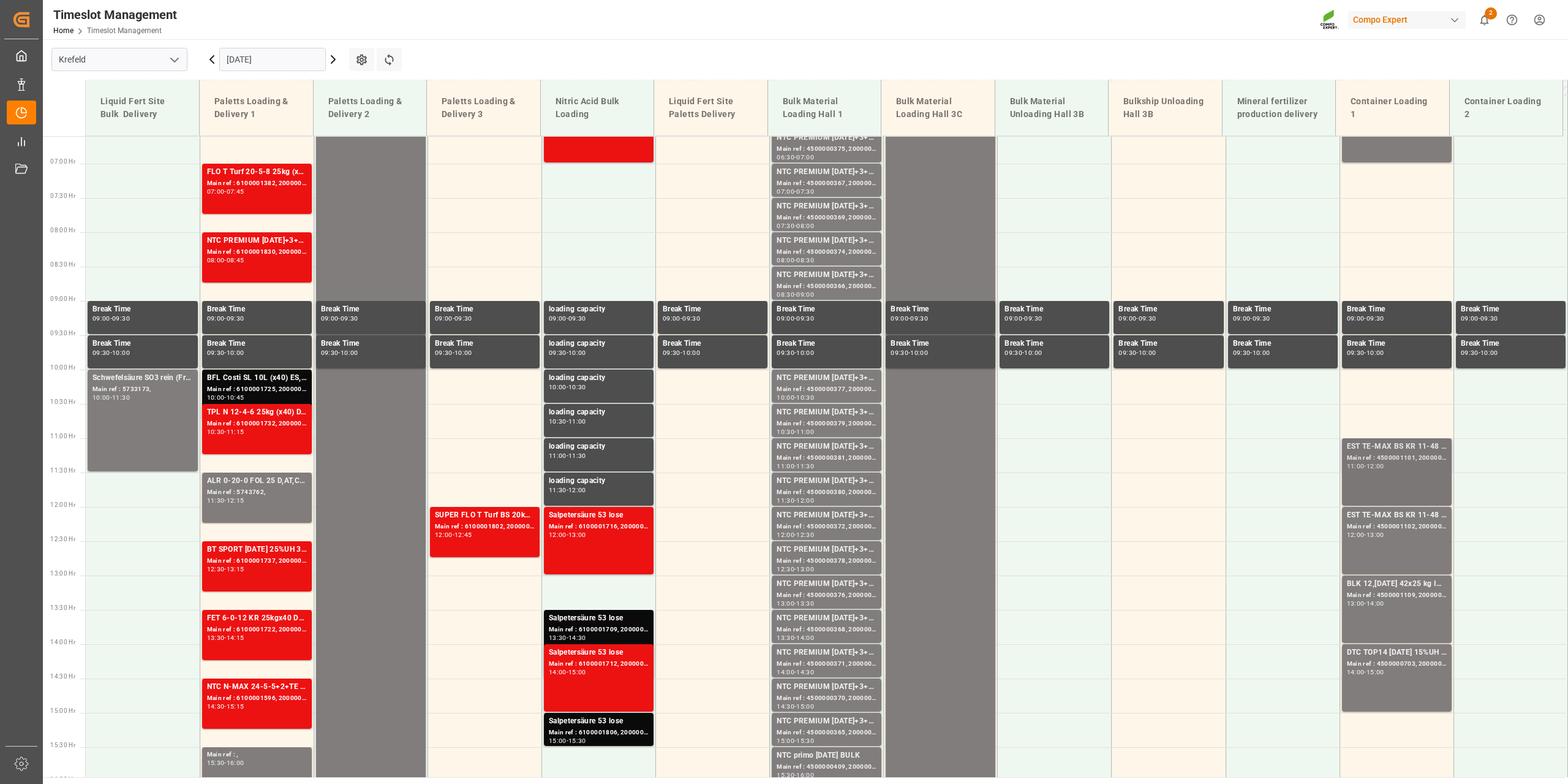
click at [1386, 484] on div "EST TE-MAX BS KR 11-48 1000kg BB Main ref : 4500001101, 2000001085 11:00 - 12:00" at bounding box center [1397, 471] width 100 height 62
